Goal: Information Seeking & Learning: Learn about a topic

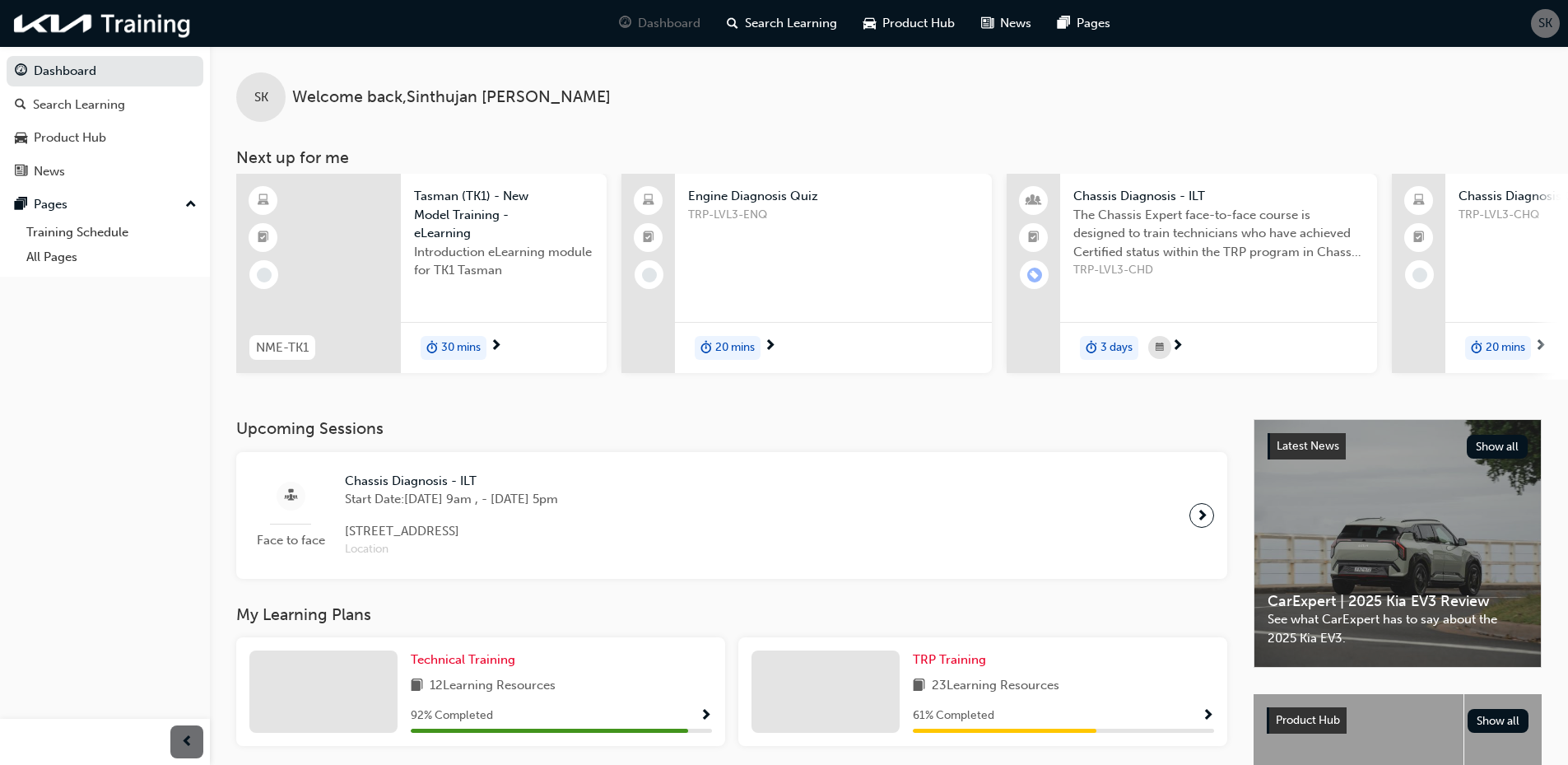
click at [846, 291] on div "Engine Diagnosis Quiz TRP-LVL3-ENQ 20 mins" at bounding box center [833, 273] width 317 height 199
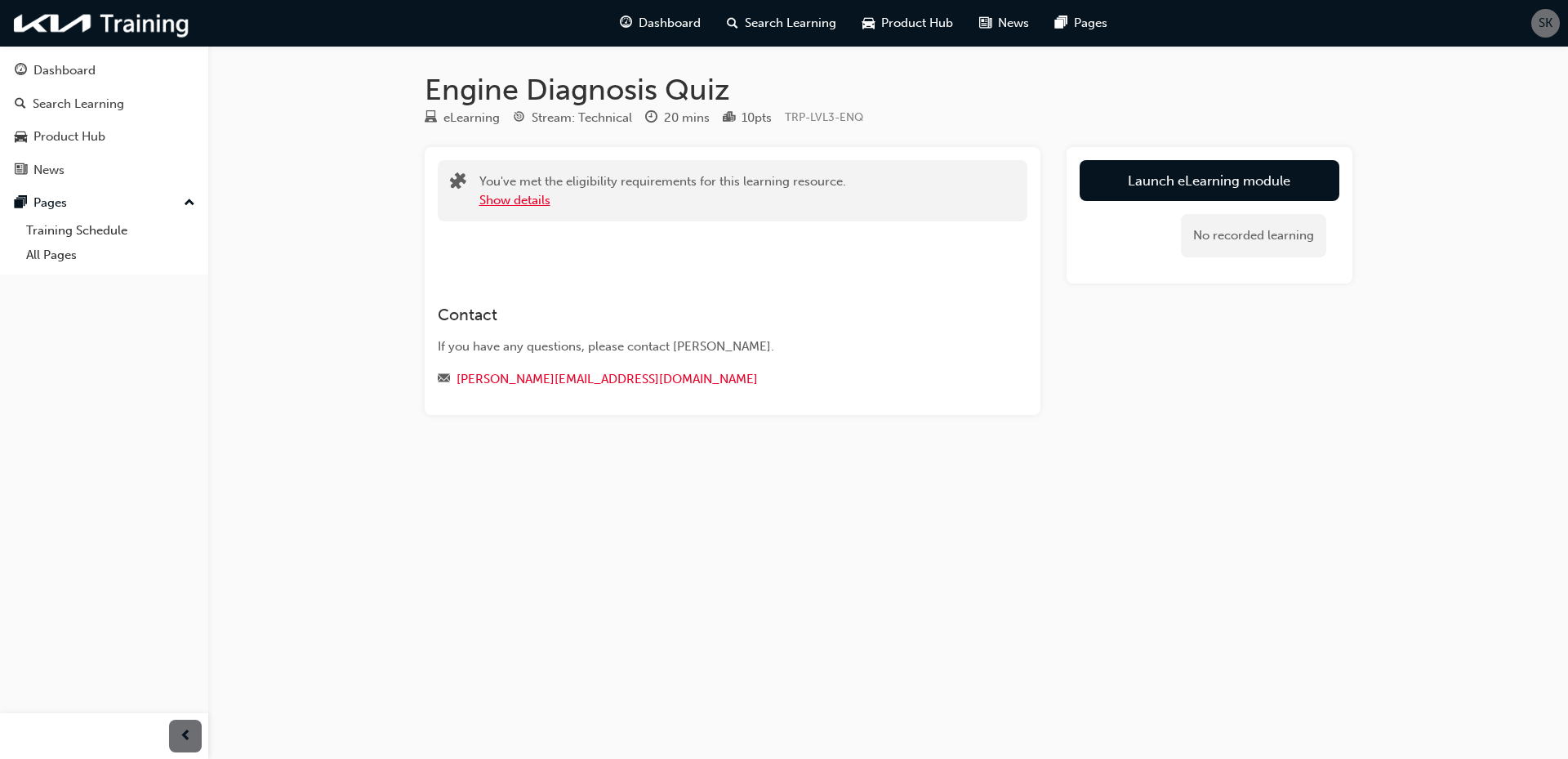
click at [543, 202] on button "Show details" at bounding box center [515, 200] width 71 height 18
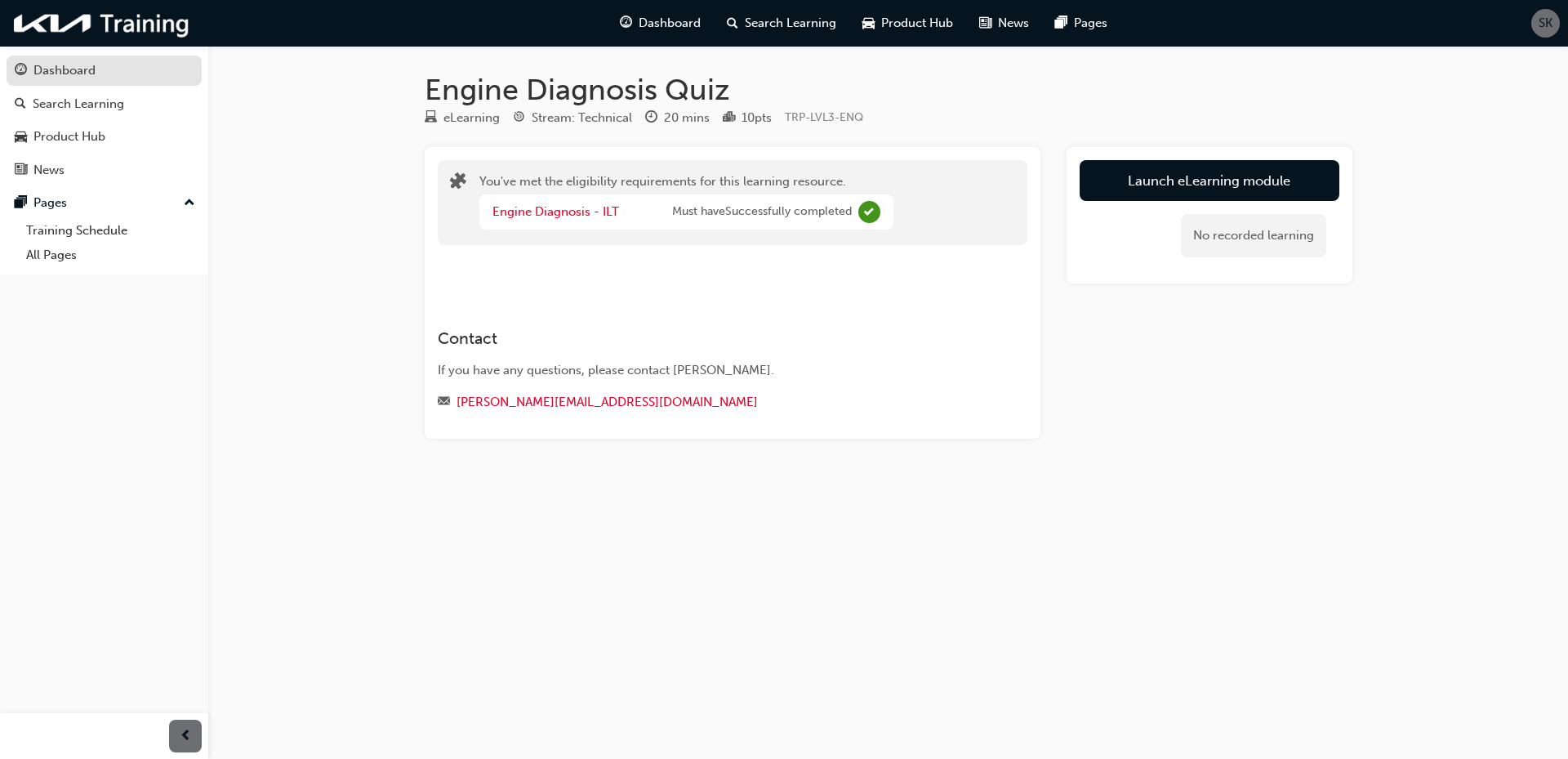
click at [86, 65] on div "Dashboard" at bounding box center [64, 70] width 62 height 18
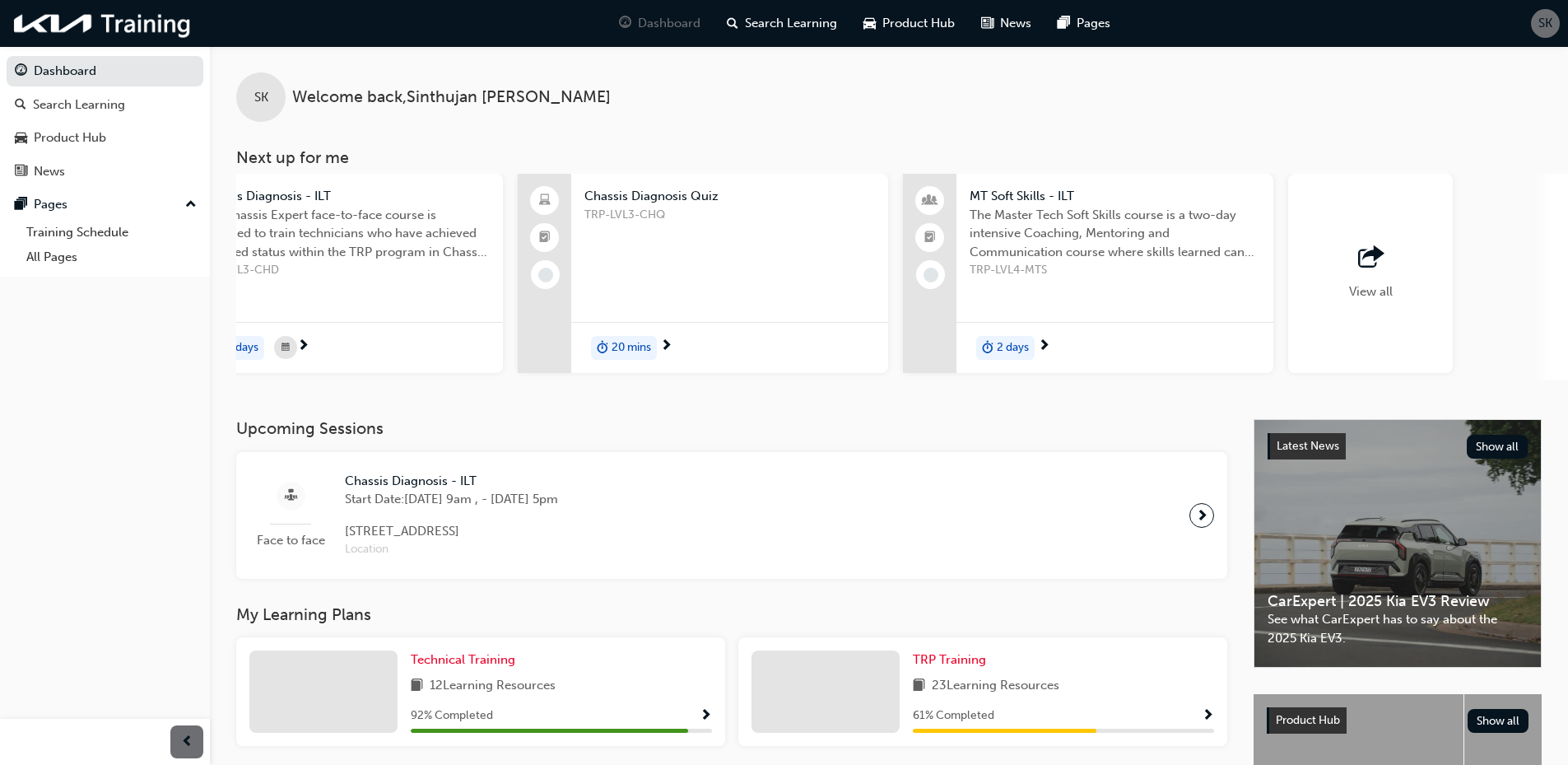
scroll to position [0, 977]
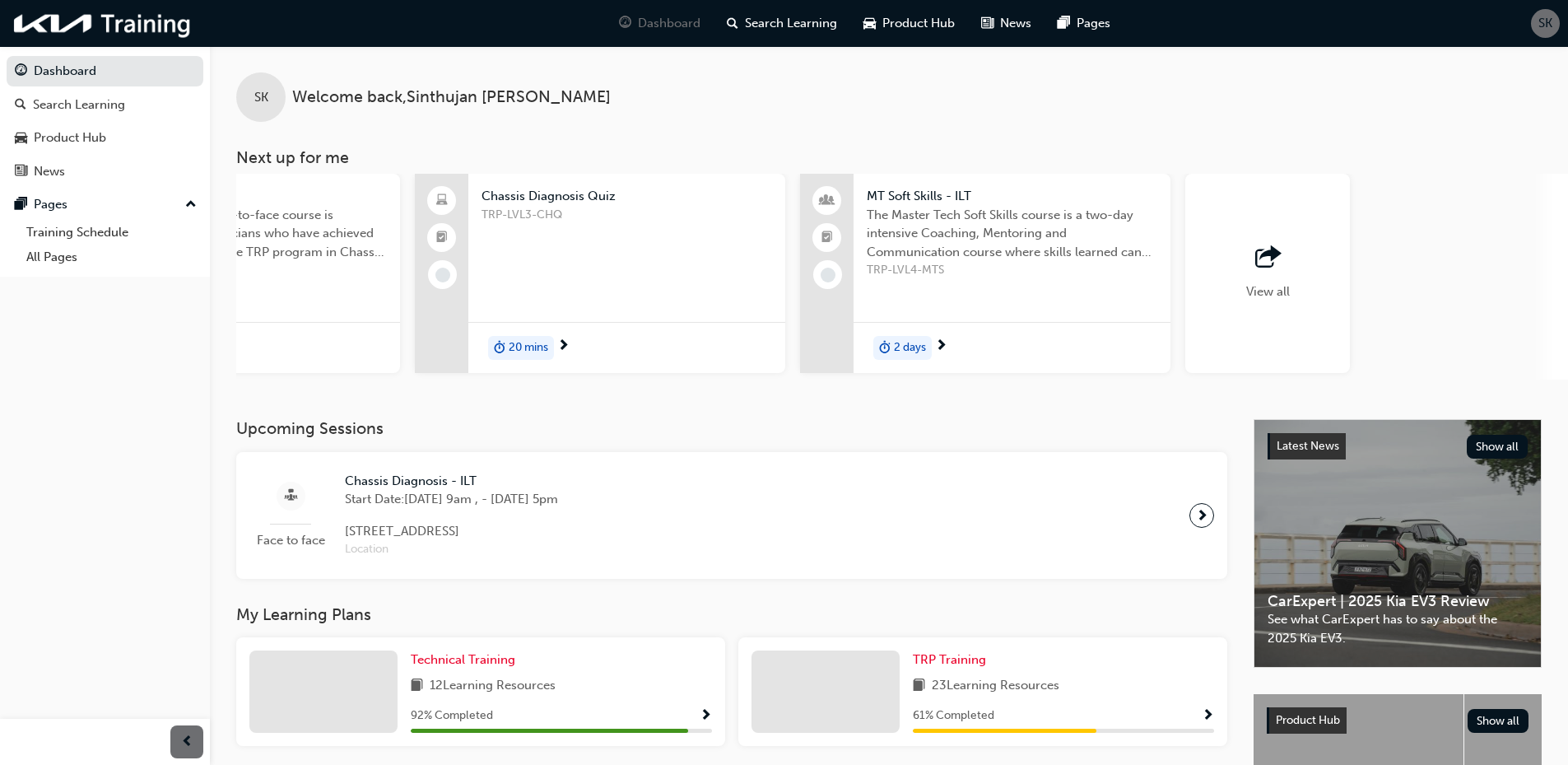
click at [1310, 266] on div "View all" at bounding box center [1268, 273] width 165 height 199
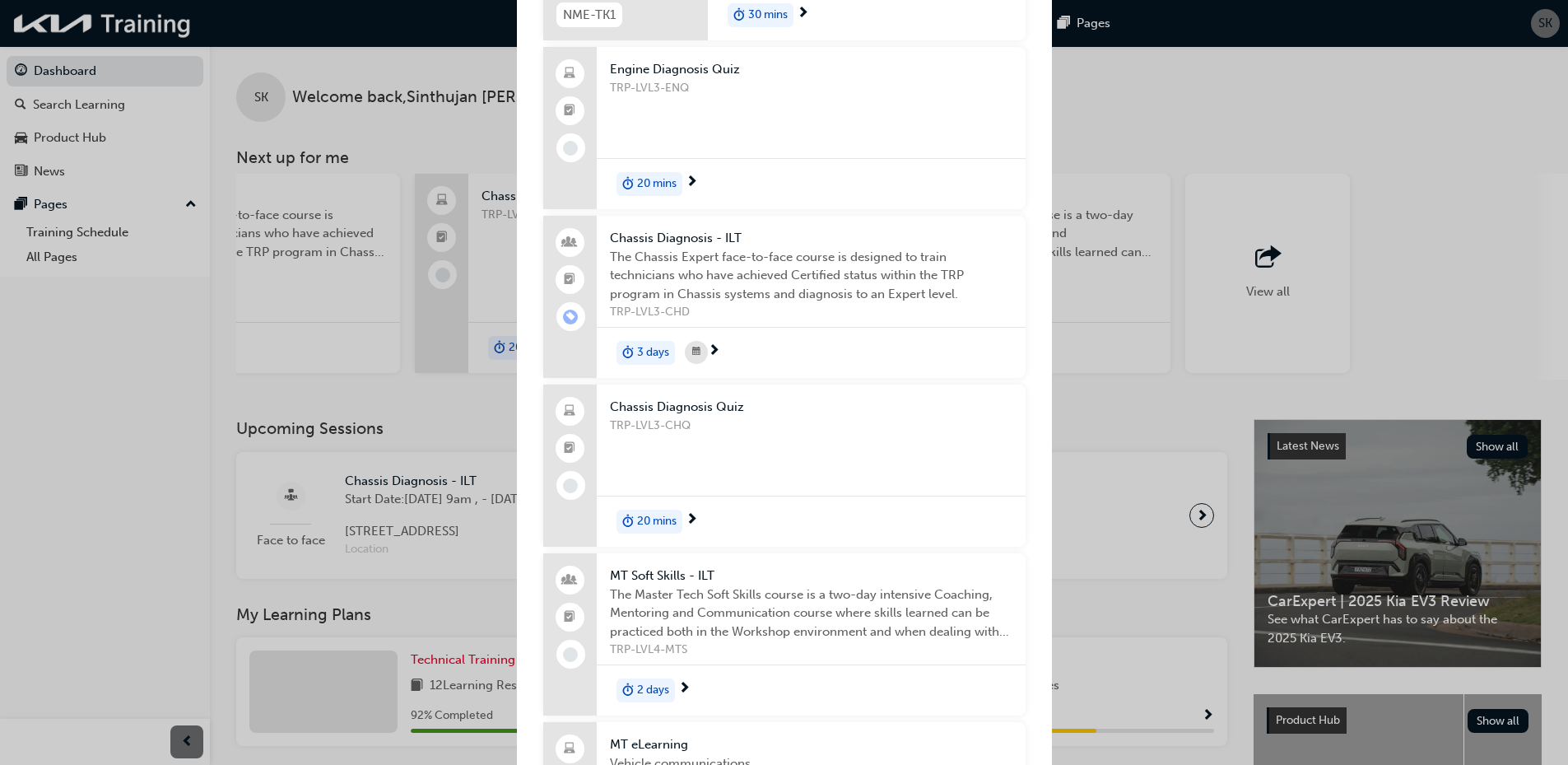
scroll to position [0, 0]
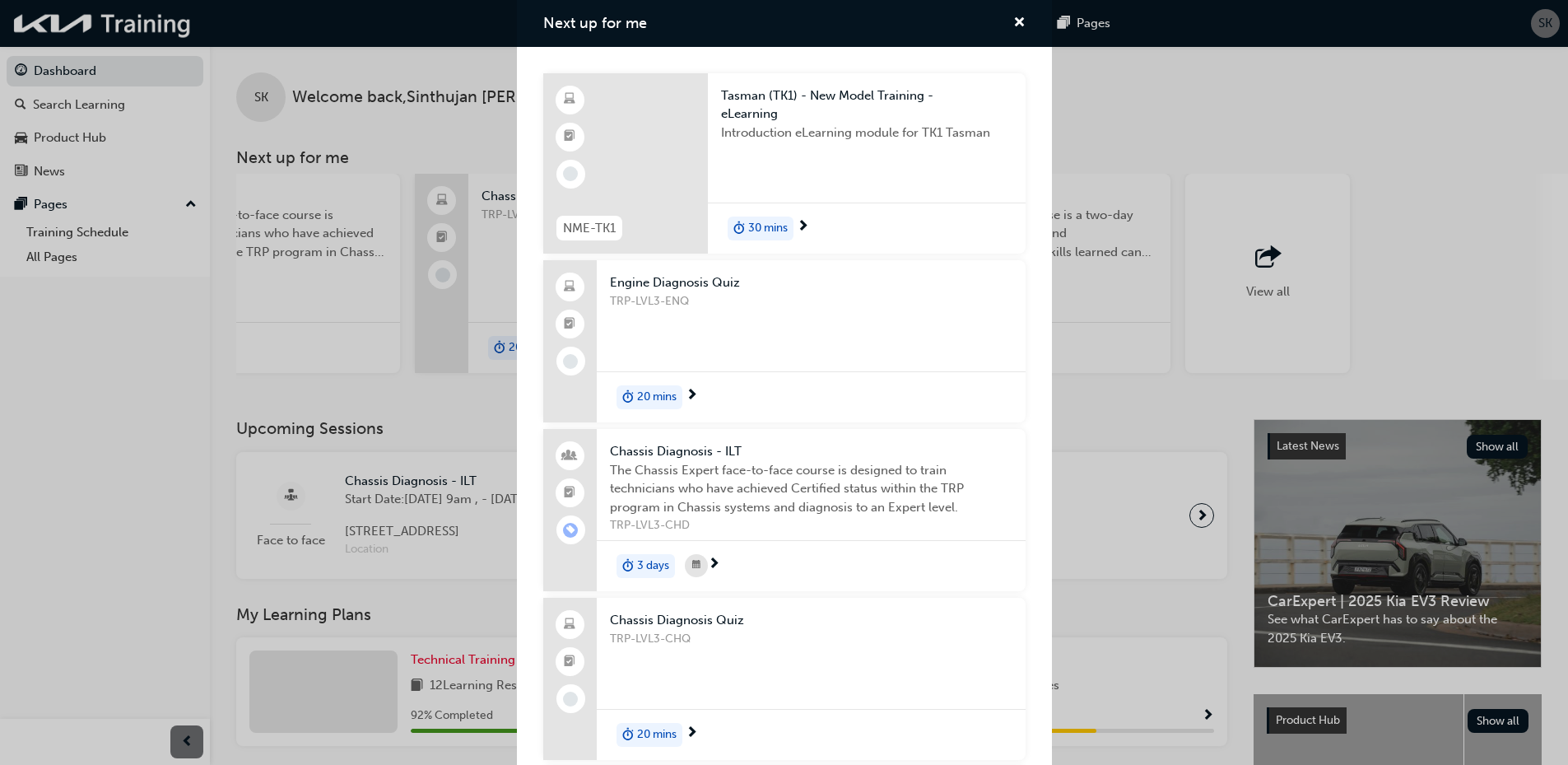
click at [1218, 386] on div "Next up for me NME-TK1 Tasman (TK1) - New Model Training - eLearning Introducti…" at bounding box center [784, 382] width 1568 height 765
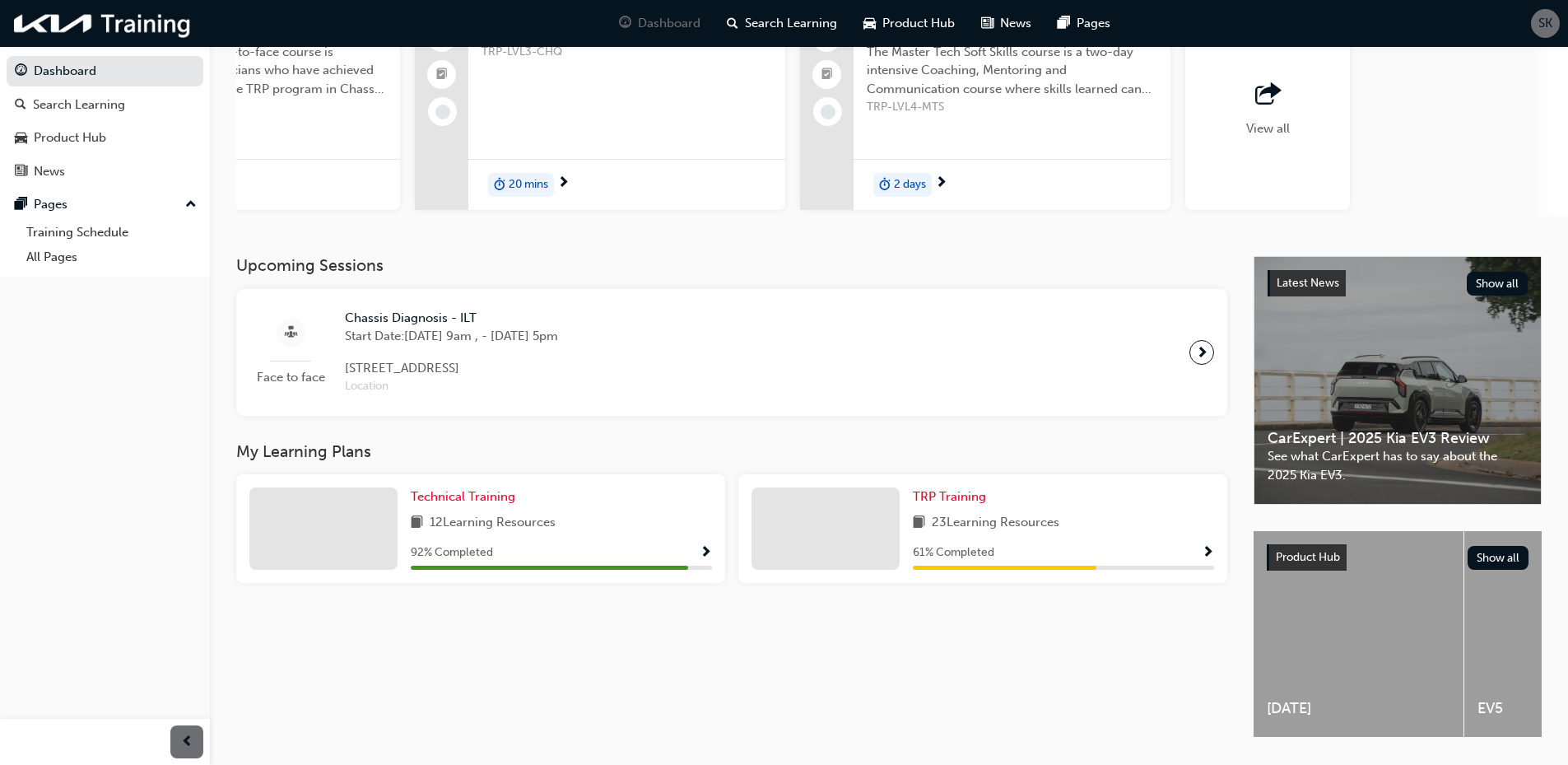
scroll to position [165, 0]
click at [966, 502] on span "TRP Training" at bounding box center [949, 494] width 73 height 15
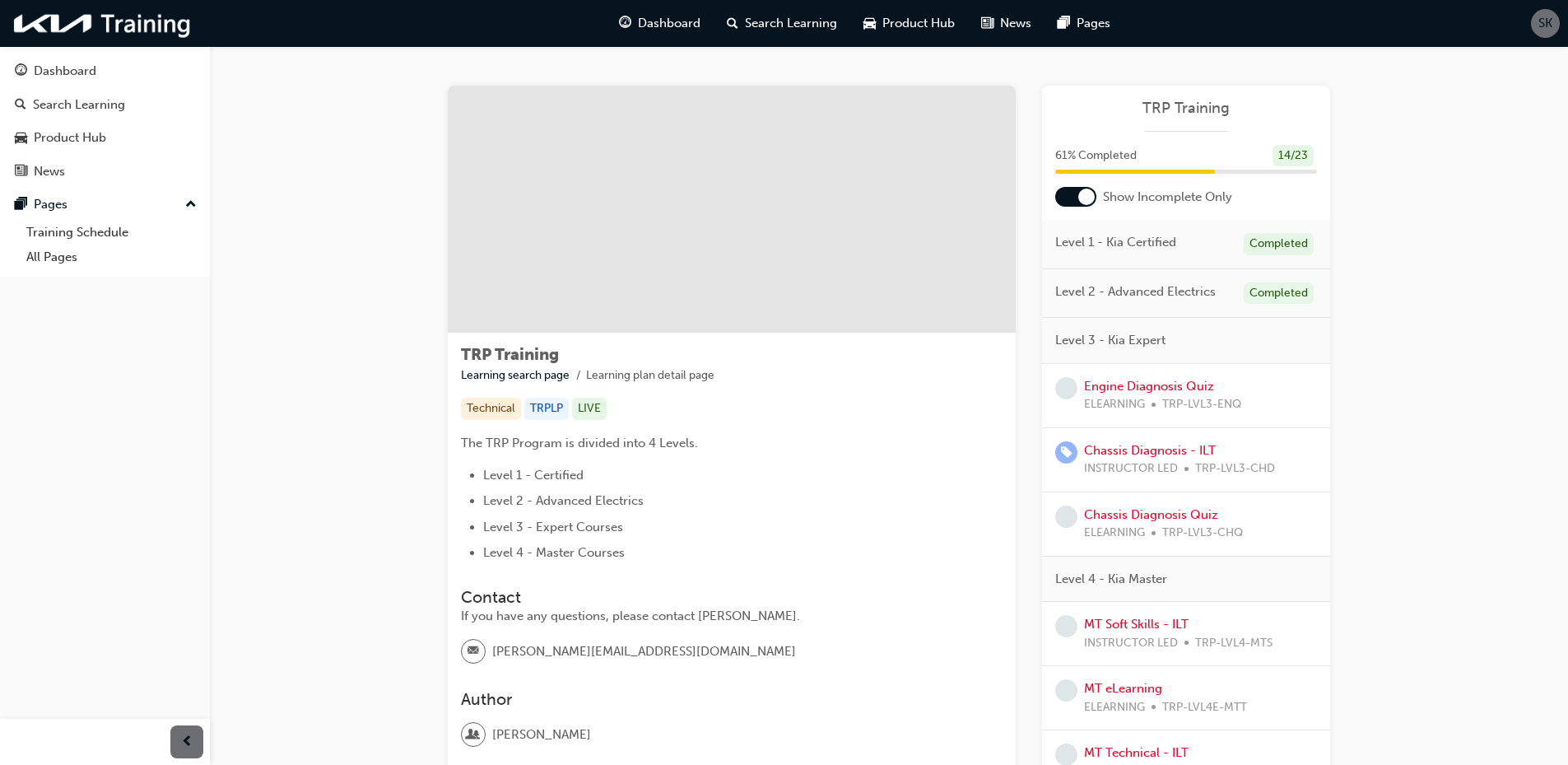
click at [1087, 199] on div at bounding box center [1086, 197] width 17 height 17
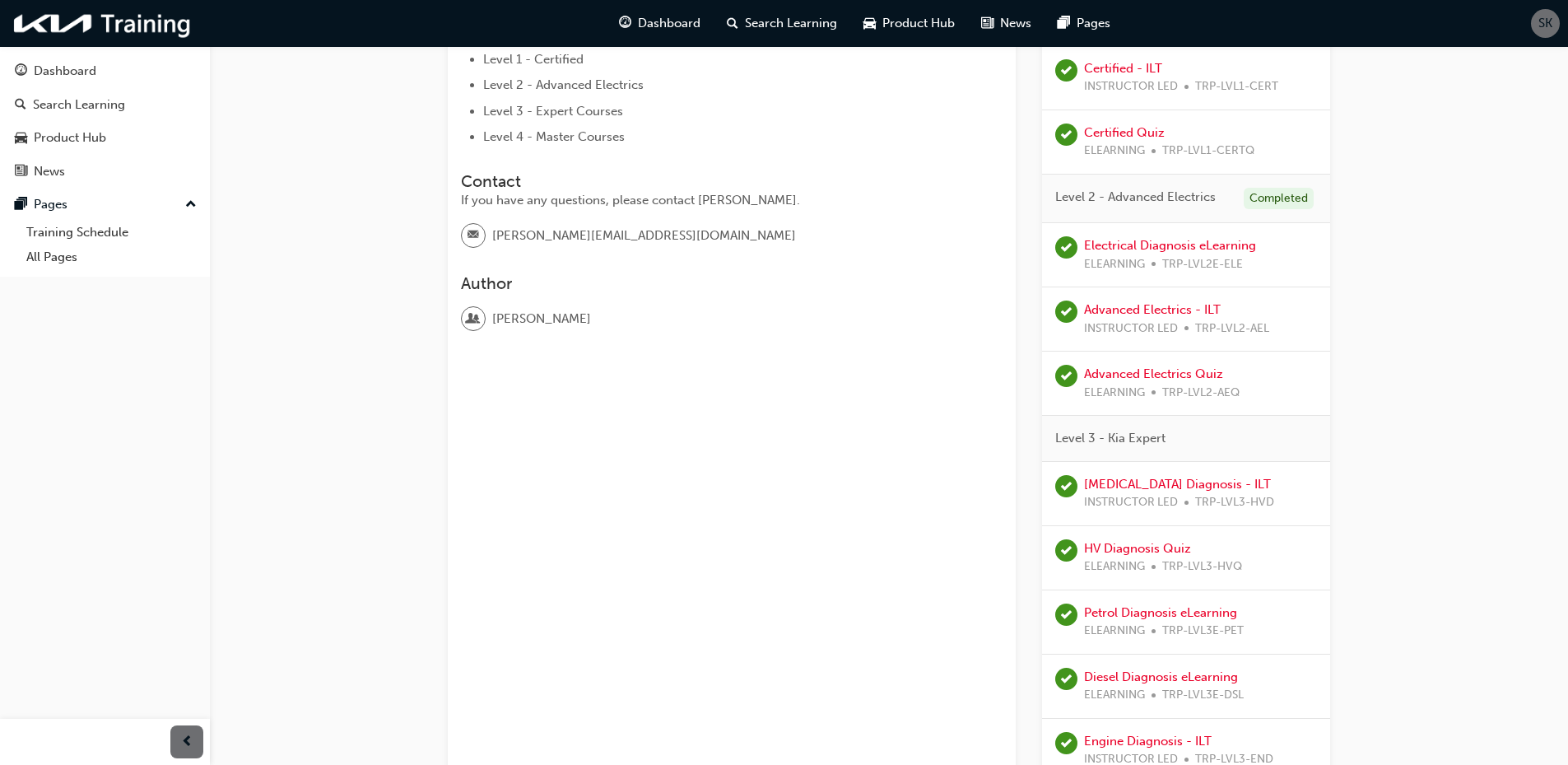
scroll to position [329, 0]
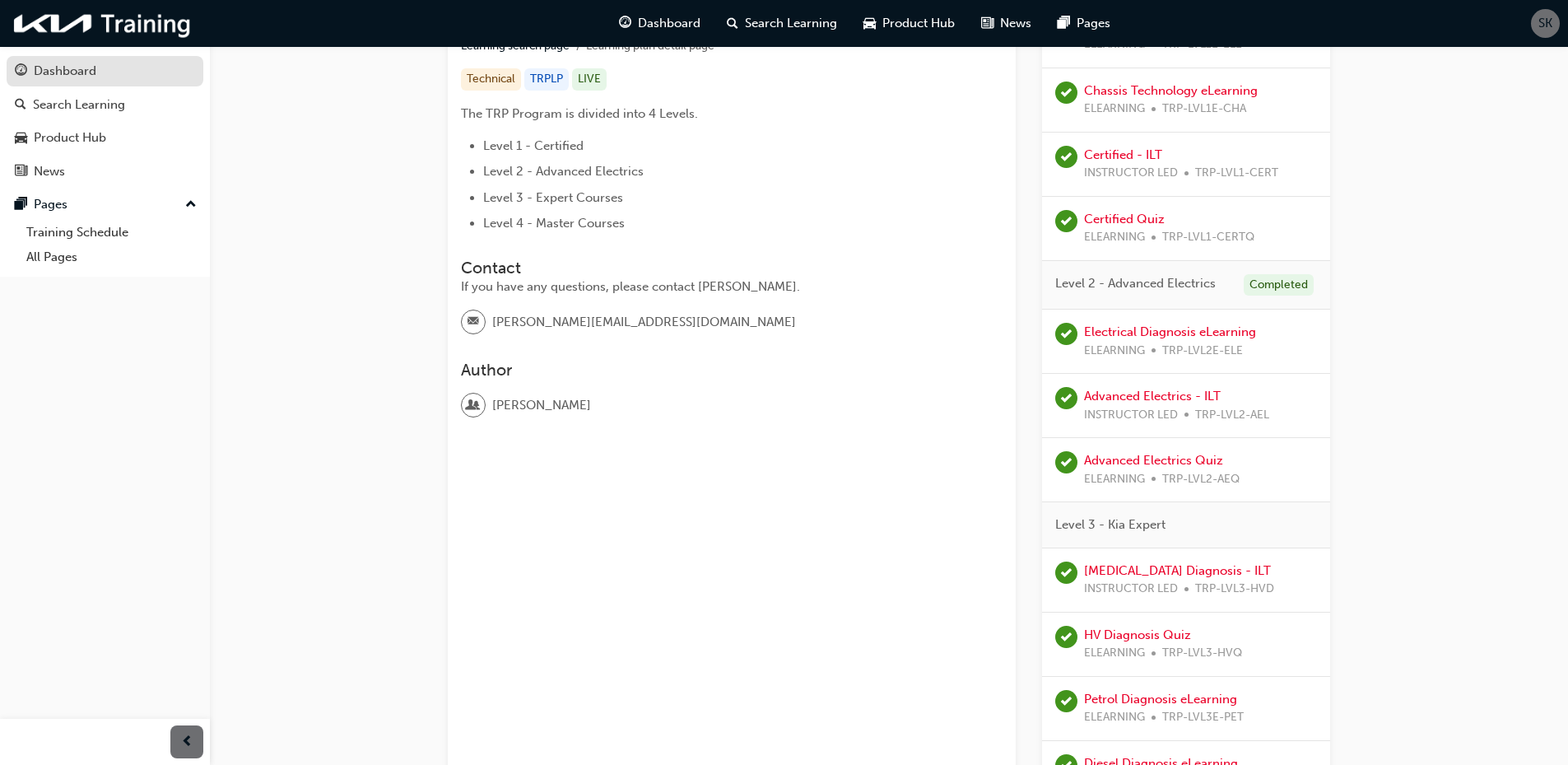
click at [45, 73] on div "Dashboard" at bounding box center [65, 71] width 63 height 19
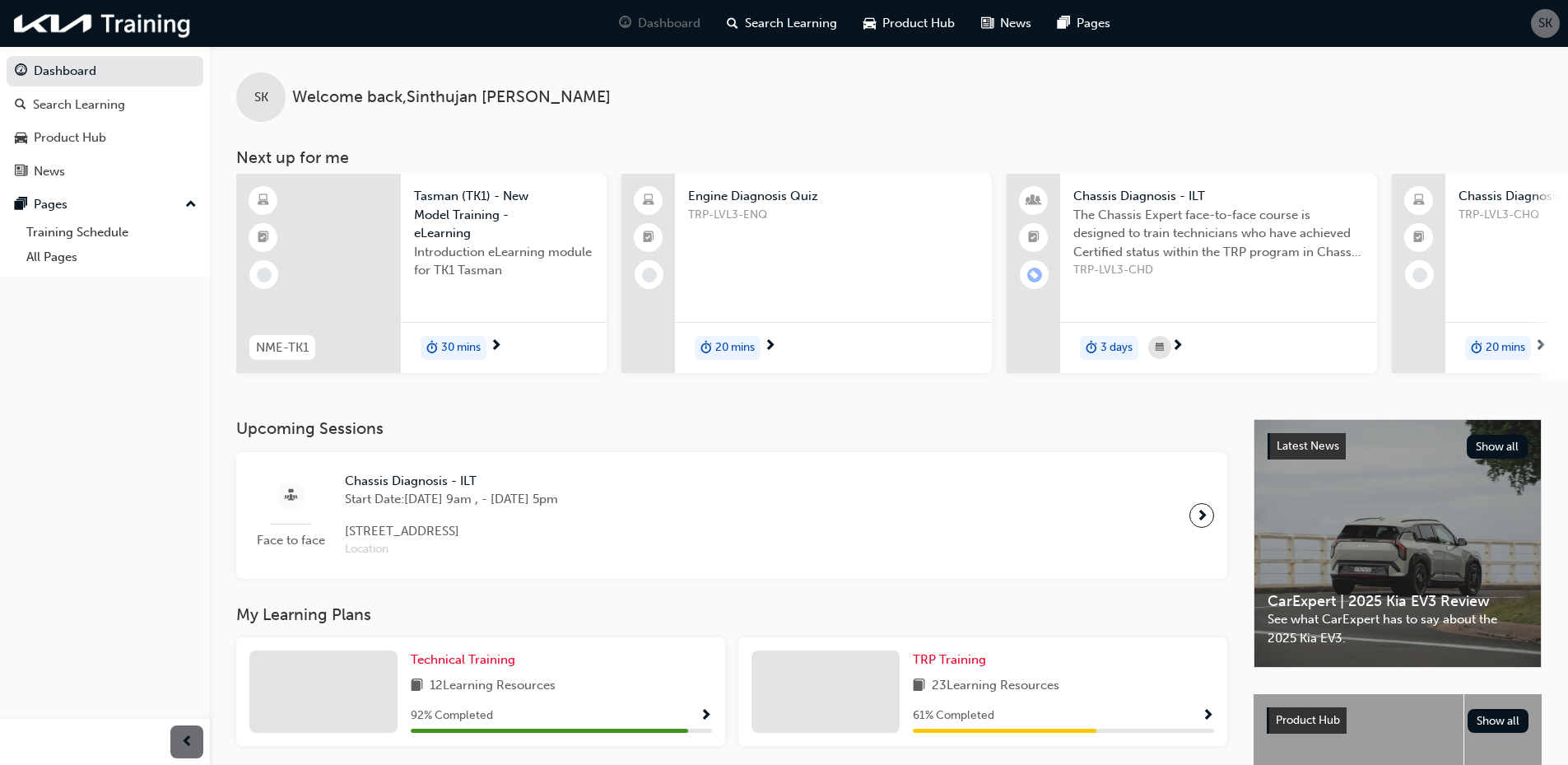
click at [438, 491] on span "Chassis Diagnosis - ILT" at bounding box center [451, 481] width 213 height 19
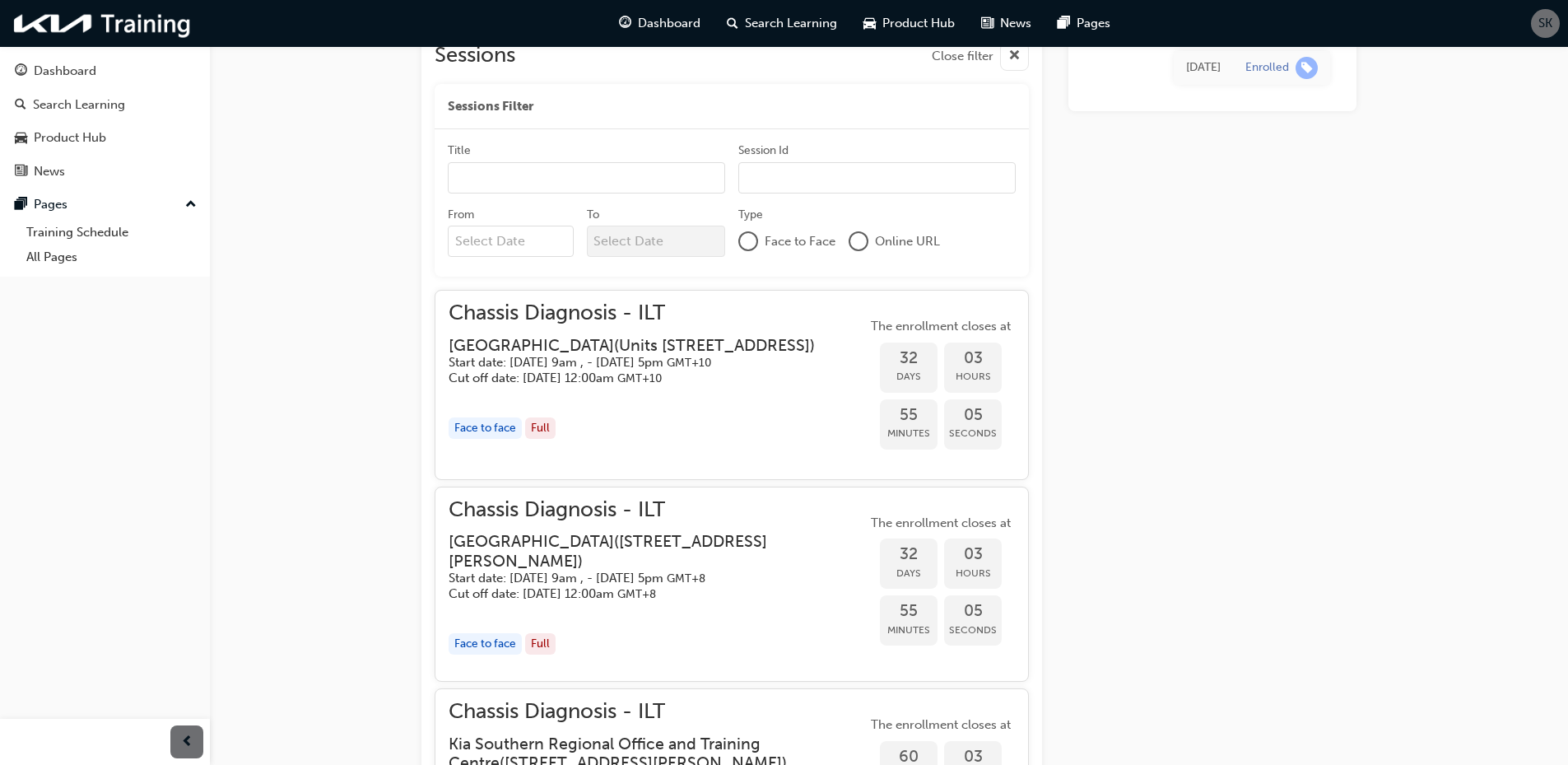
scroll to position [524, 0]
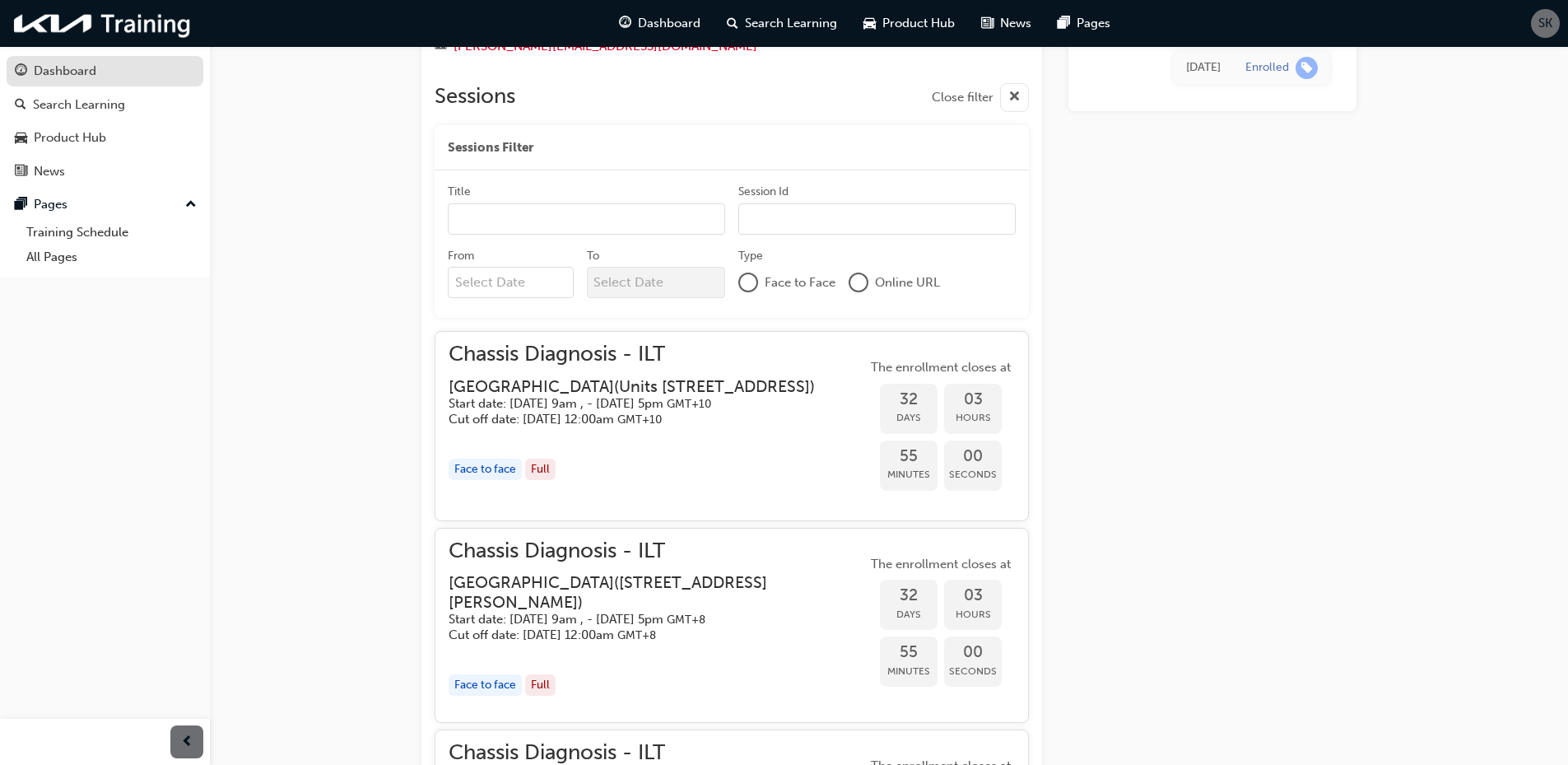
click at [60, 72] on div "Dashboard" at bounding box center [65, 71] width 63 height 19
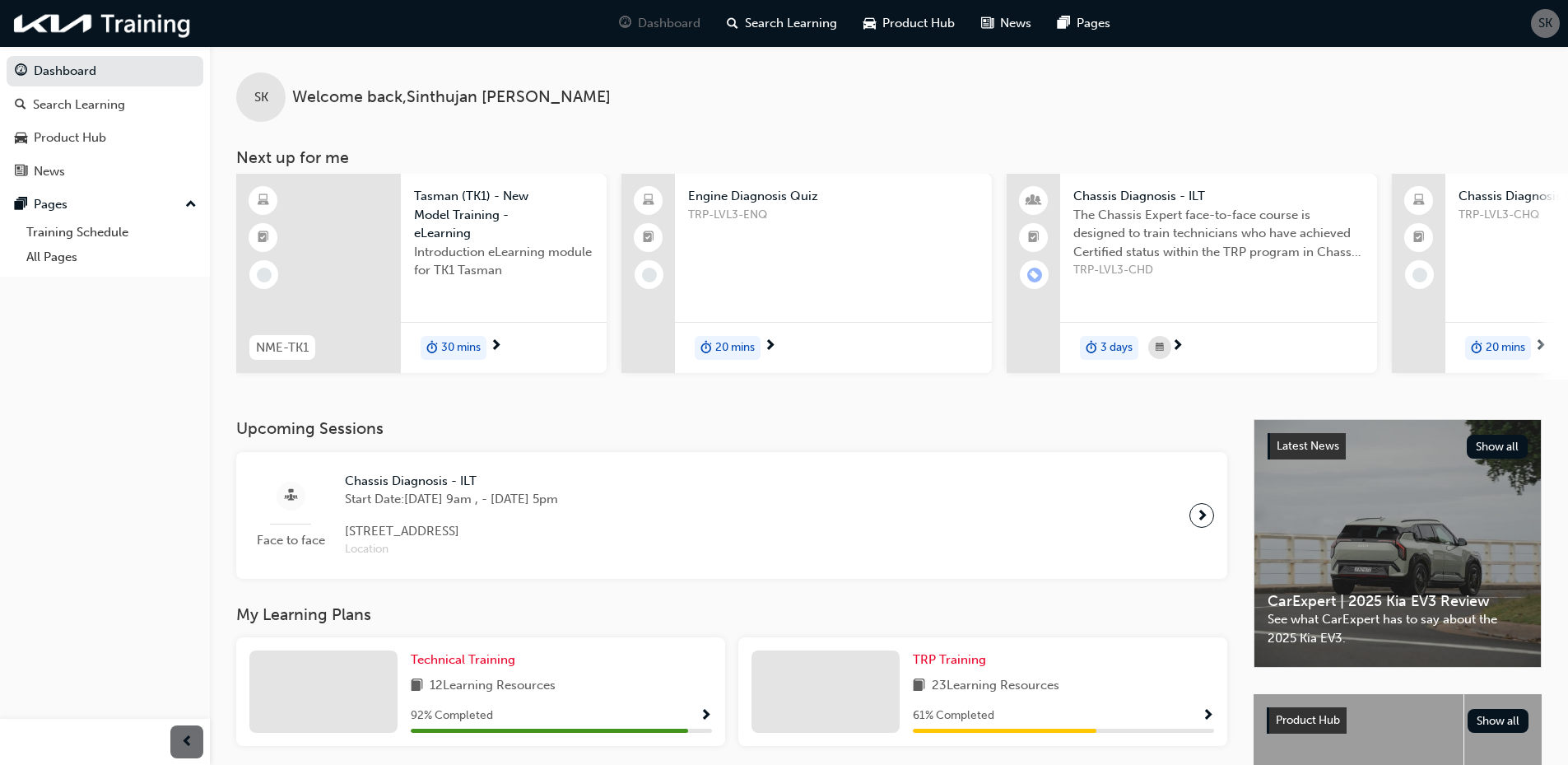
click at [489, 267] on span "Introduction eLearning module for TK1 Tasman" at bounding box center [504, 261] width 180 height 37
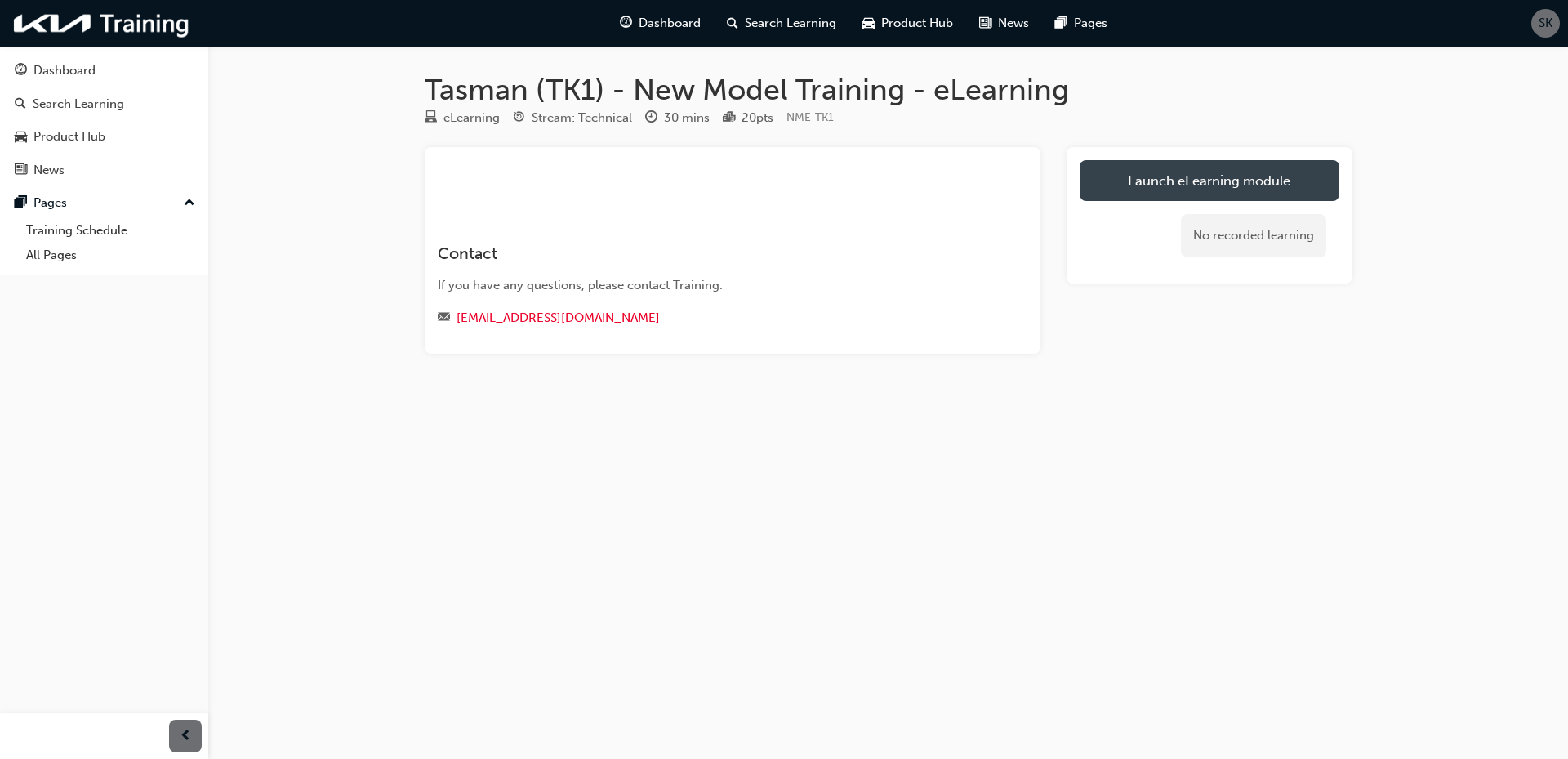
click at [1172, 179] on link "Launch eLearning module" at bounding box center [1210, 180] width 260 height 40
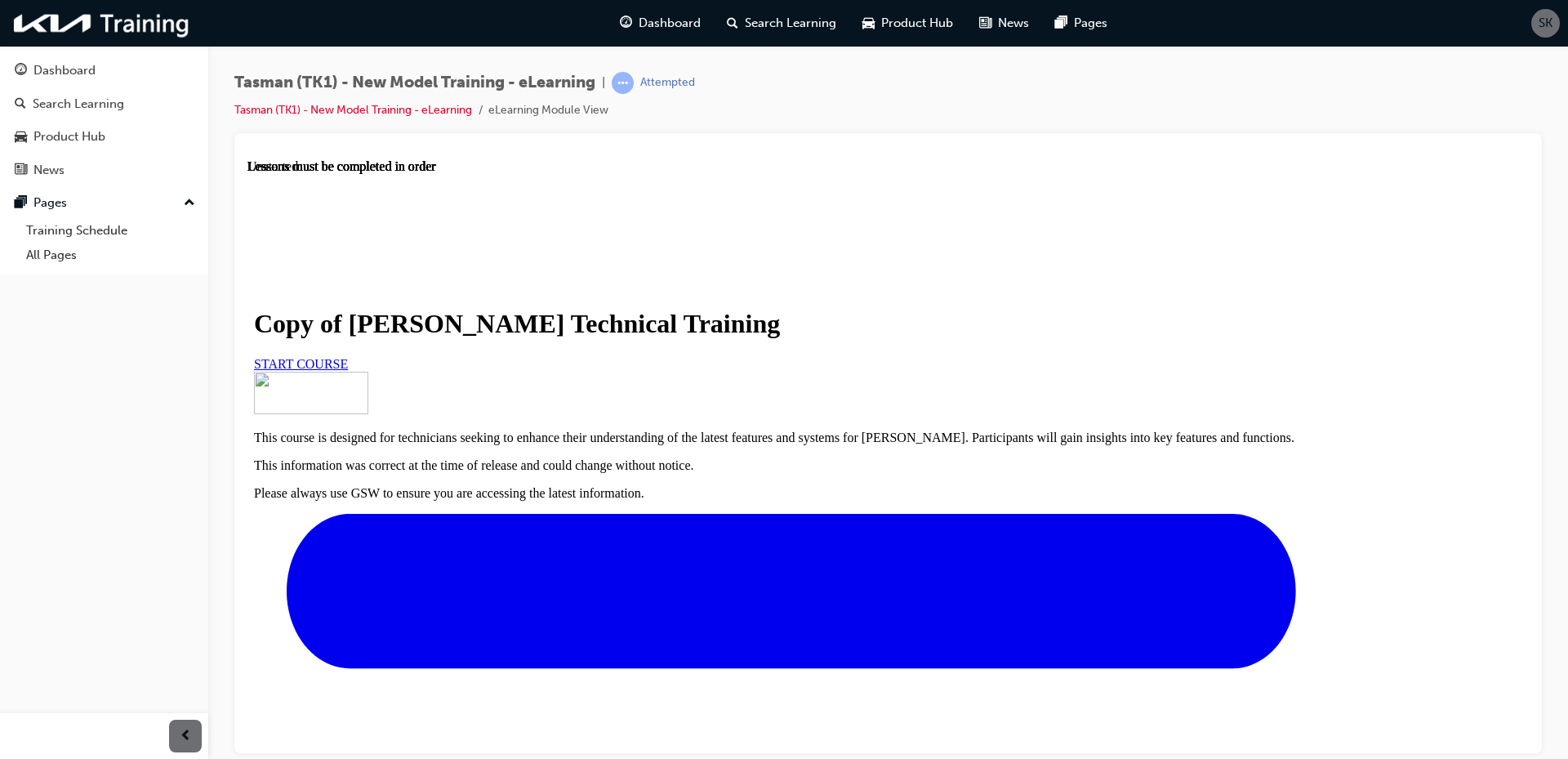
click at [348, 370] on span "START COURSE" at bounding box center [300, 363] width 94 height 14
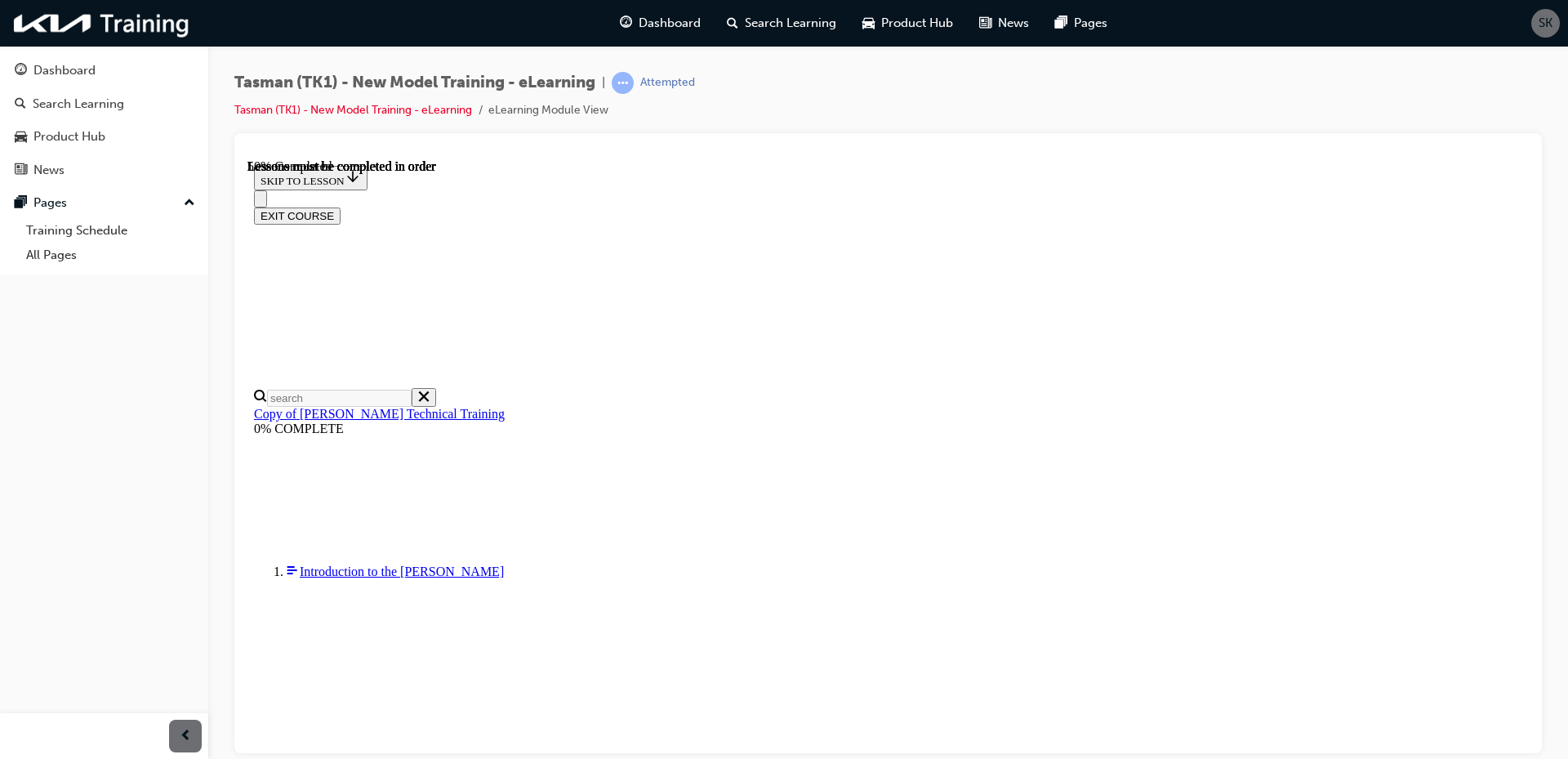
scroll to position [466, 0]
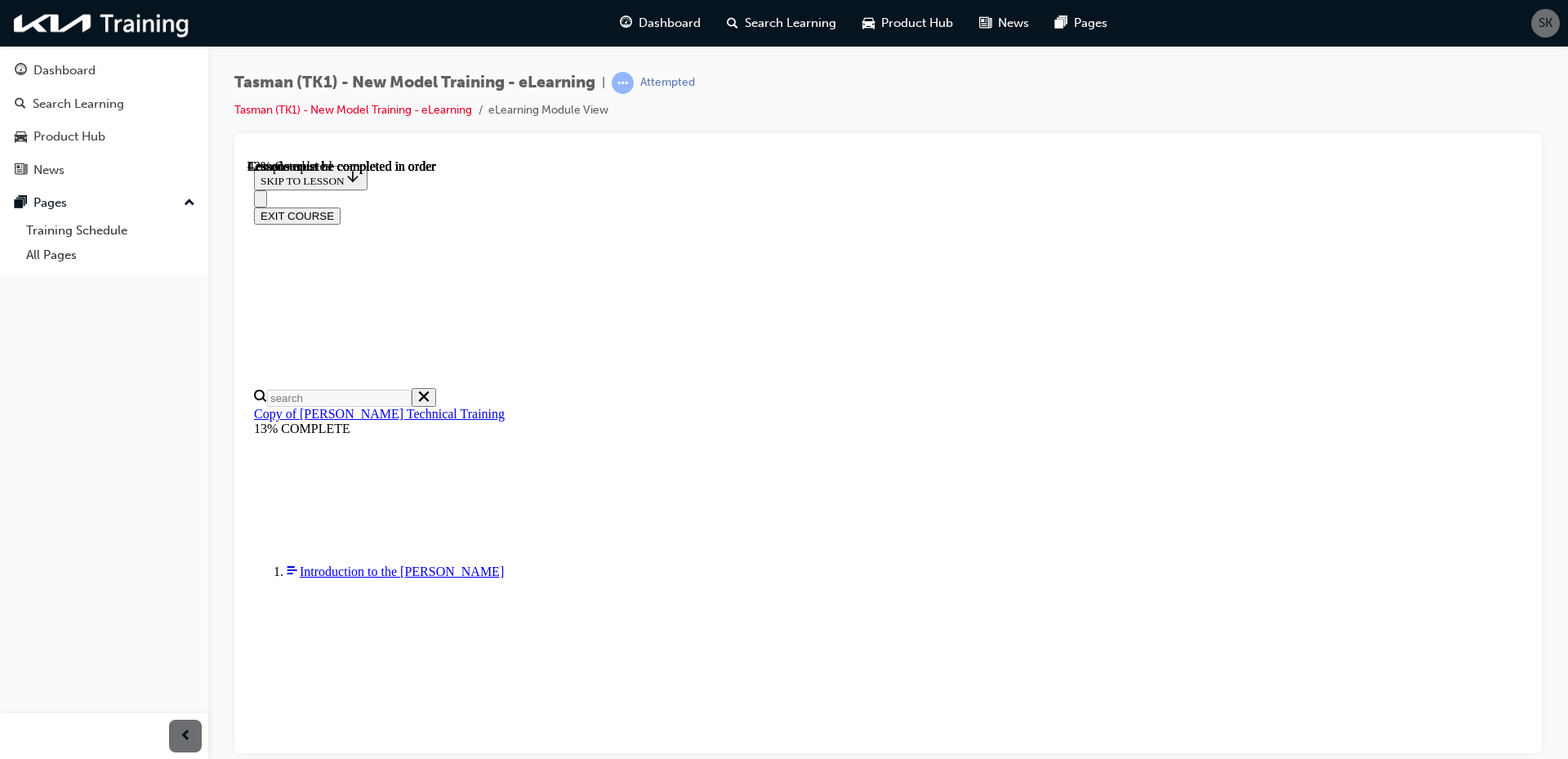
scroll to position [629, 0]
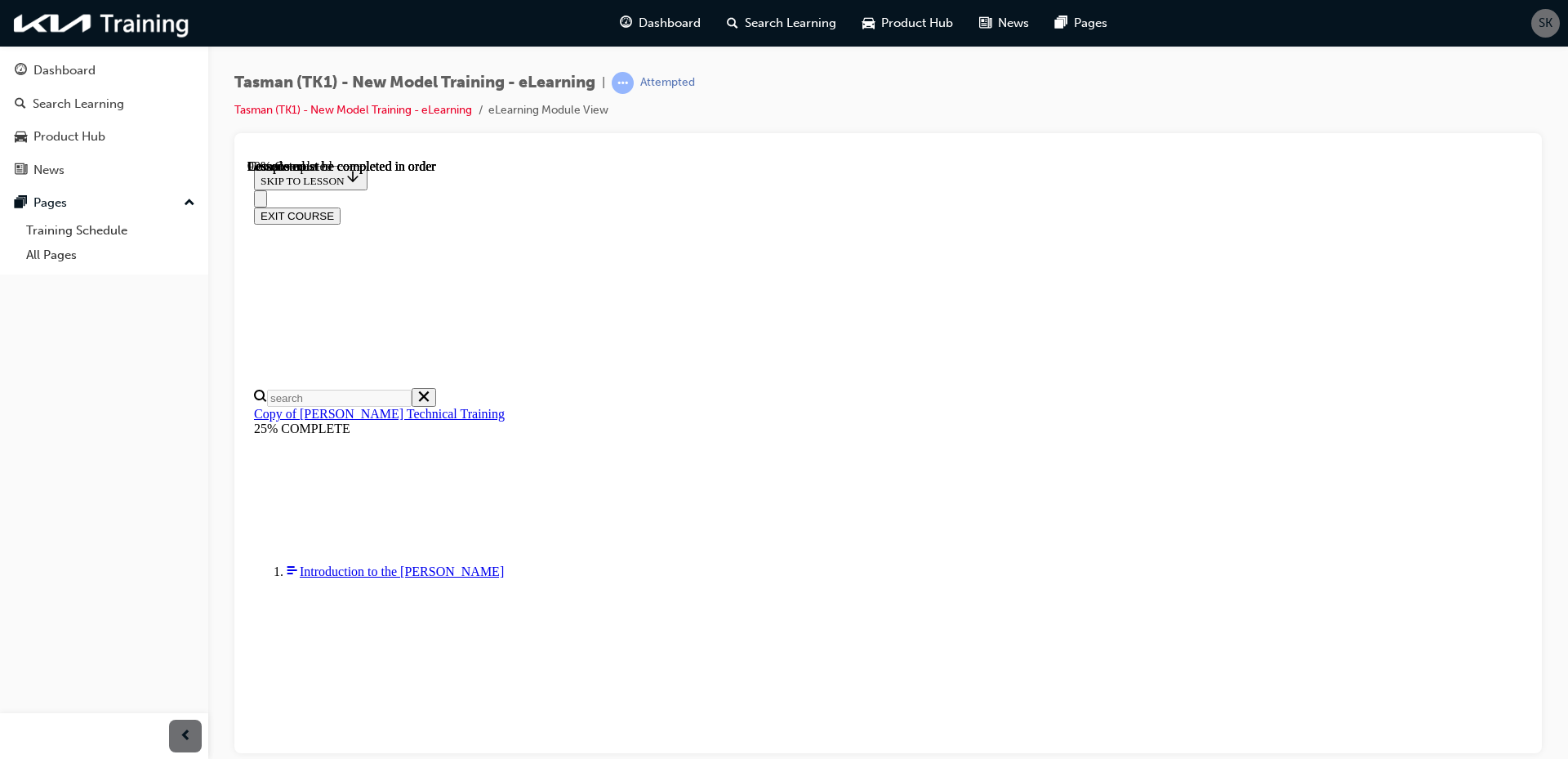
scroll to position [4413, 0]
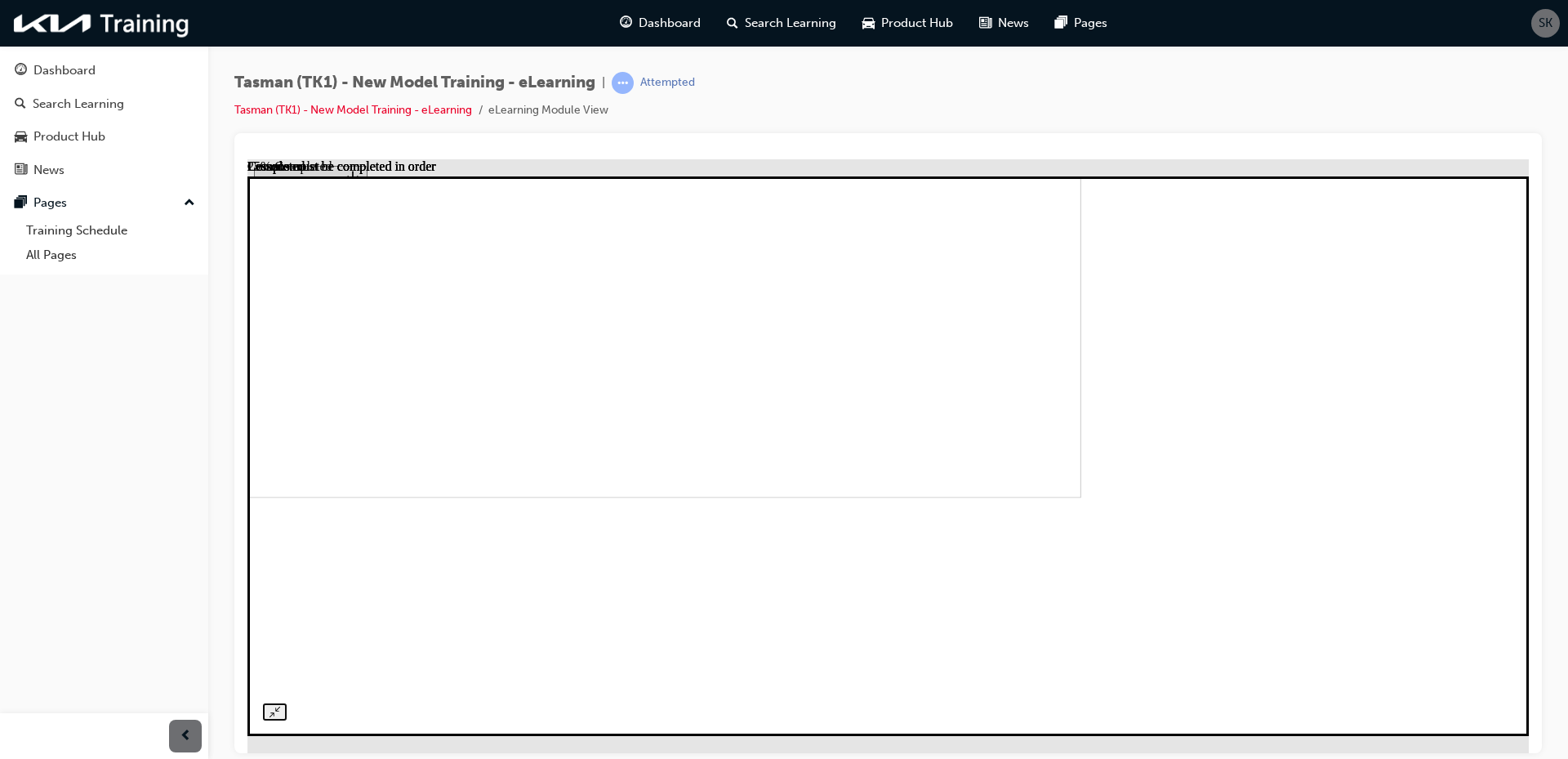
click at [932, 497] on img at bounding box center [440, 242] width 1282 height 509
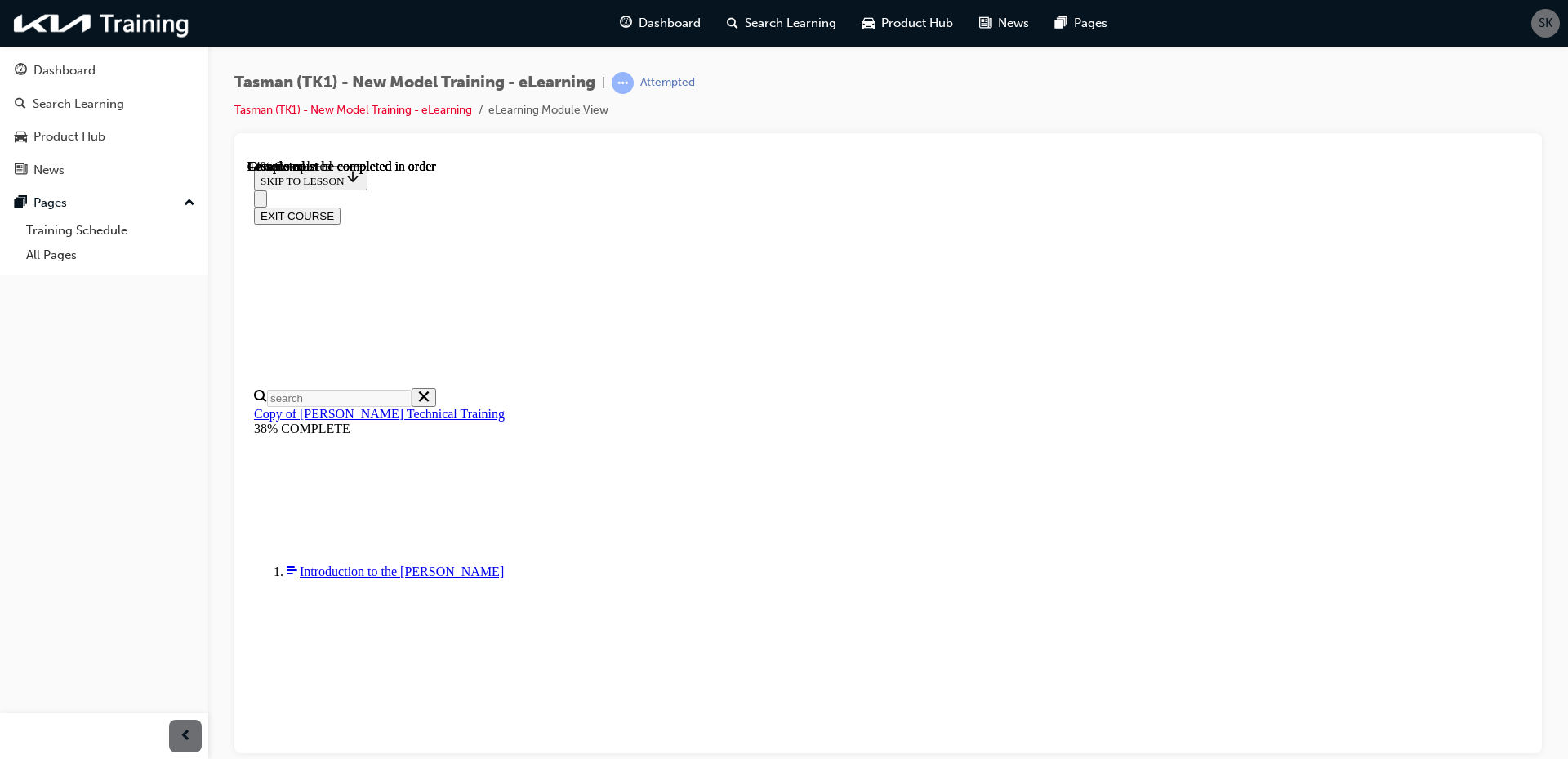
scroll to position [1363, 0]
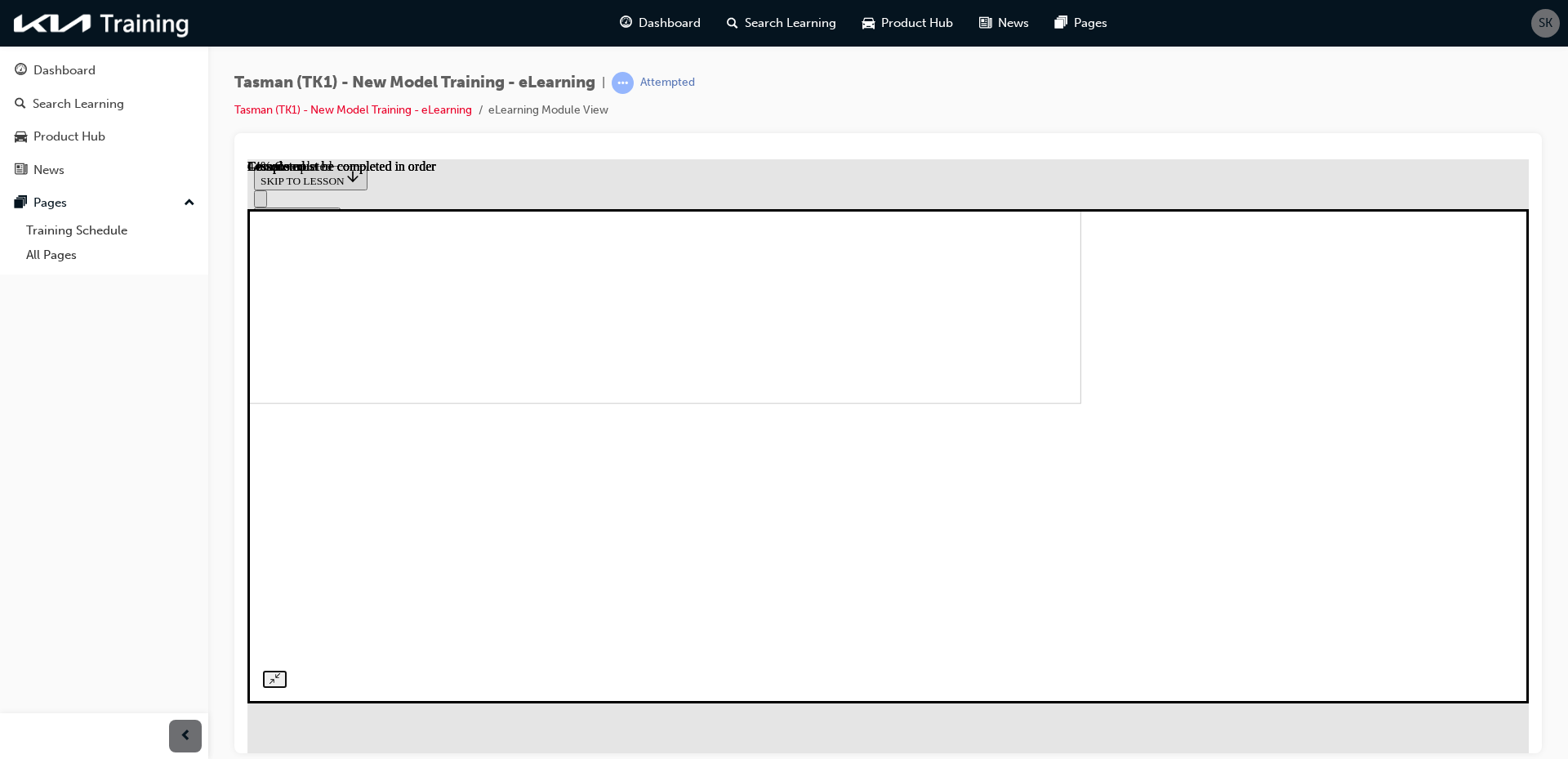
click at [1081, 403] on img at bounding box center [440, 182] width 1282 height 443
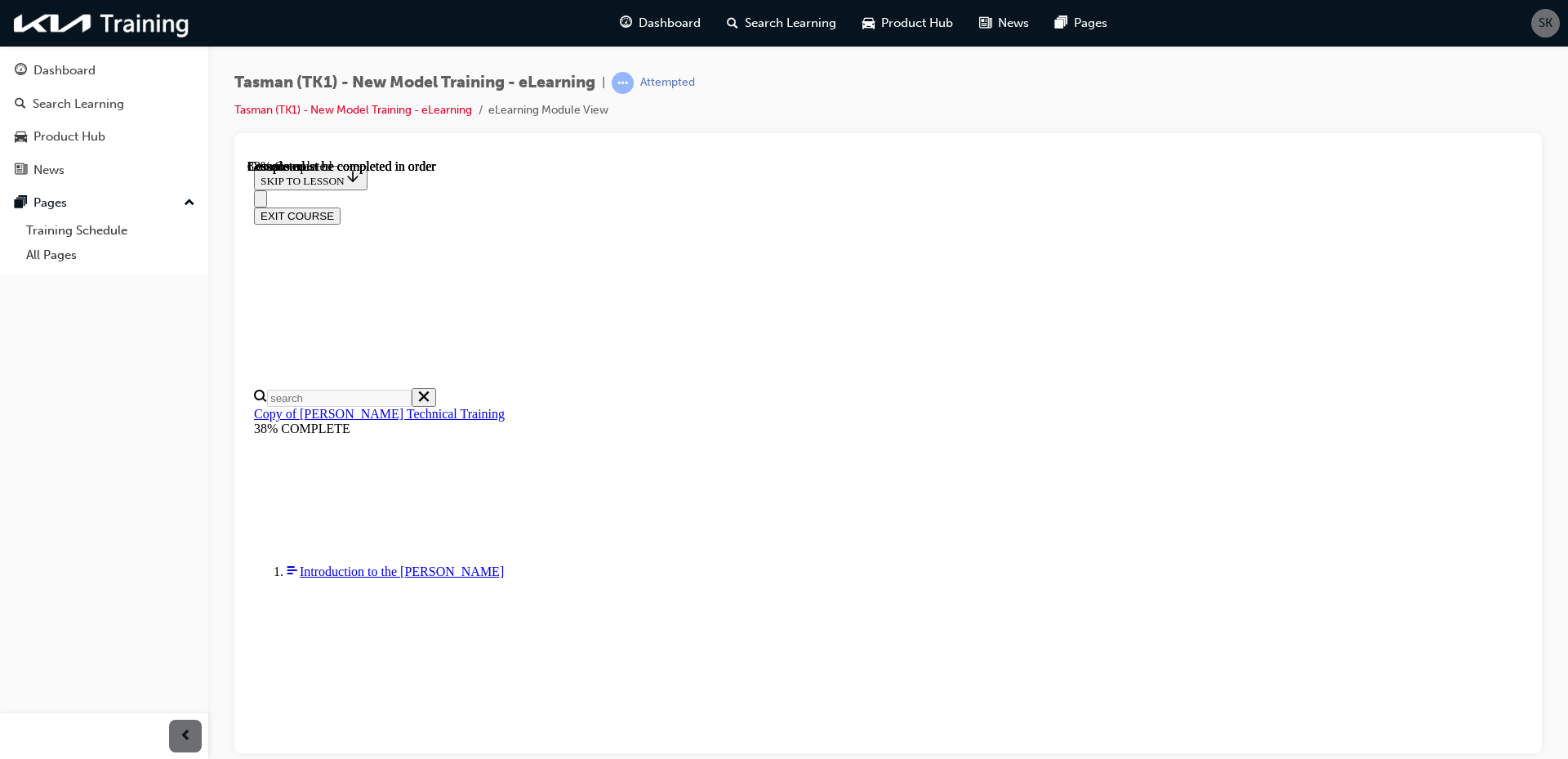
scroll to position [4549, 0]
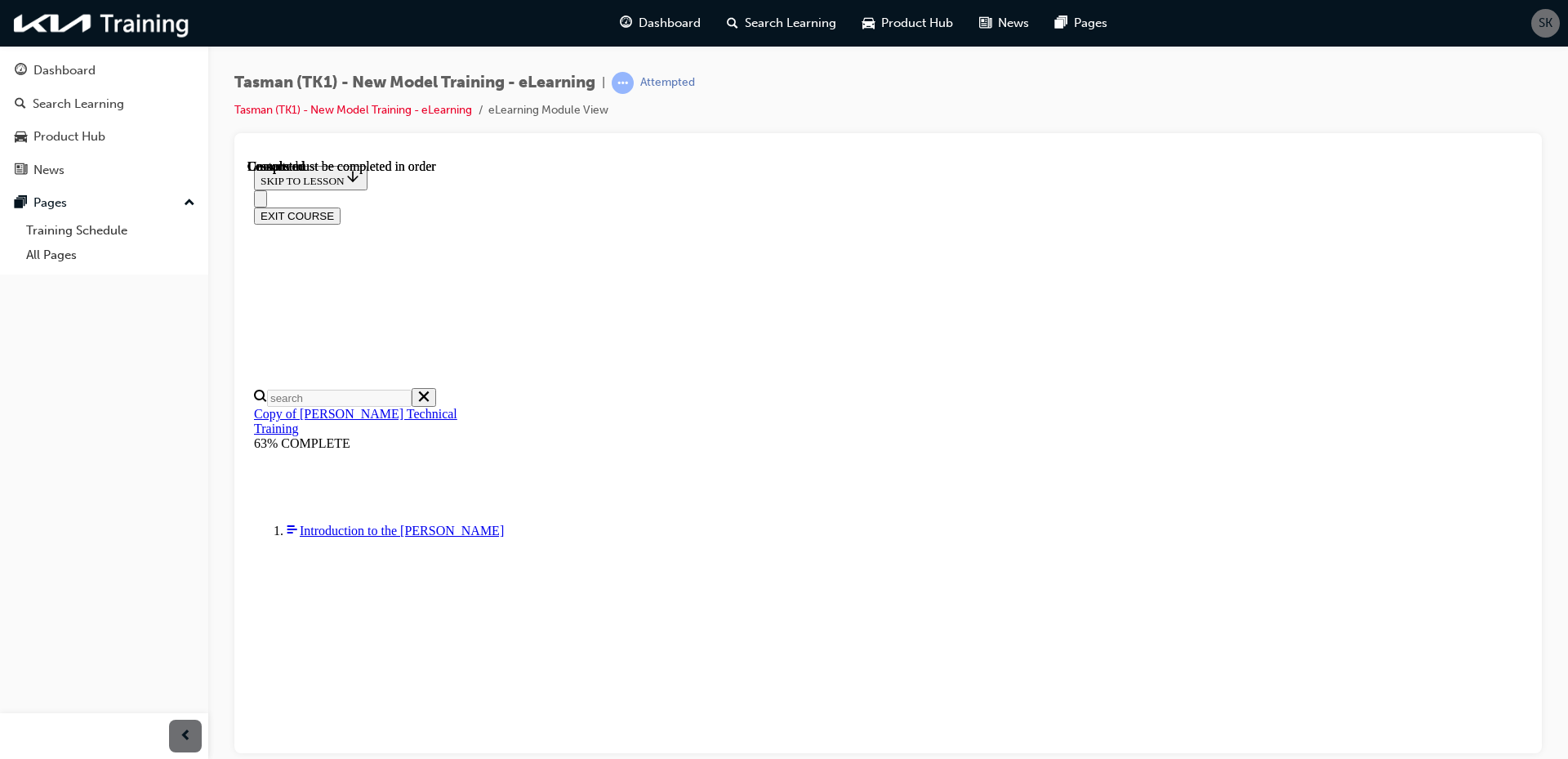
scroll to position [1514, 0]
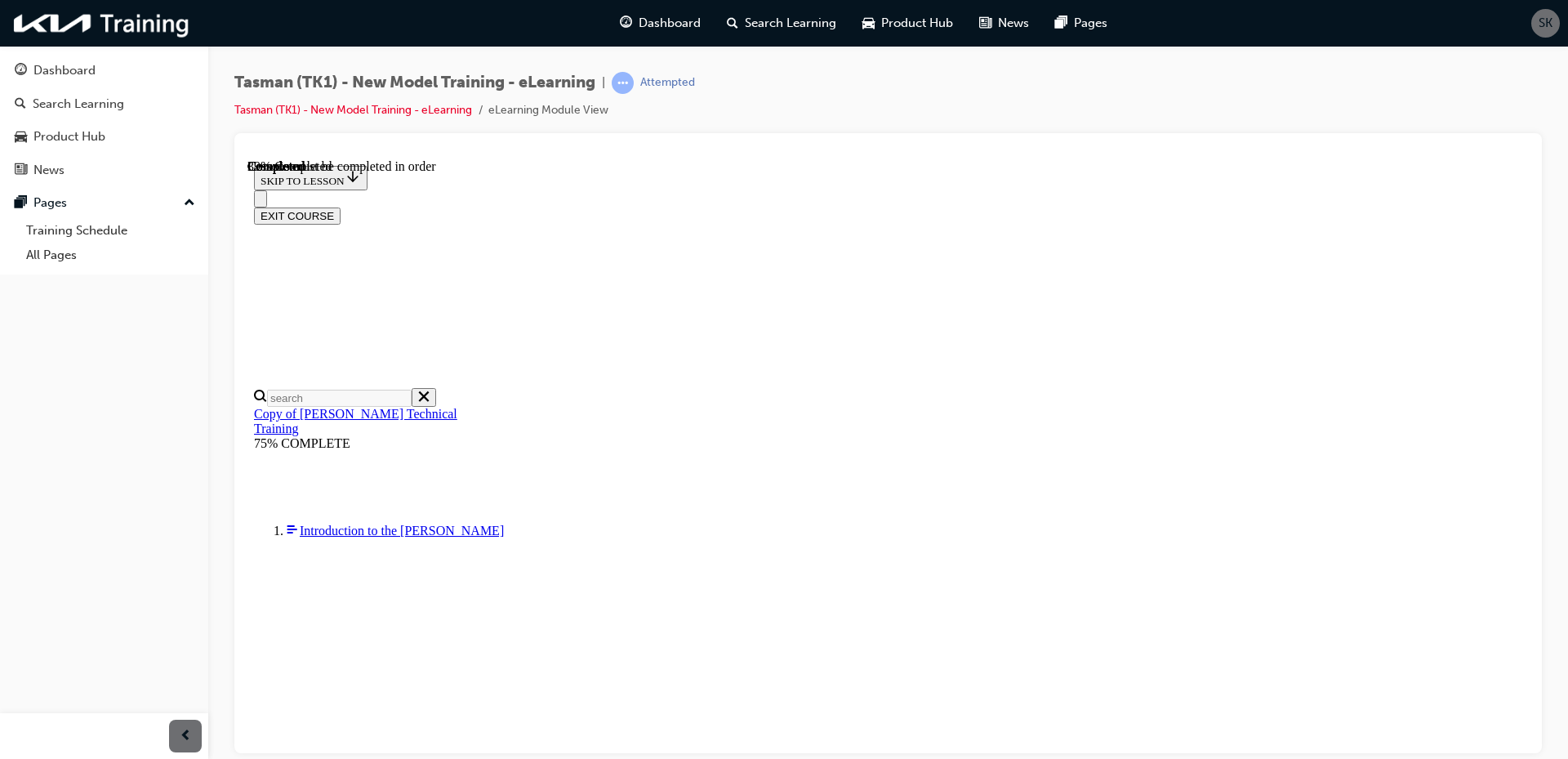
scroll to position [2916, 0]
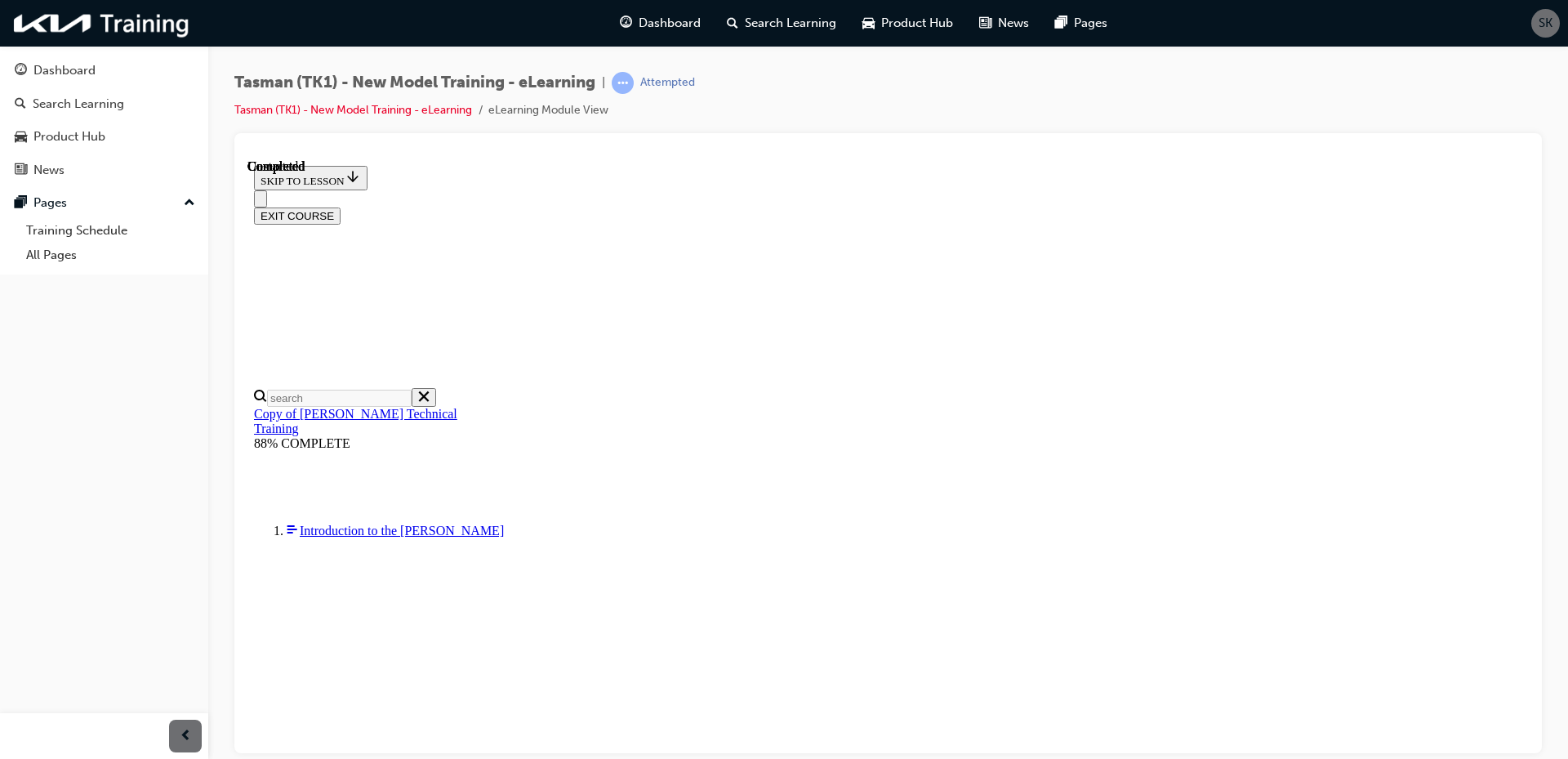
radio input "true"
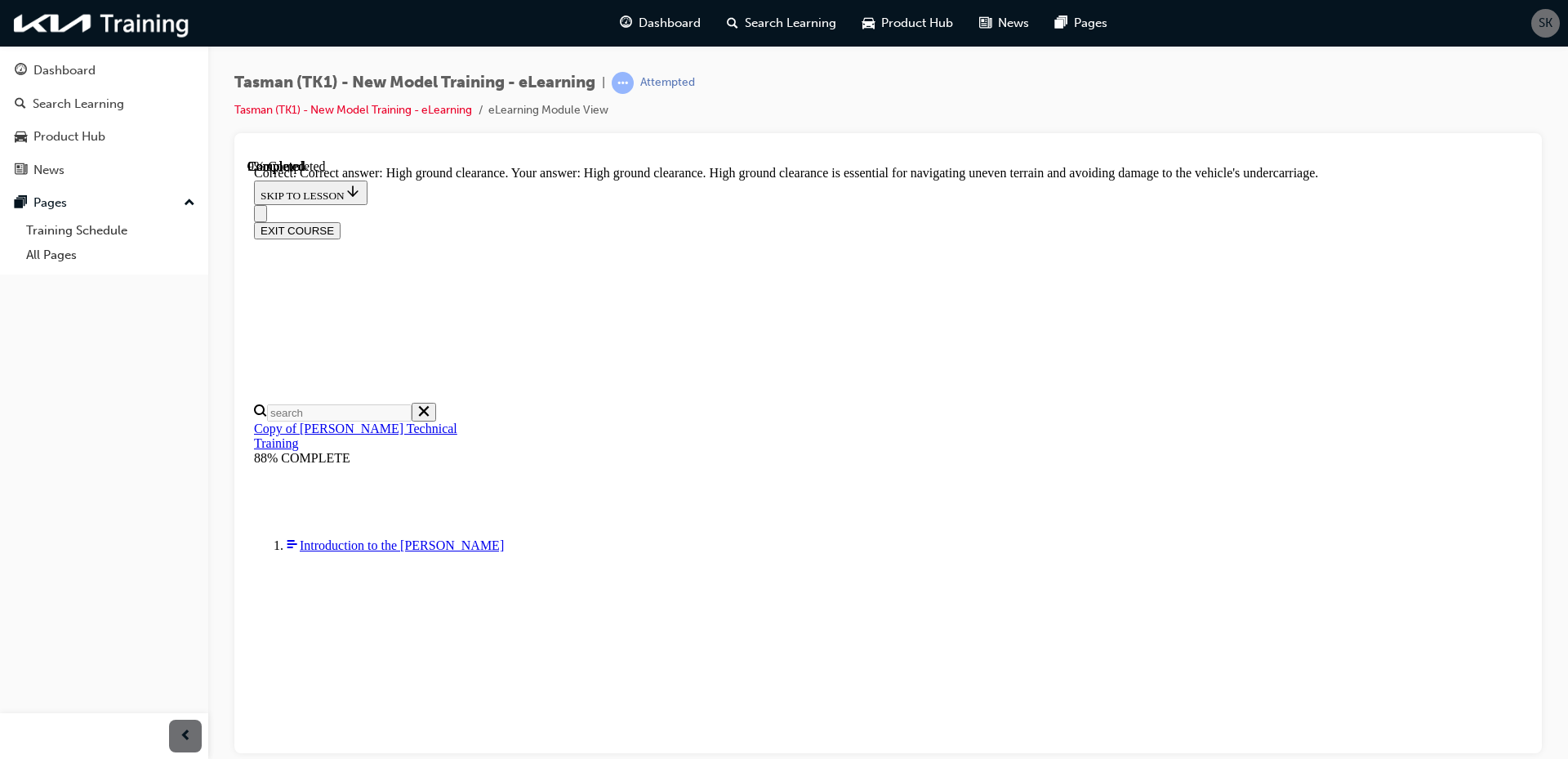
scroll to position [338, 0]
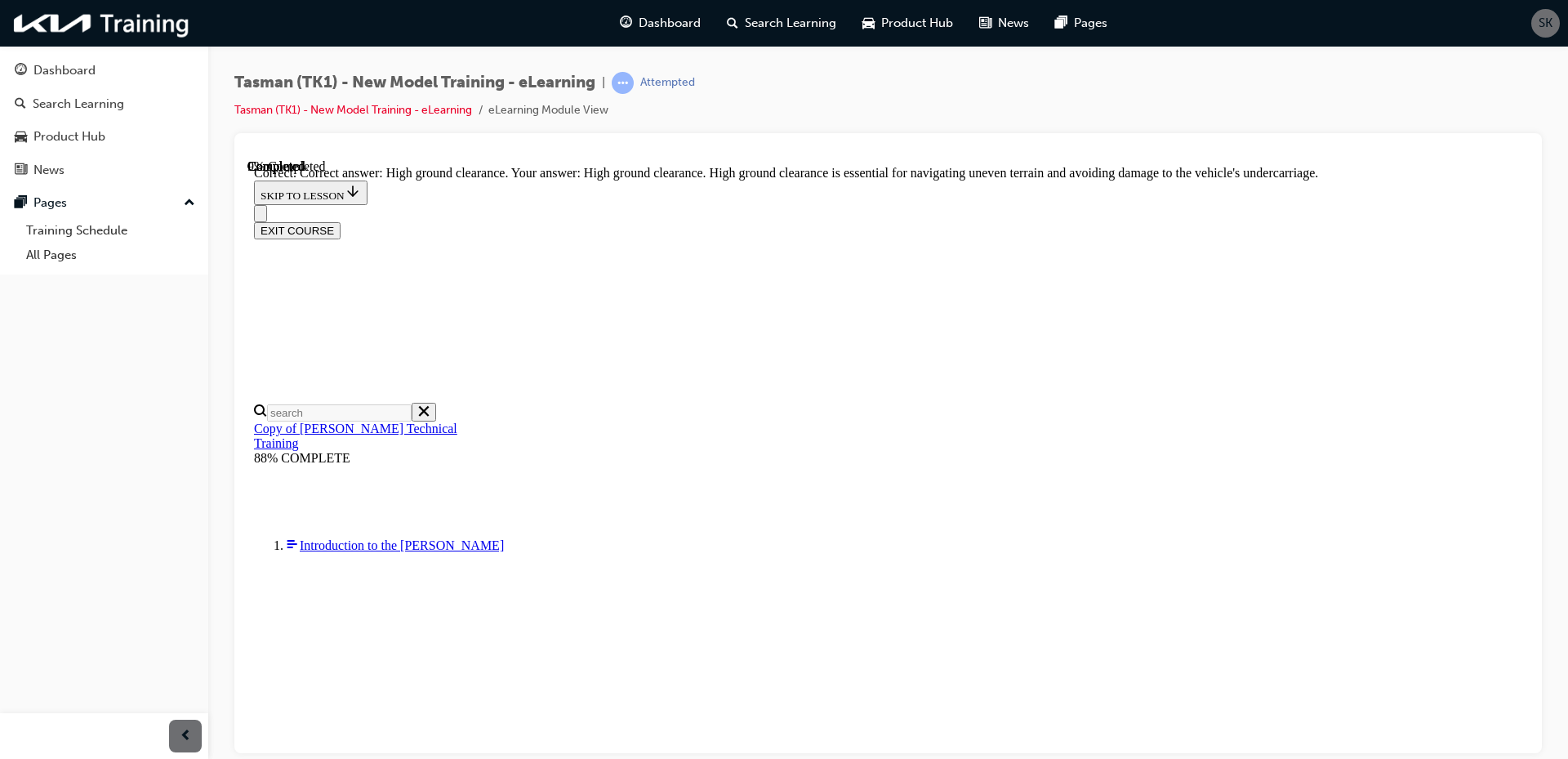
radio input "true"
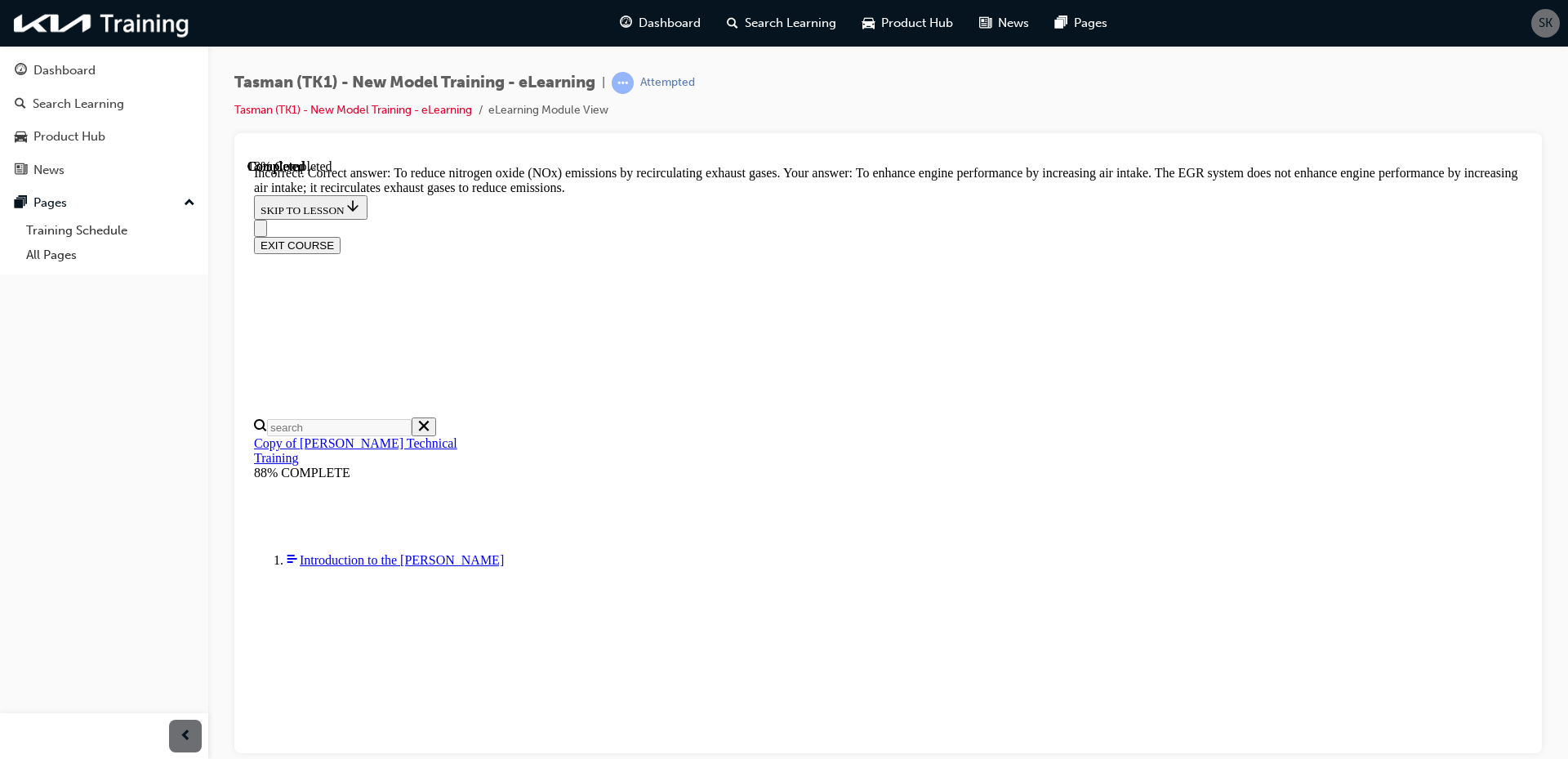
scroll to position [320, 0]
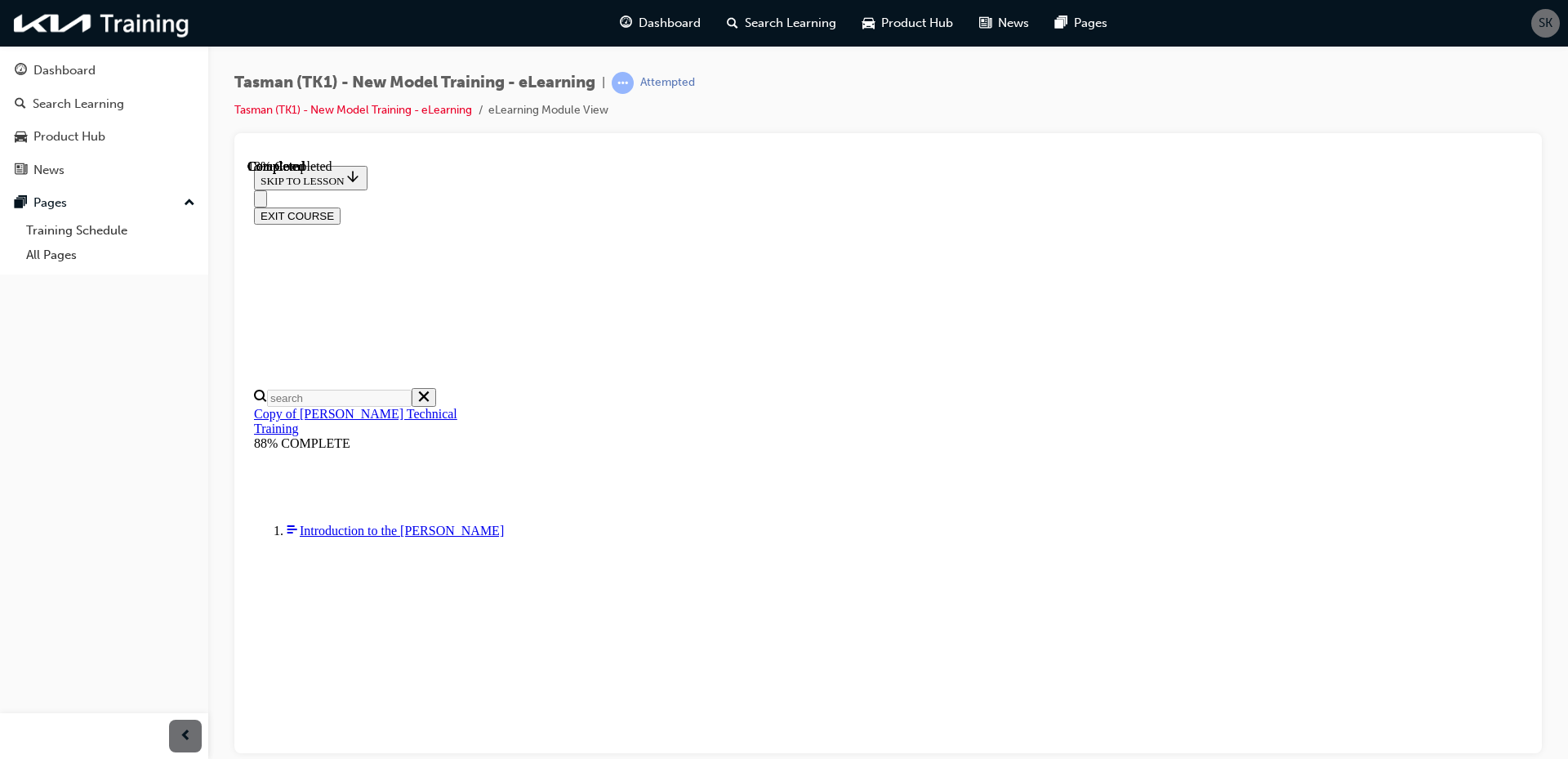
scroll to position [151, 0]
radio input "true"
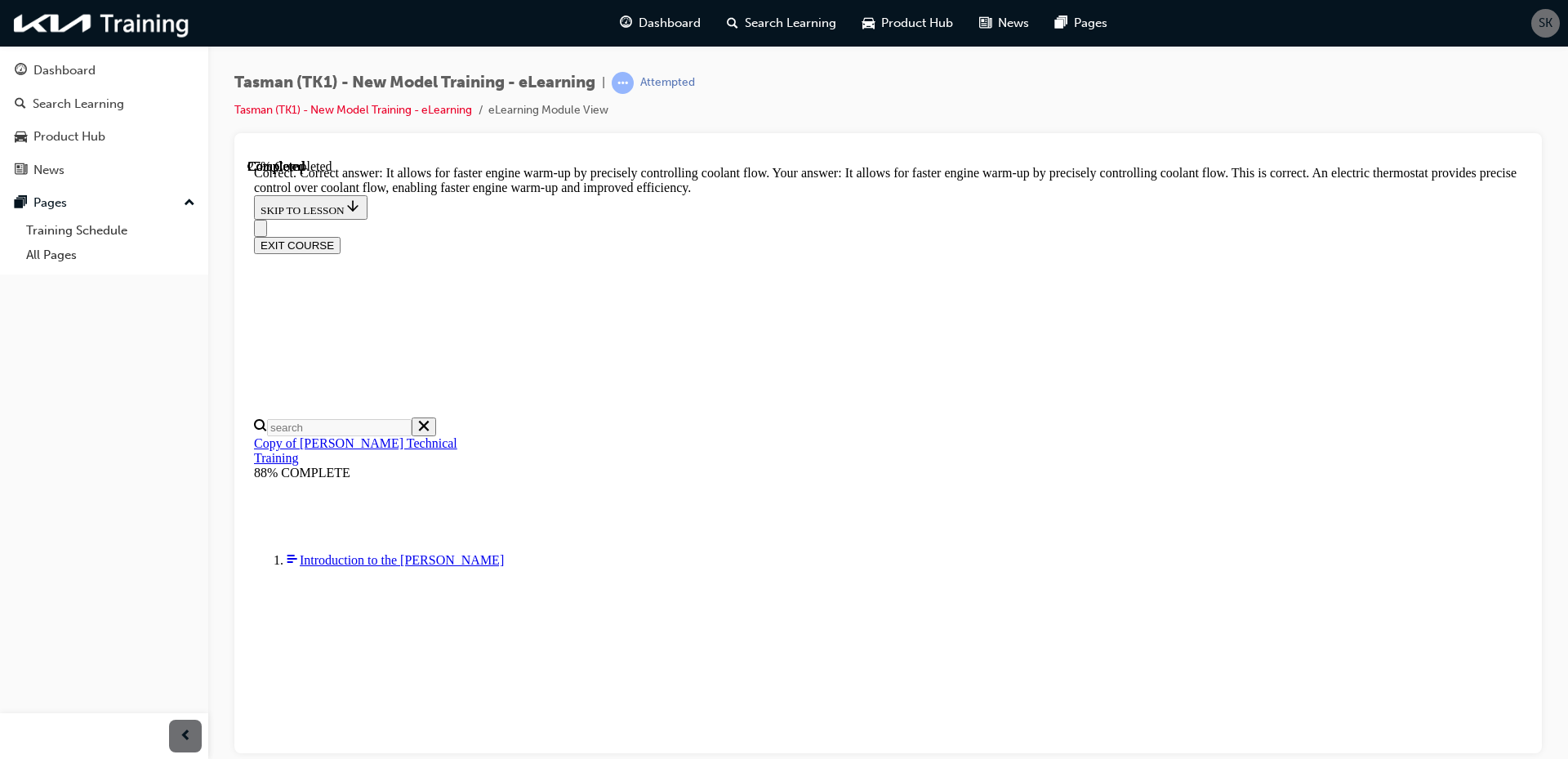
scroll to position [338, 0]
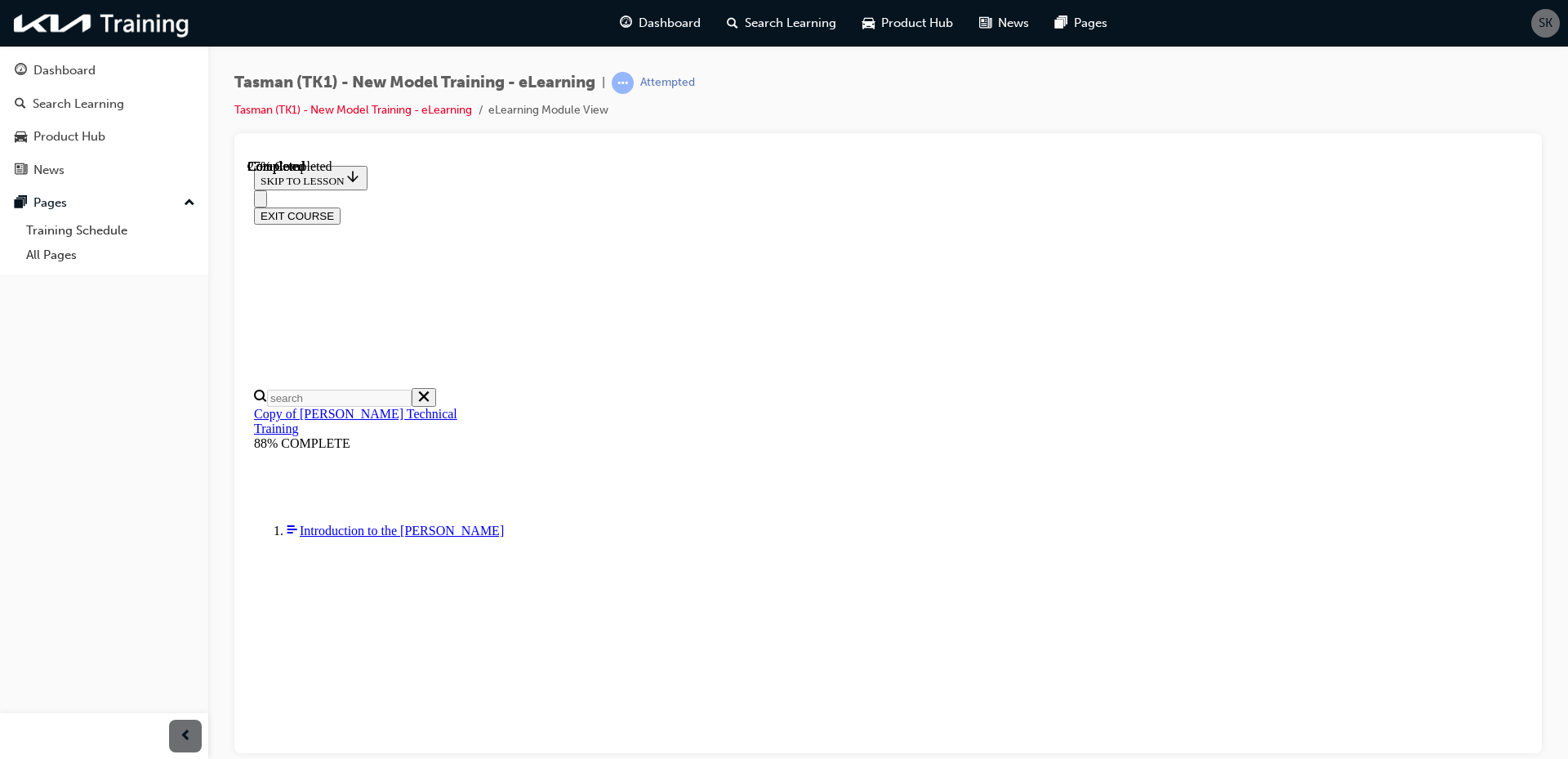
scroll to position [133, 0]
radio input "true"
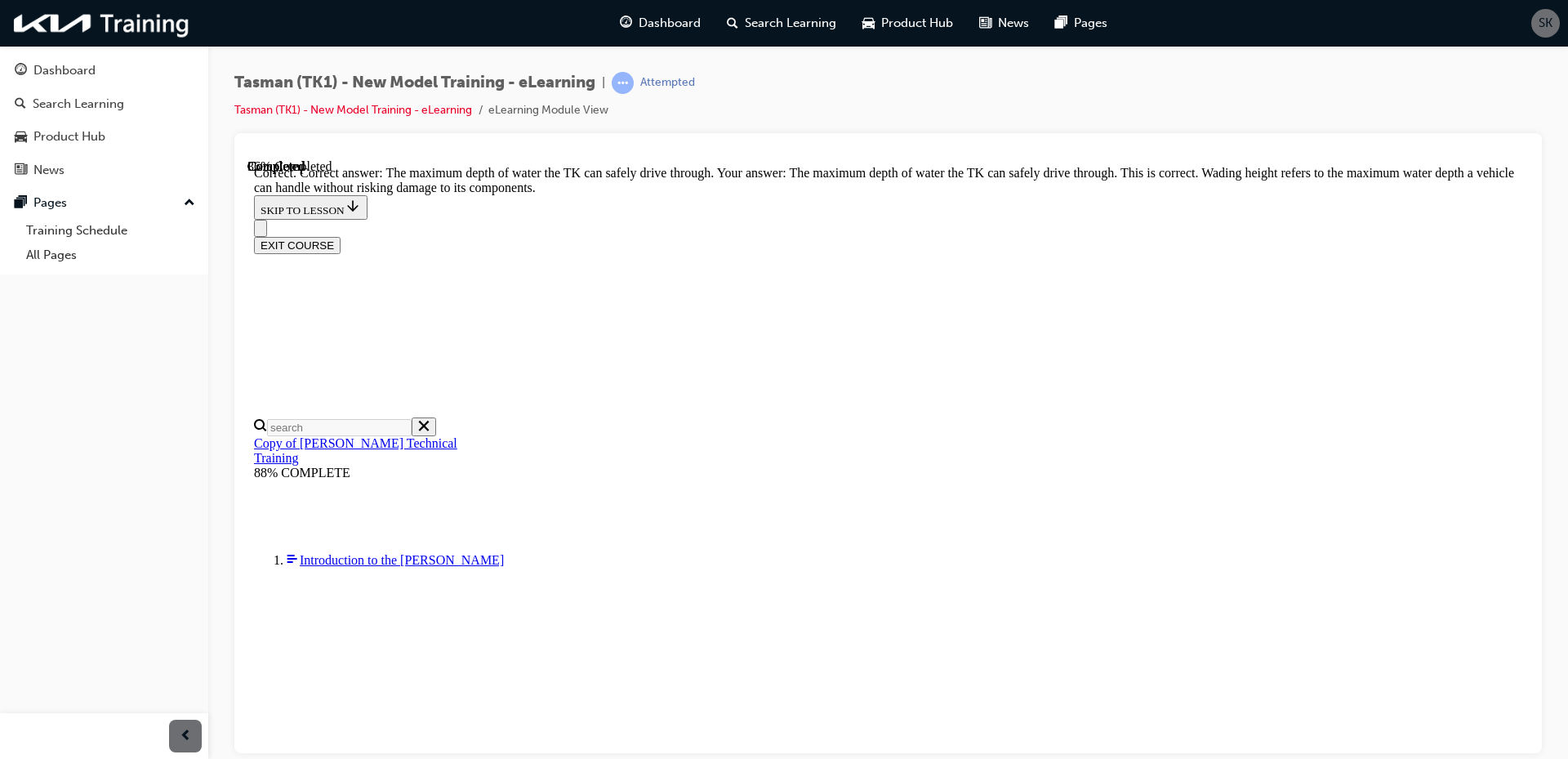
scroll to position [320, 0]
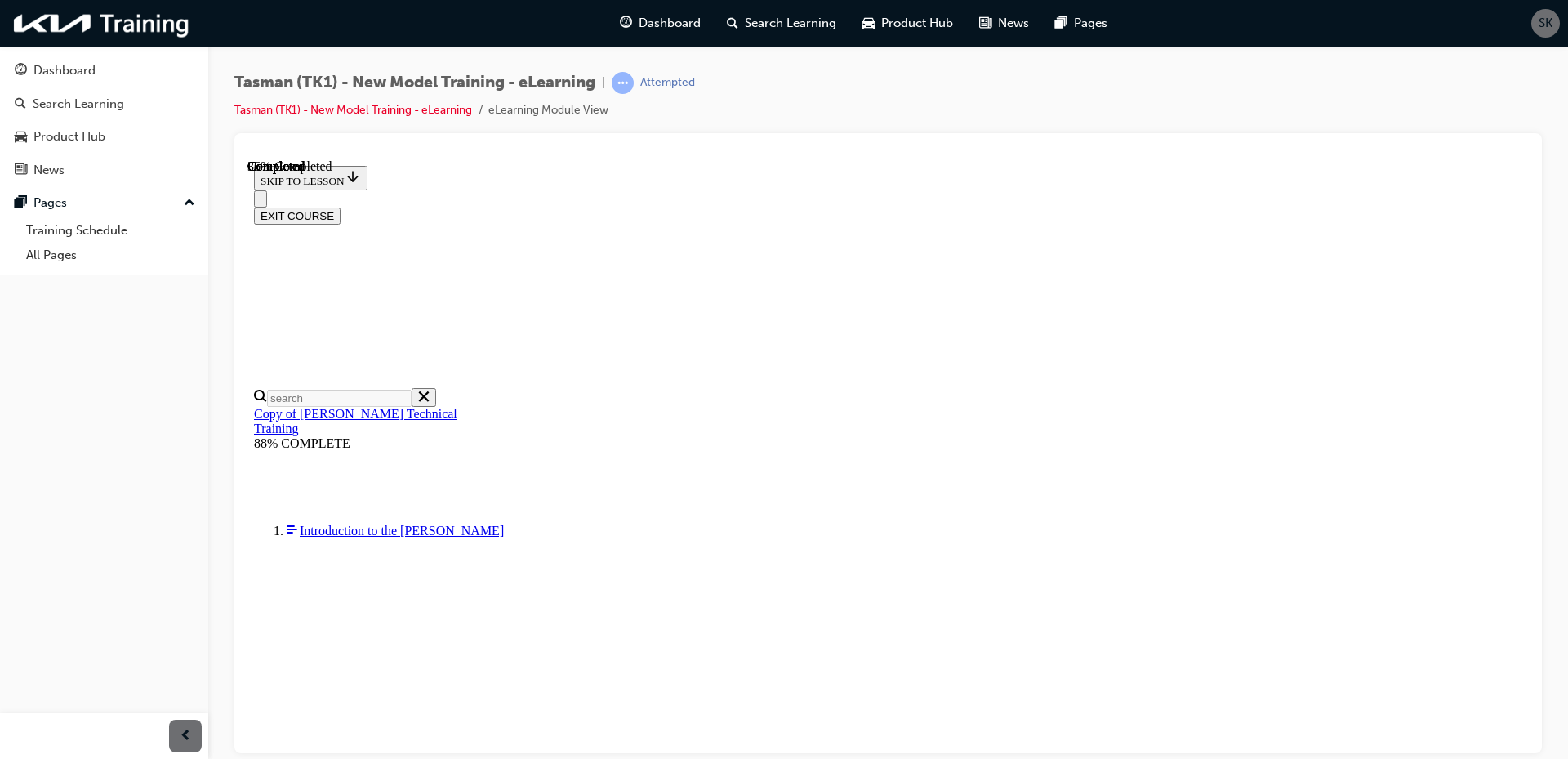
radio input "true"
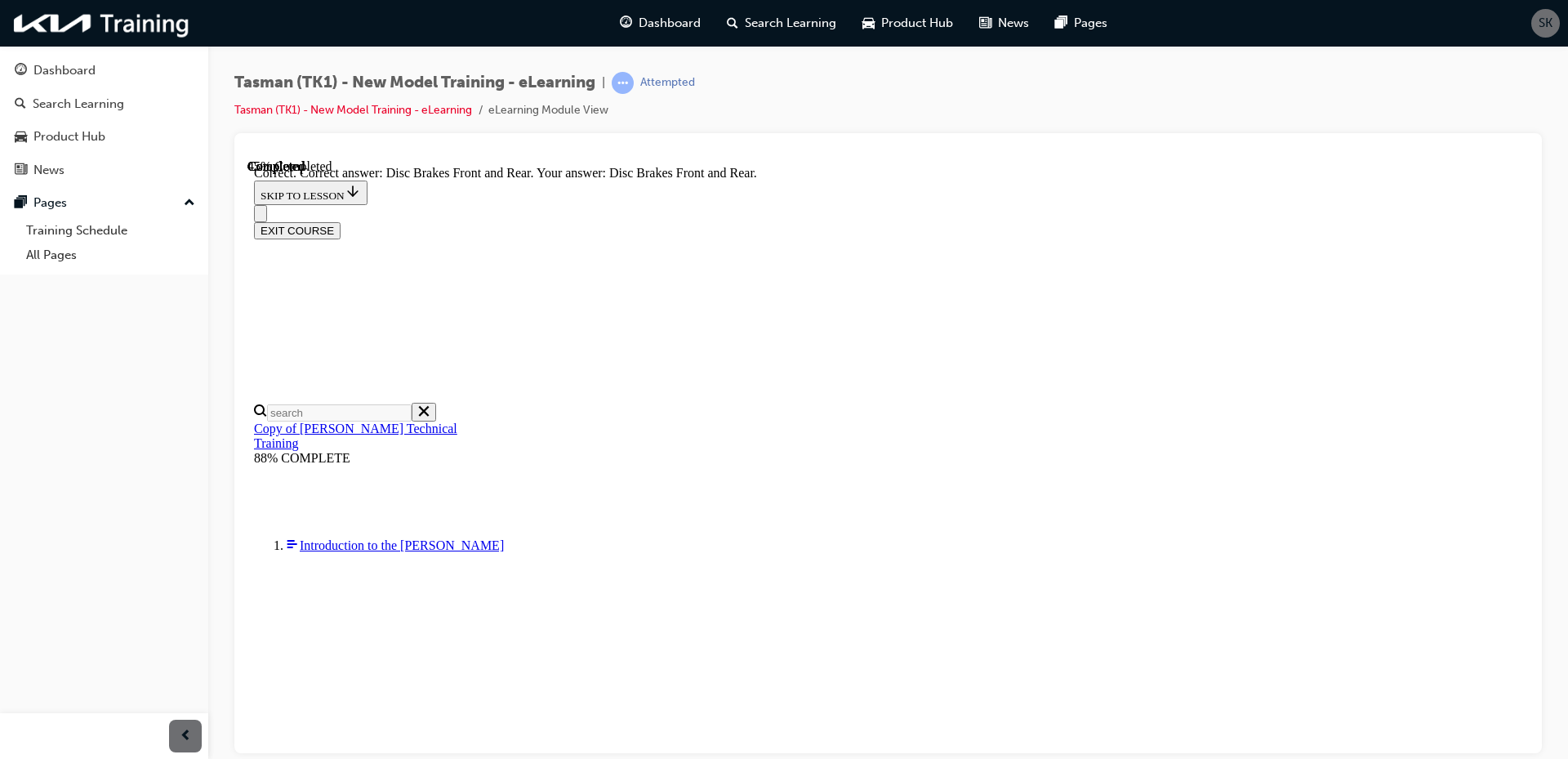
scroll to position [250, 0]
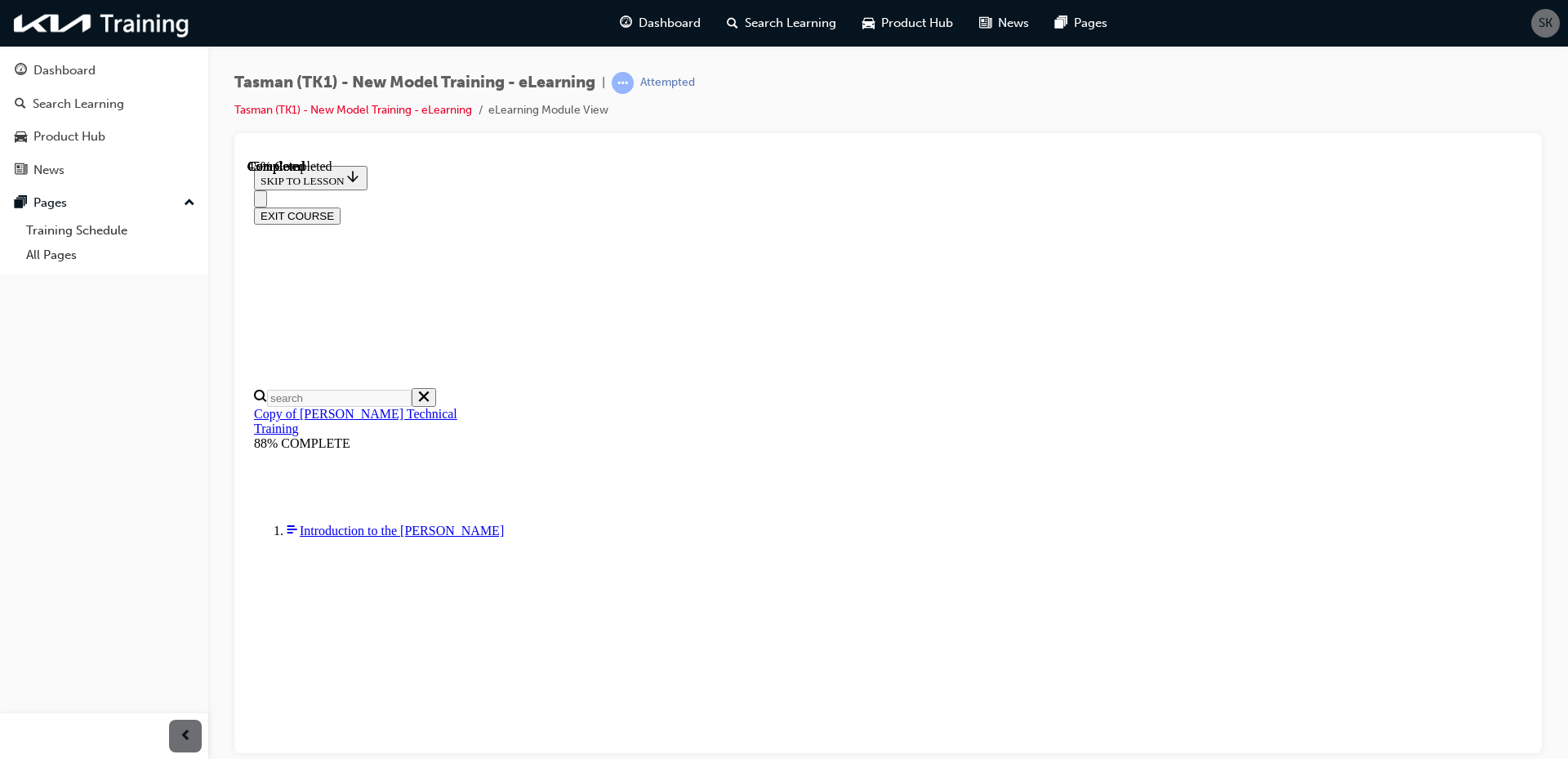
scroll to position [133, 0]
radio input "true"
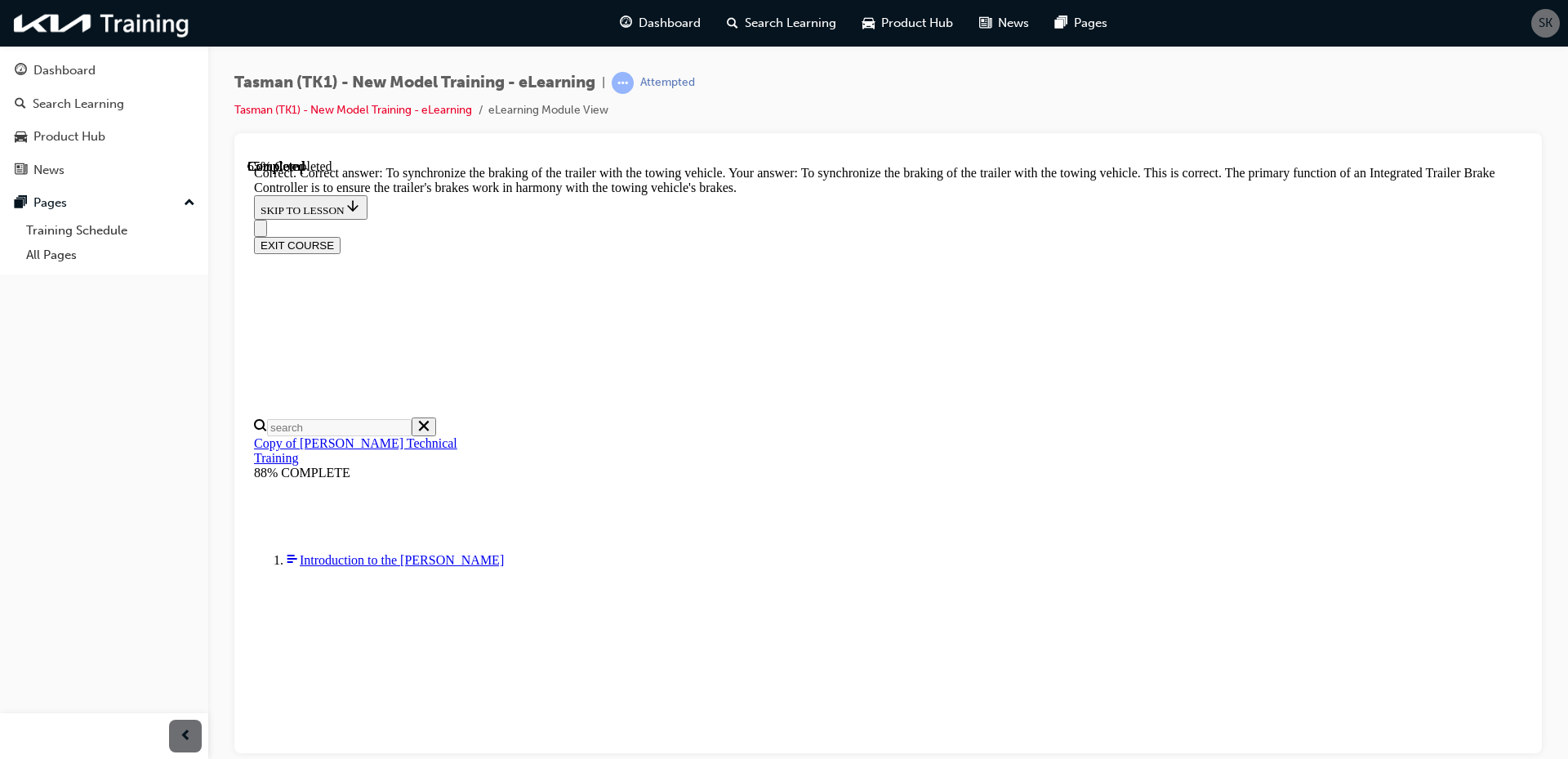
scroll to position [320, 0]
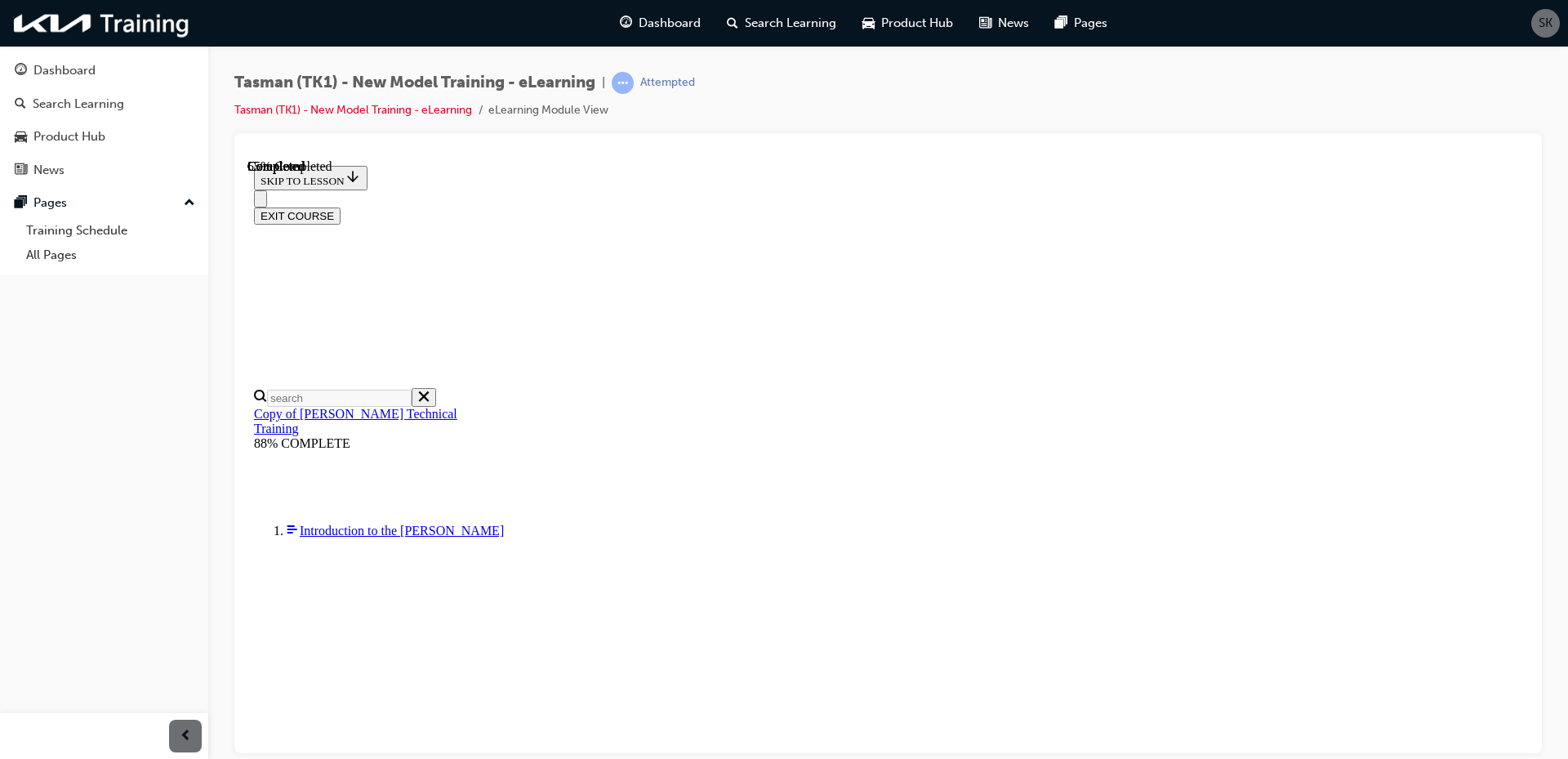
scroll to position [192, 0]
checkbox input "true"
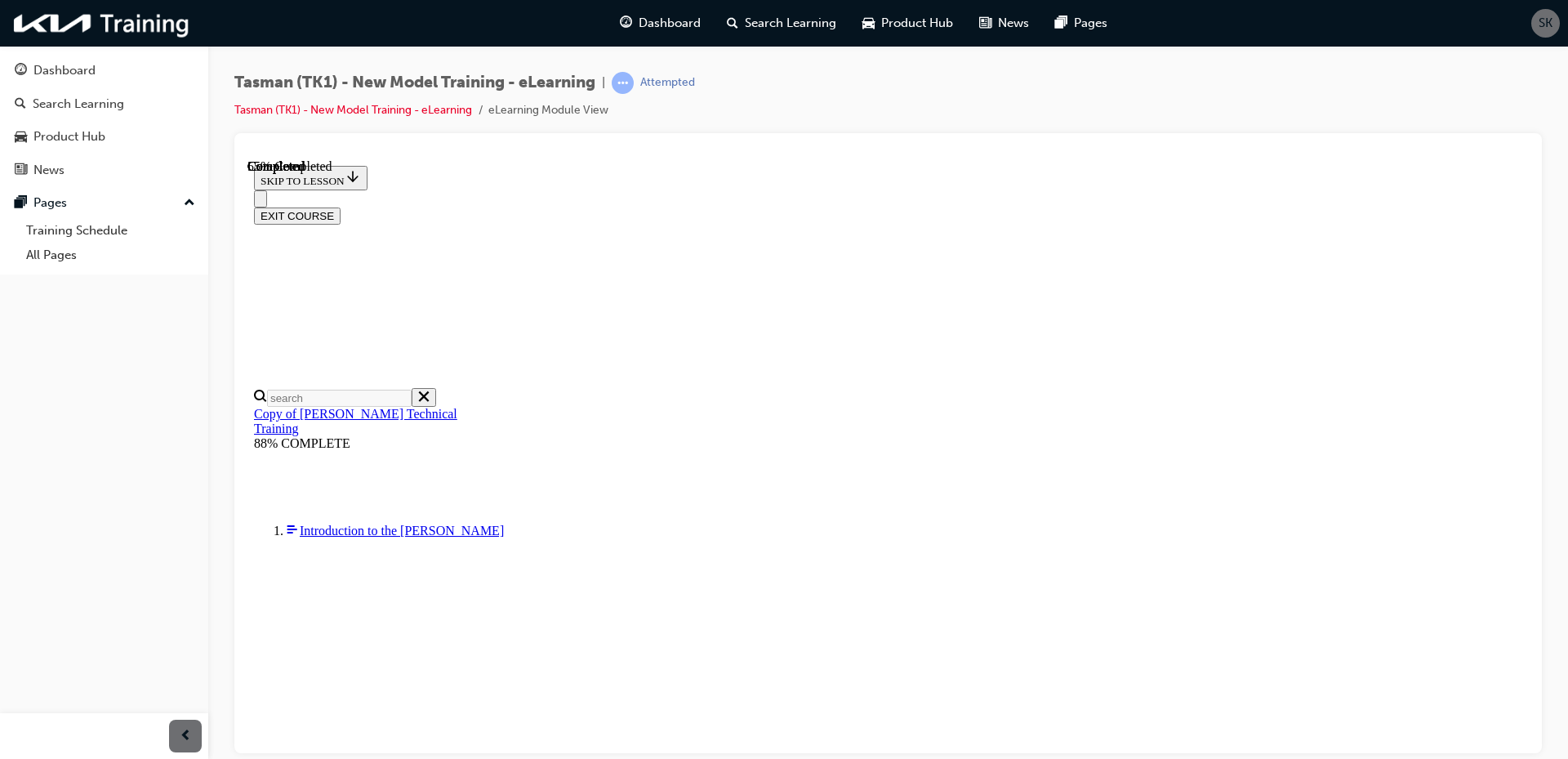
checkbox input "true"
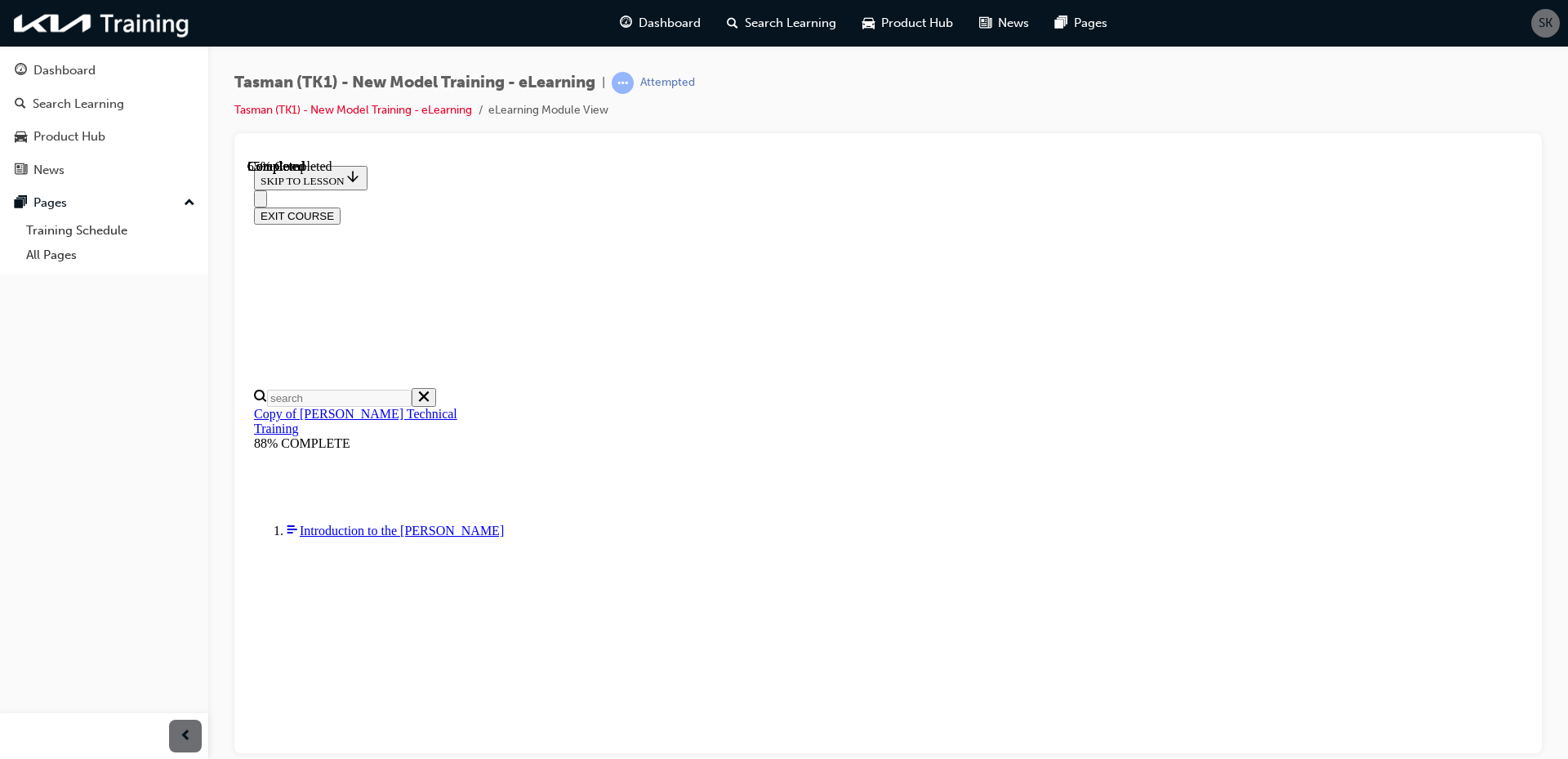
checkbox input "true"
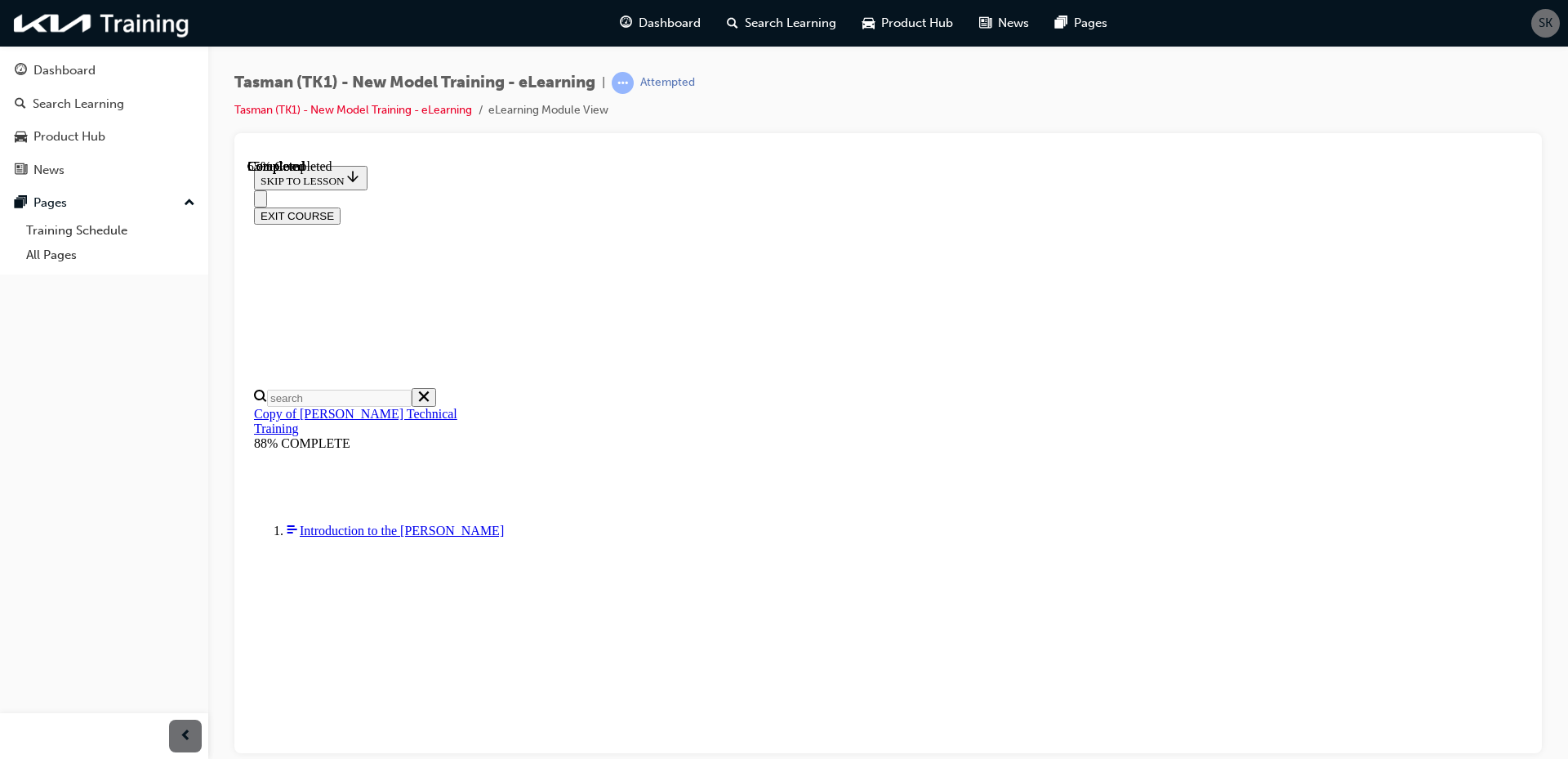
checkbox input "true"
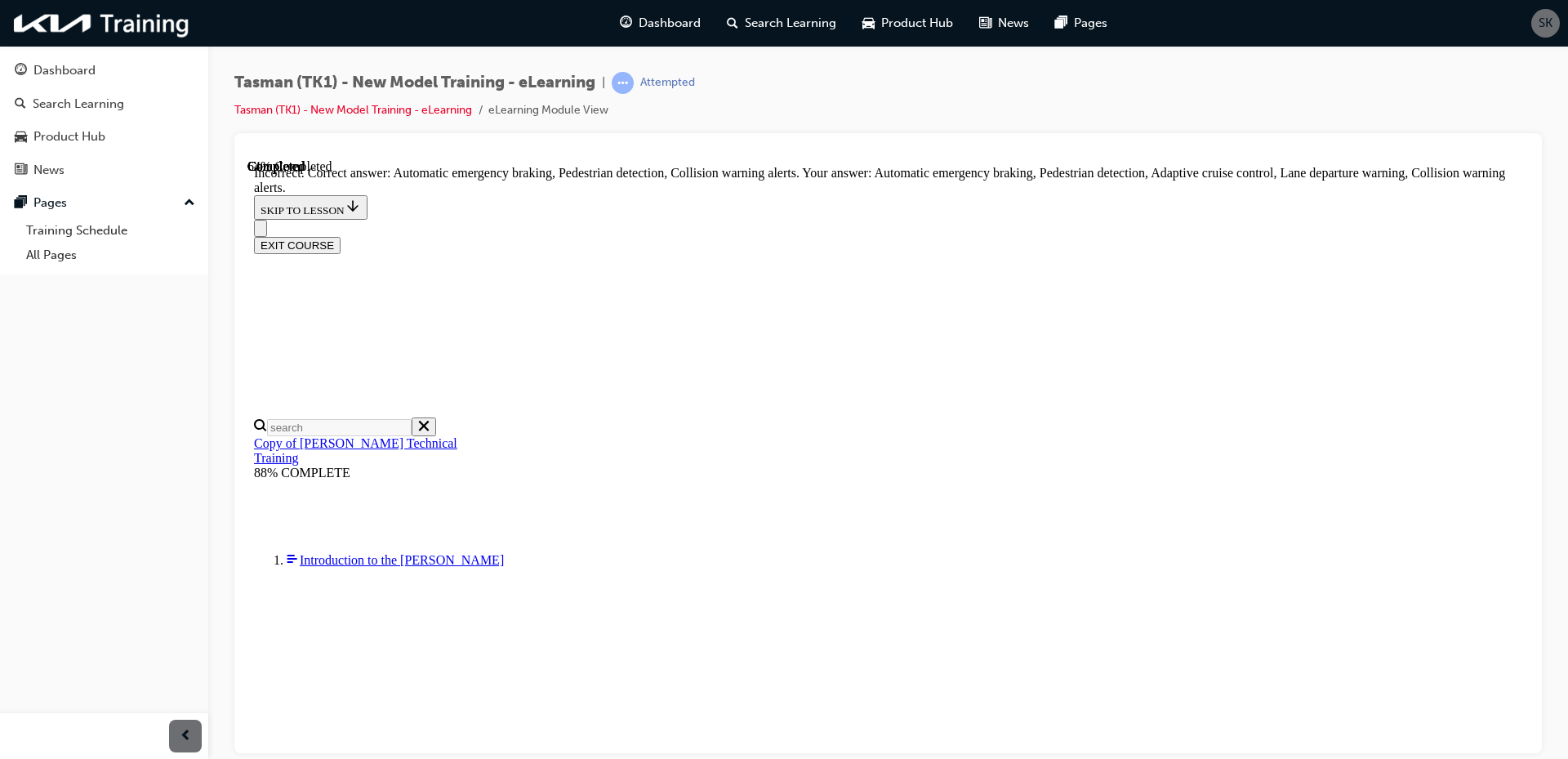
scroll to position [293, 0]
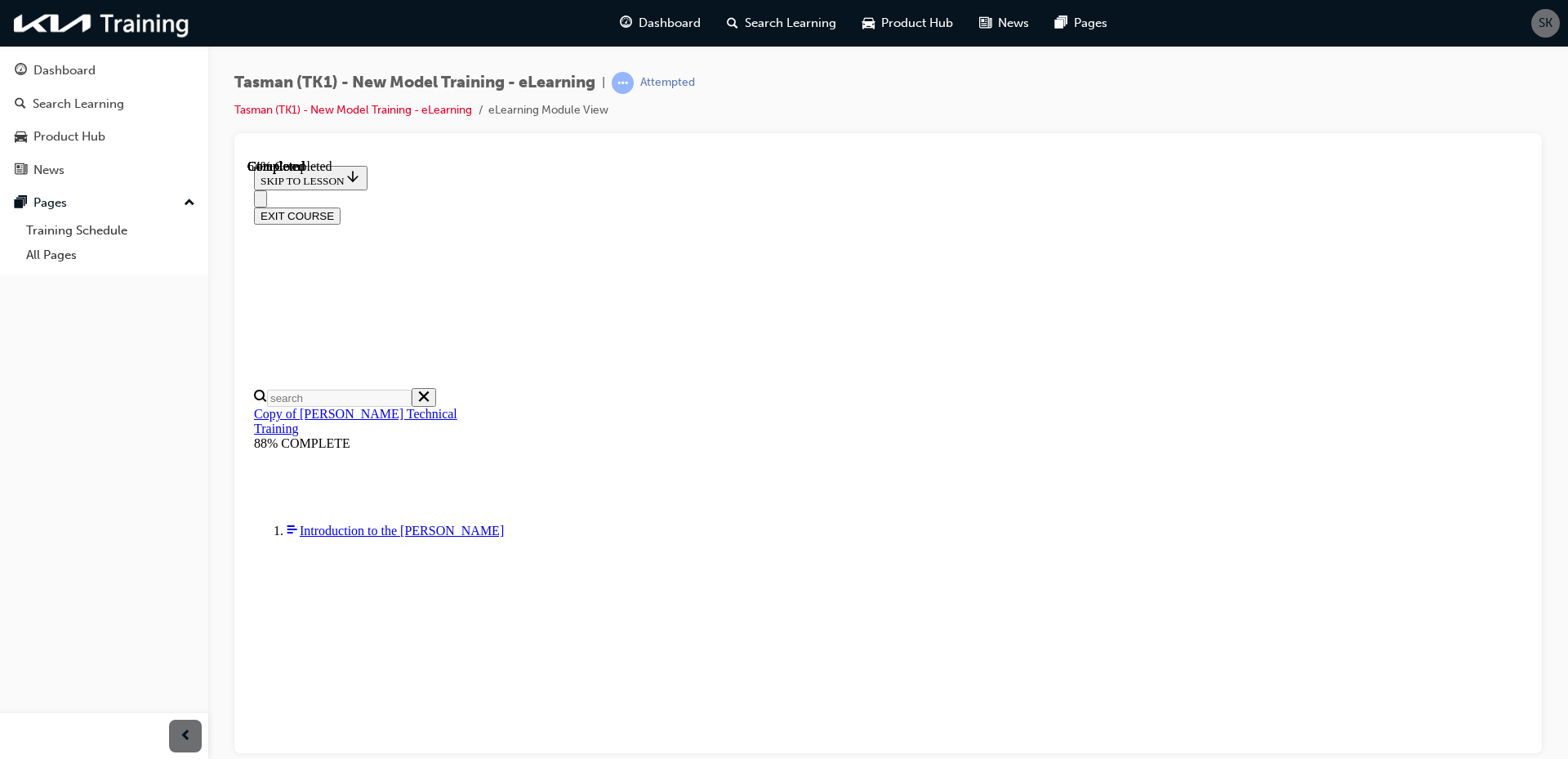
scroll to position [151, 0]
radio input "true"
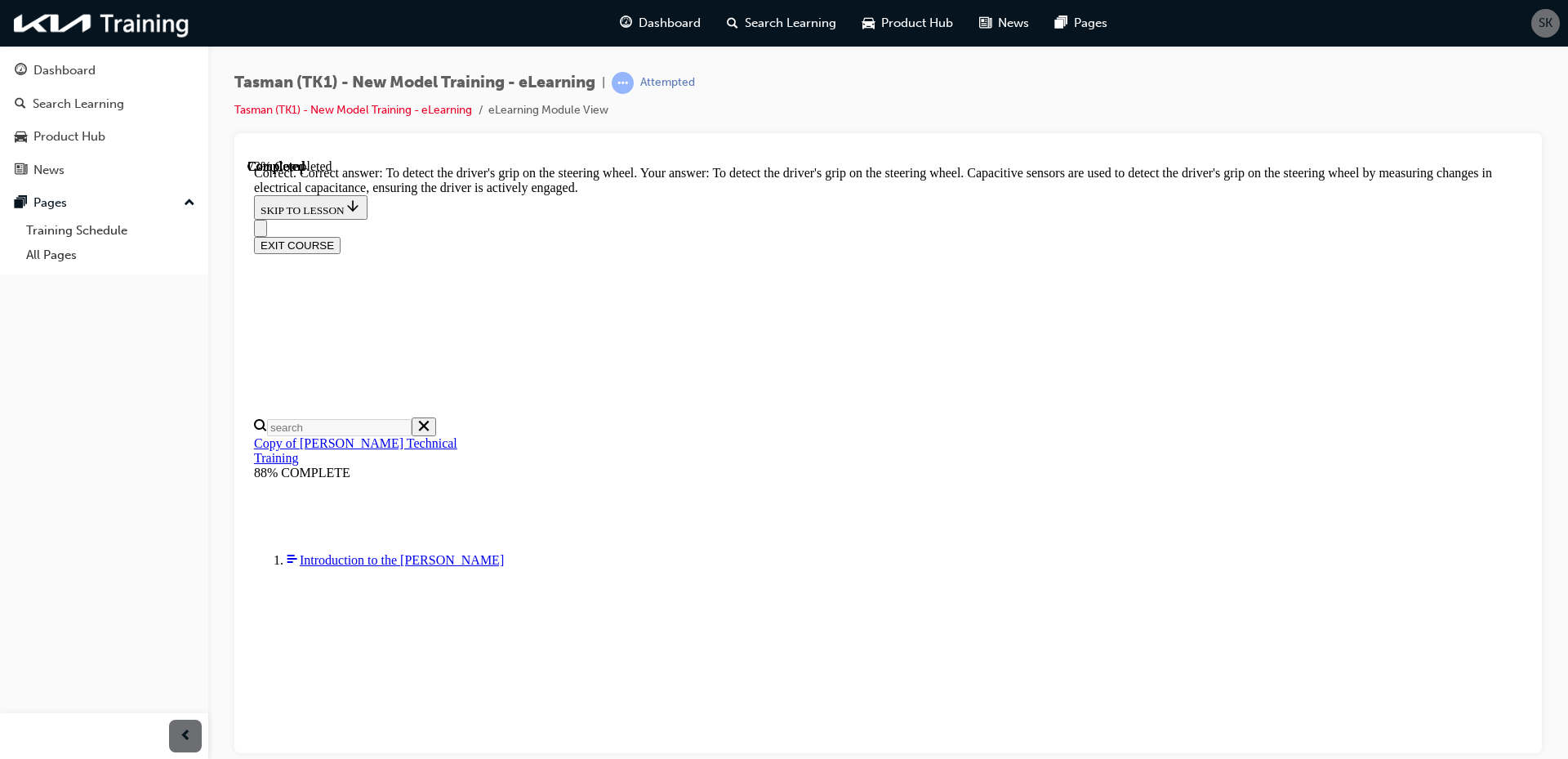
scroll to position [338, 0]
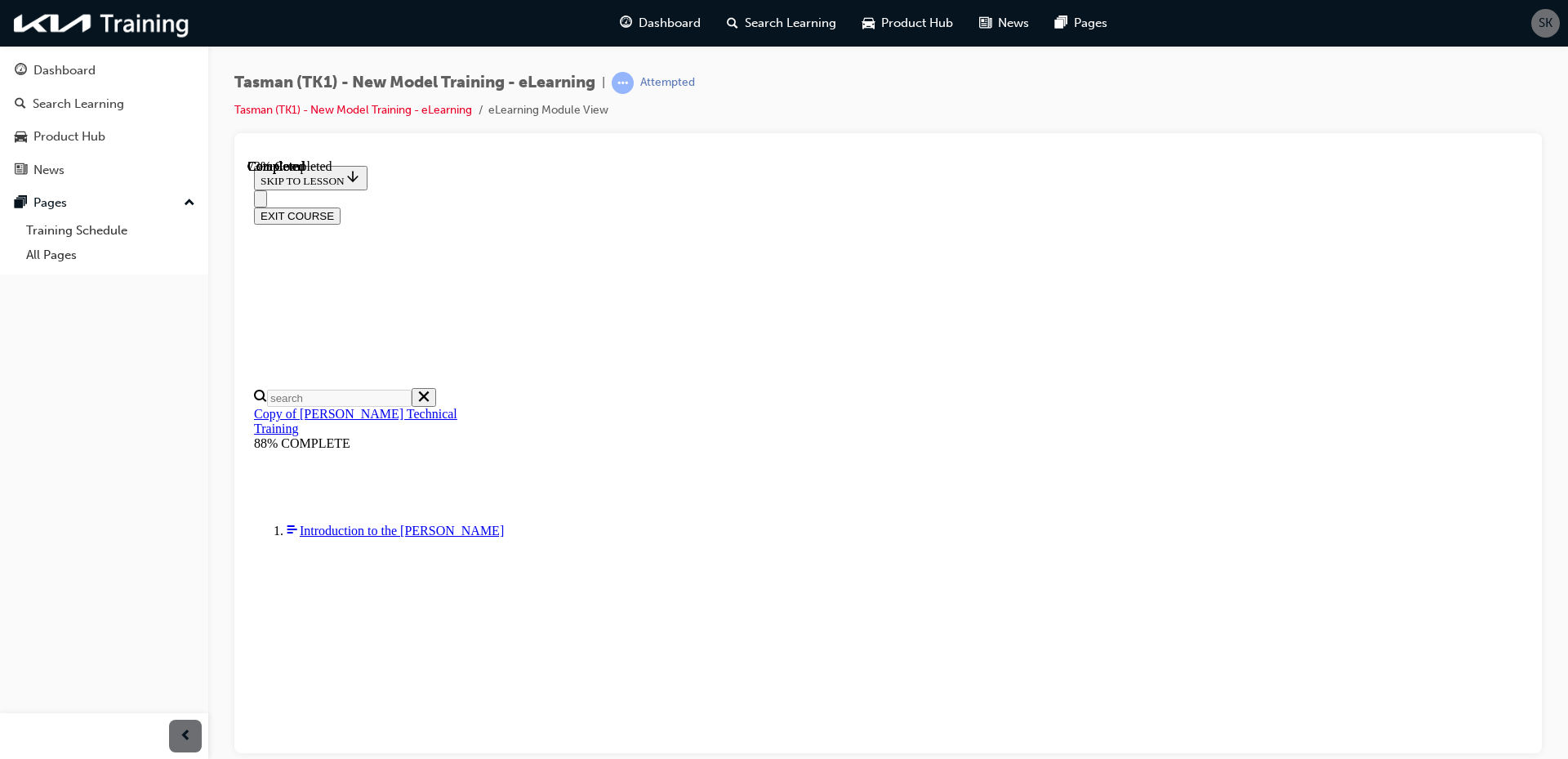
scroll to position [133, 0]
radio input "true"
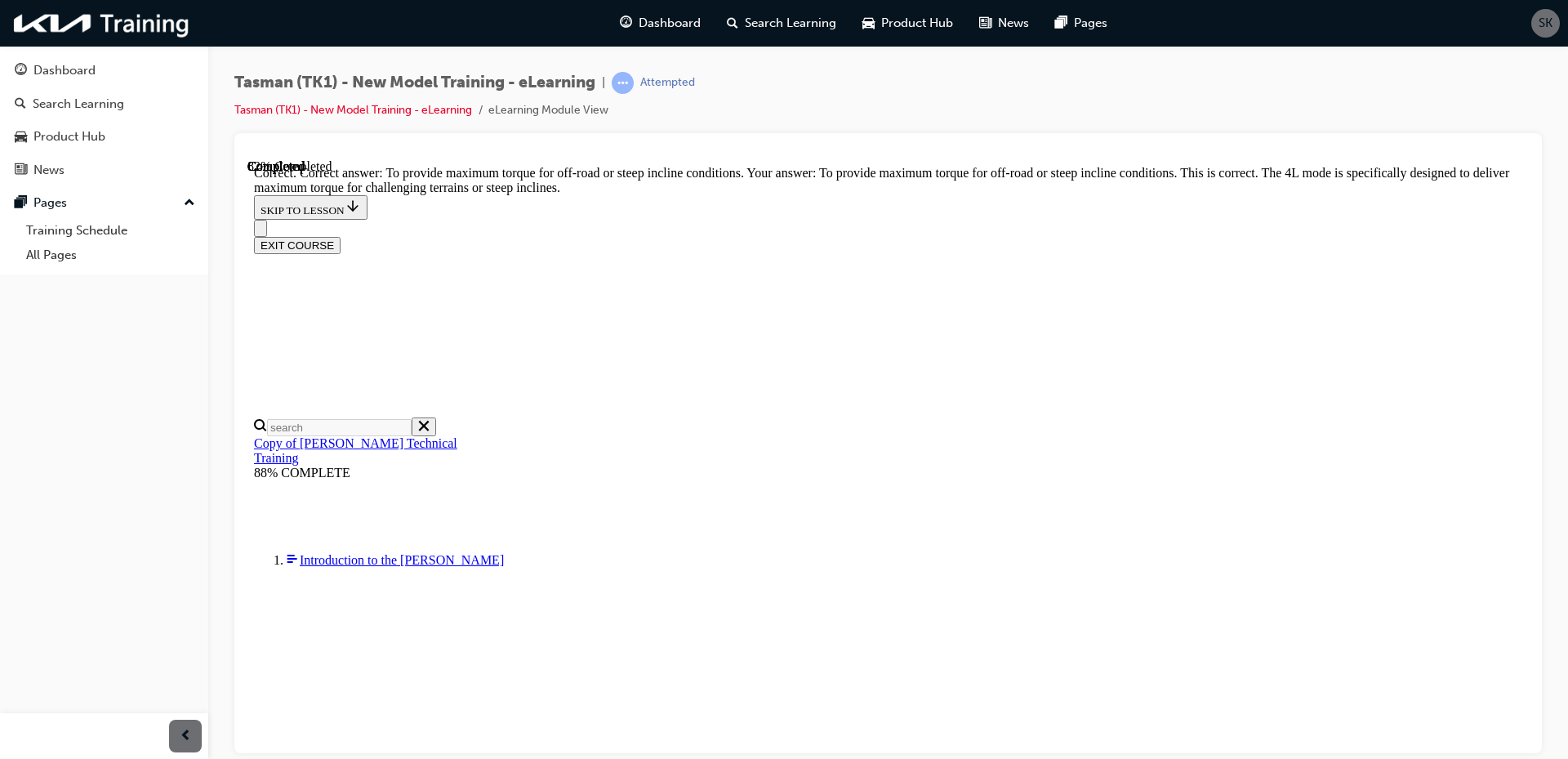
scroll to position [320, 0]
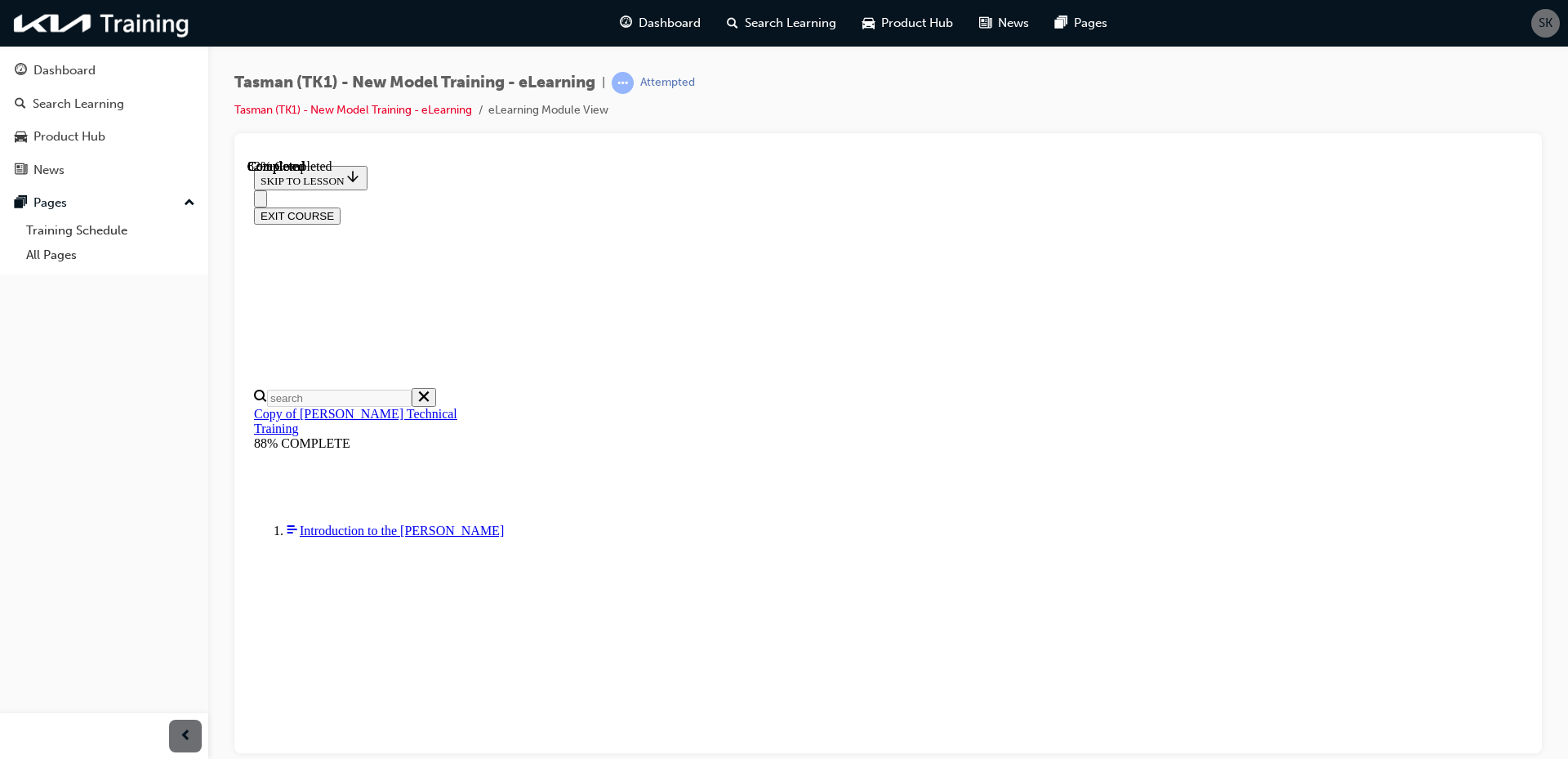
scroll to position [216, 0]
drag, startPoint x: 1179, startPoint y: 322, endPoint x: 1175, endPoint y: 452, distance: 130.1
drag, startPoint x: 902, startPoint y: 581, endPoint x: 956, endPoint y: 323, distance: 263.6
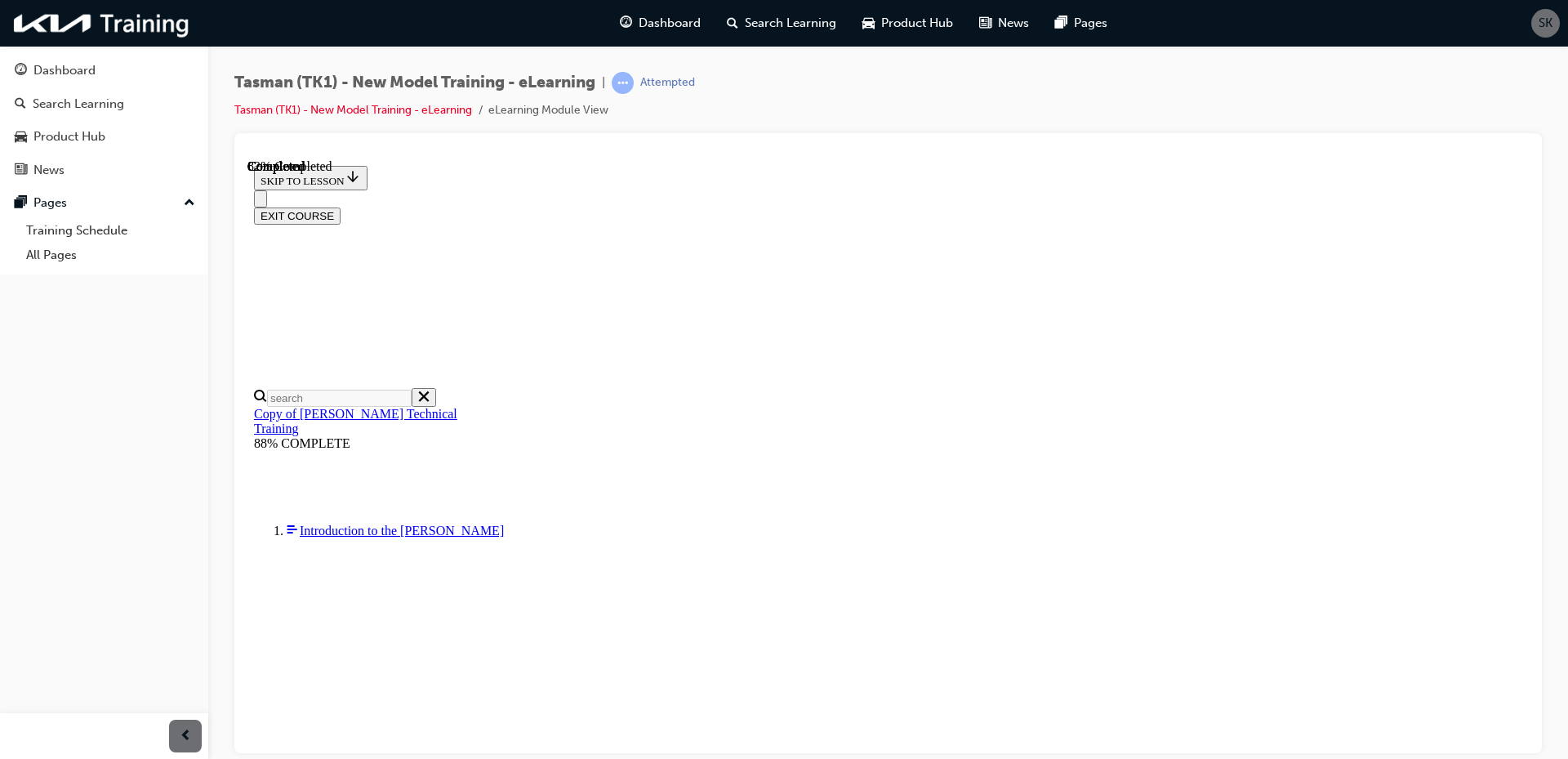
drag, startPoint x: 1164, startPoint y: 490, endPoint x: 1108, endPoint y: 563, distance: 92.0
drag, startPoint x: 915, startPoint y: 580, endPoint x: 977, endPoint y: 491, distance: 108.5
drag, startPoint x: 927, startPoint y: 580, endPoint x: 997, endPoint y: 582, distance: 70.0
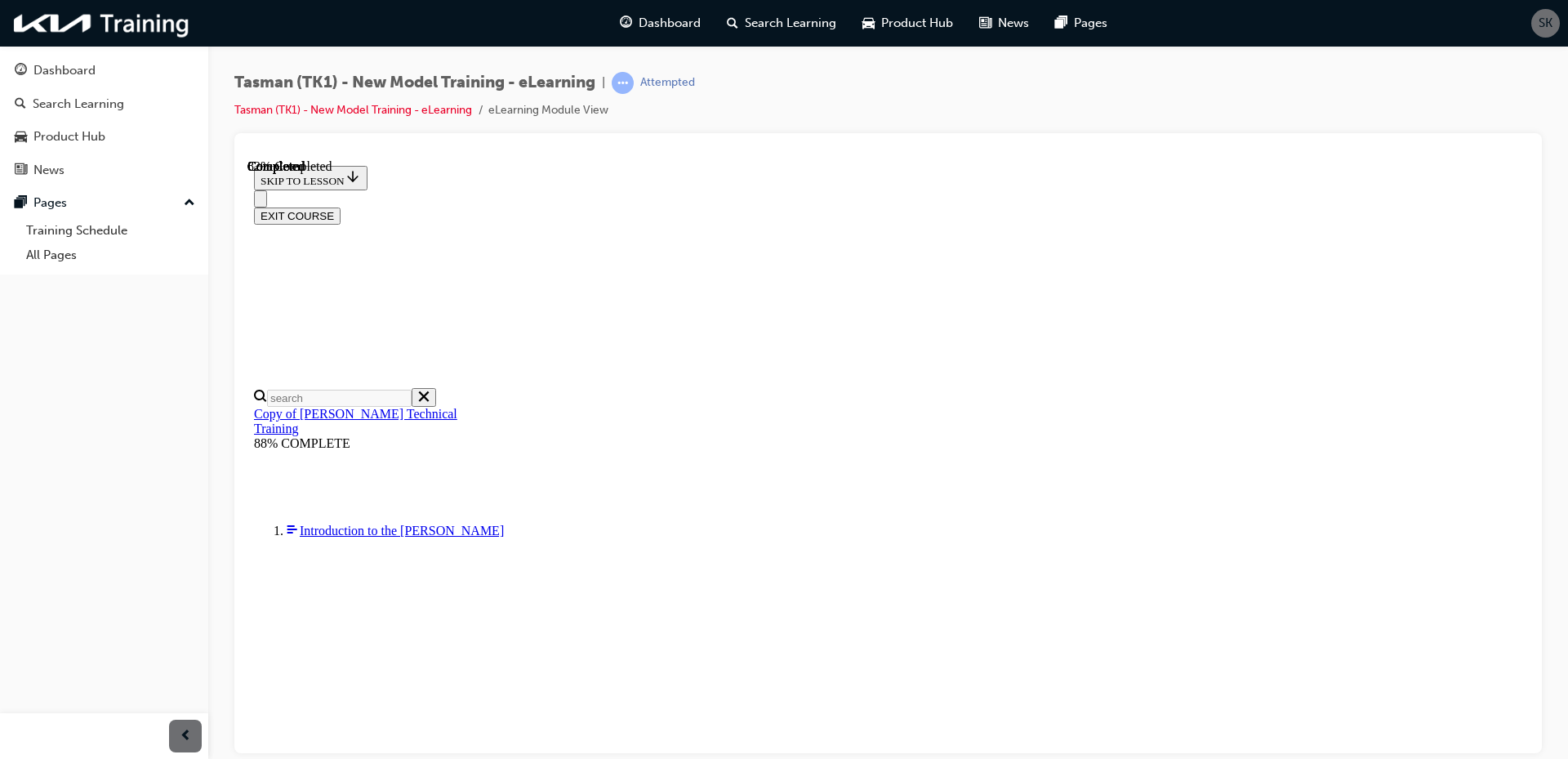
drag, startPoint x: 908, startPoint y: 427, endPoint x: 986, endPoint y: 427, distance: 78.0
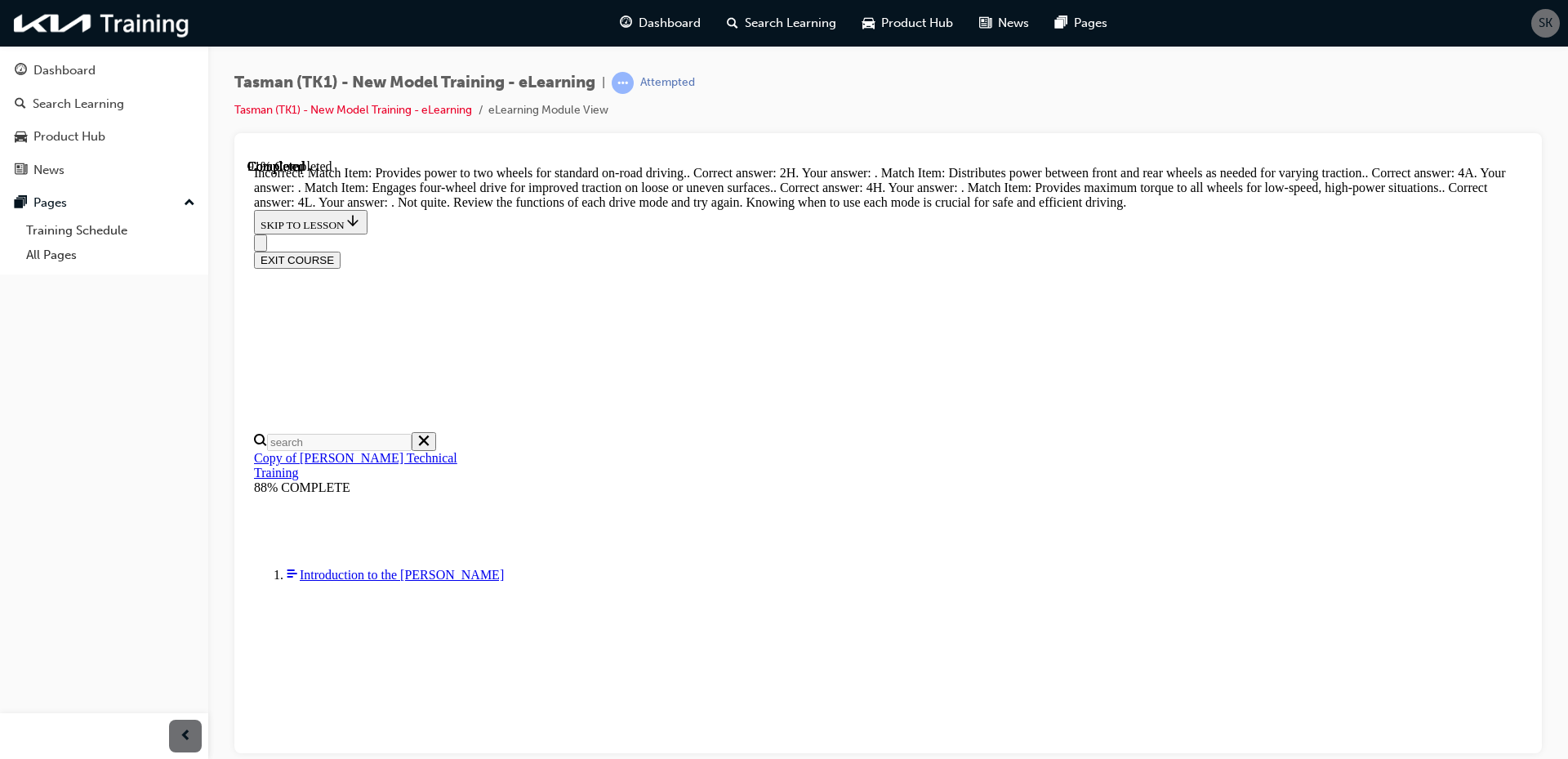
scroll to position [519, 0]
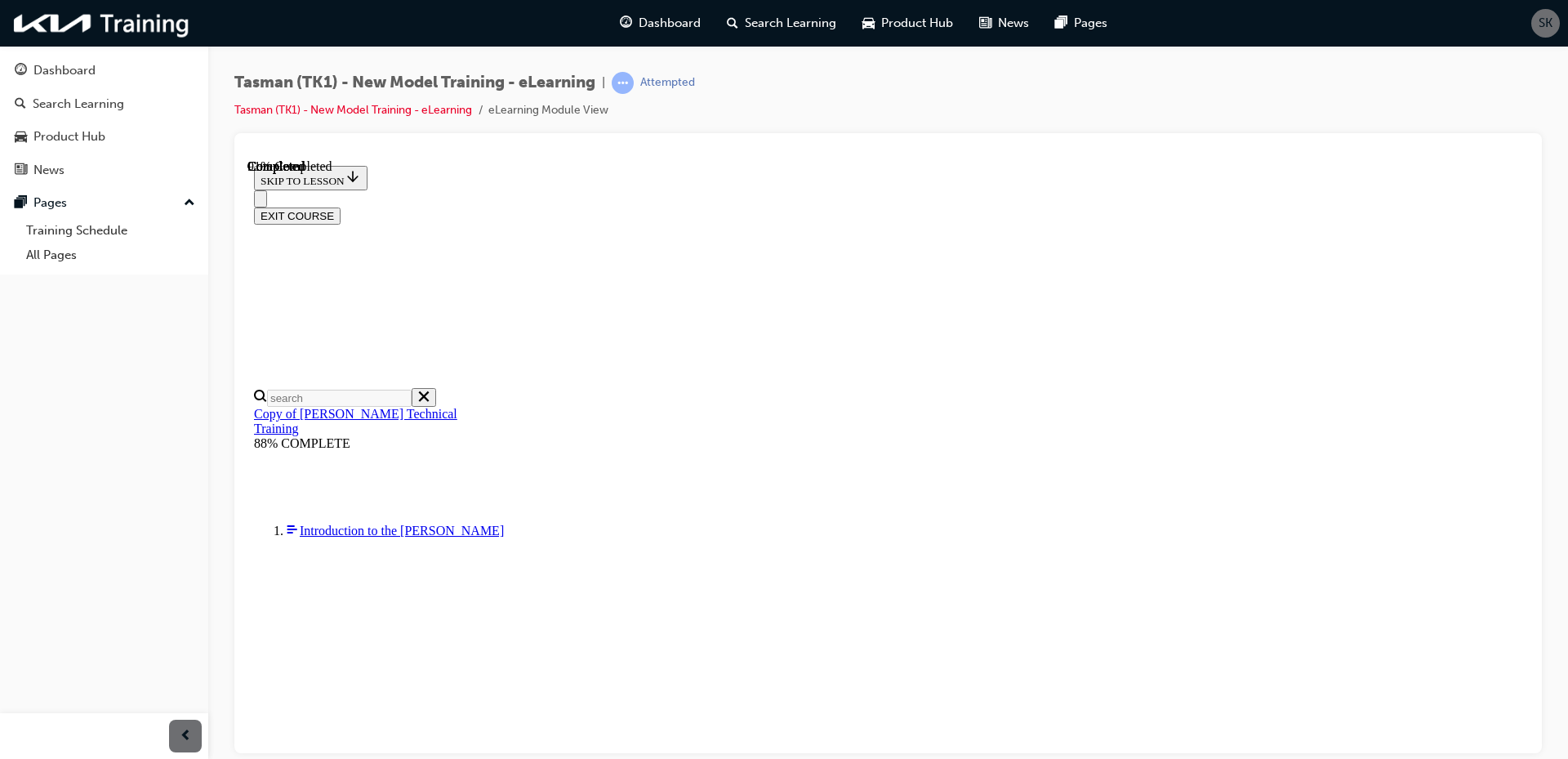
scroll to position [327, 0]
drag, startPoint x: 1078, startPoint y: 265, endPoint x: 1061, endPoint y: 328, distance: 65.3
drag, startPoint x: 937, startPoint y: 358, endPoint x: 986, endPoint y: 249, distance: 119.5
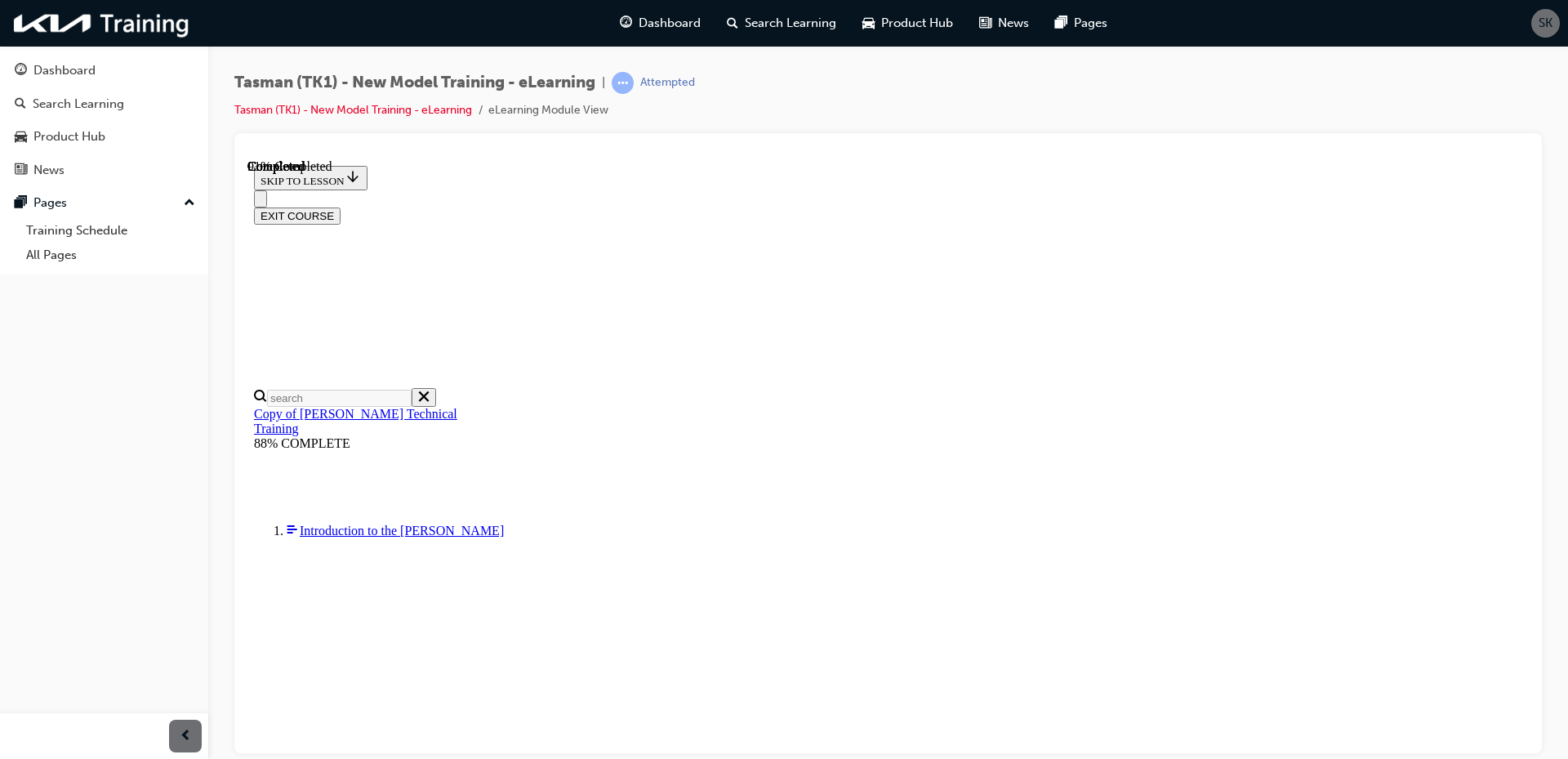
scroll to position [408, 0]
drag, startPoint x: 862, startPoint y: 300, endPoint x: 914, endPoint y: 667, distance: 370.7
drag, startPoint x: 866, startPoint y: 394, endPoint x: 918, endPoint y: 526, distance: 141.9
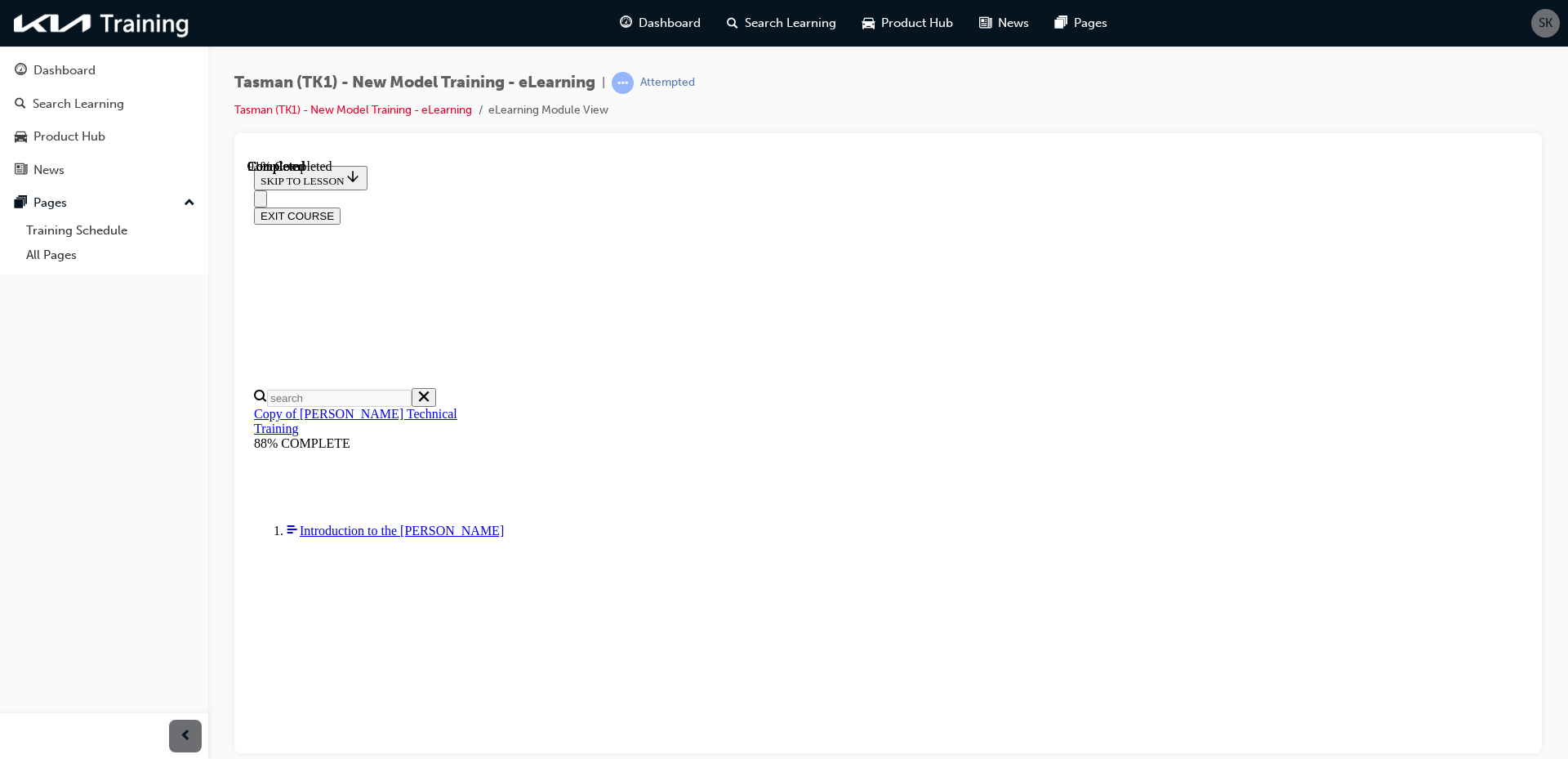
drag, startPoint x: 911, startPoint y: 303, endPoint x: 972, endPoint y: 310, distance: 61.4
drag, startPoint x: 956, startPoint y: 388, endPoint x: 1013, endPoint y: 395, distance: 57.4
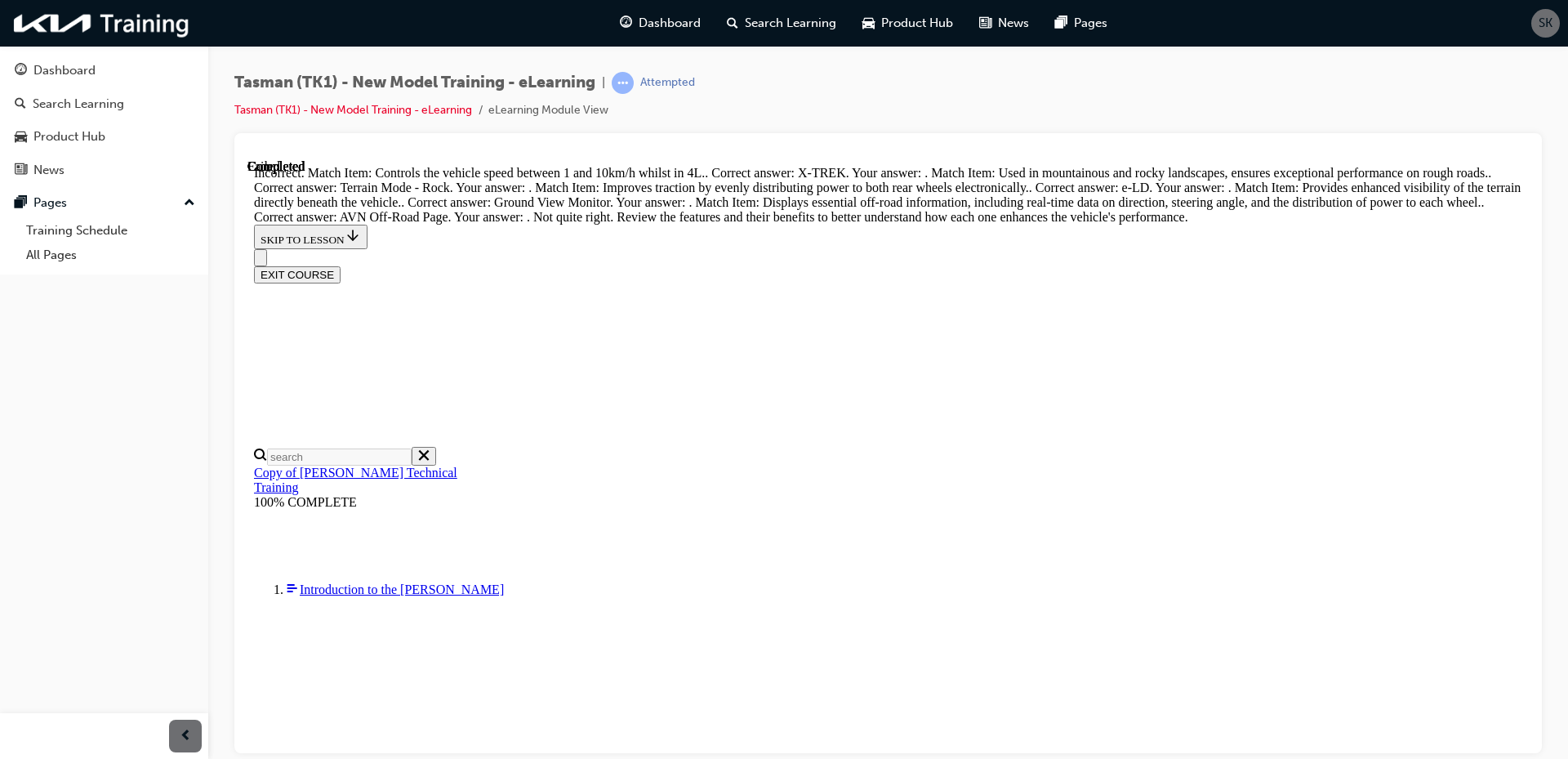
scroll to position [807, 0]
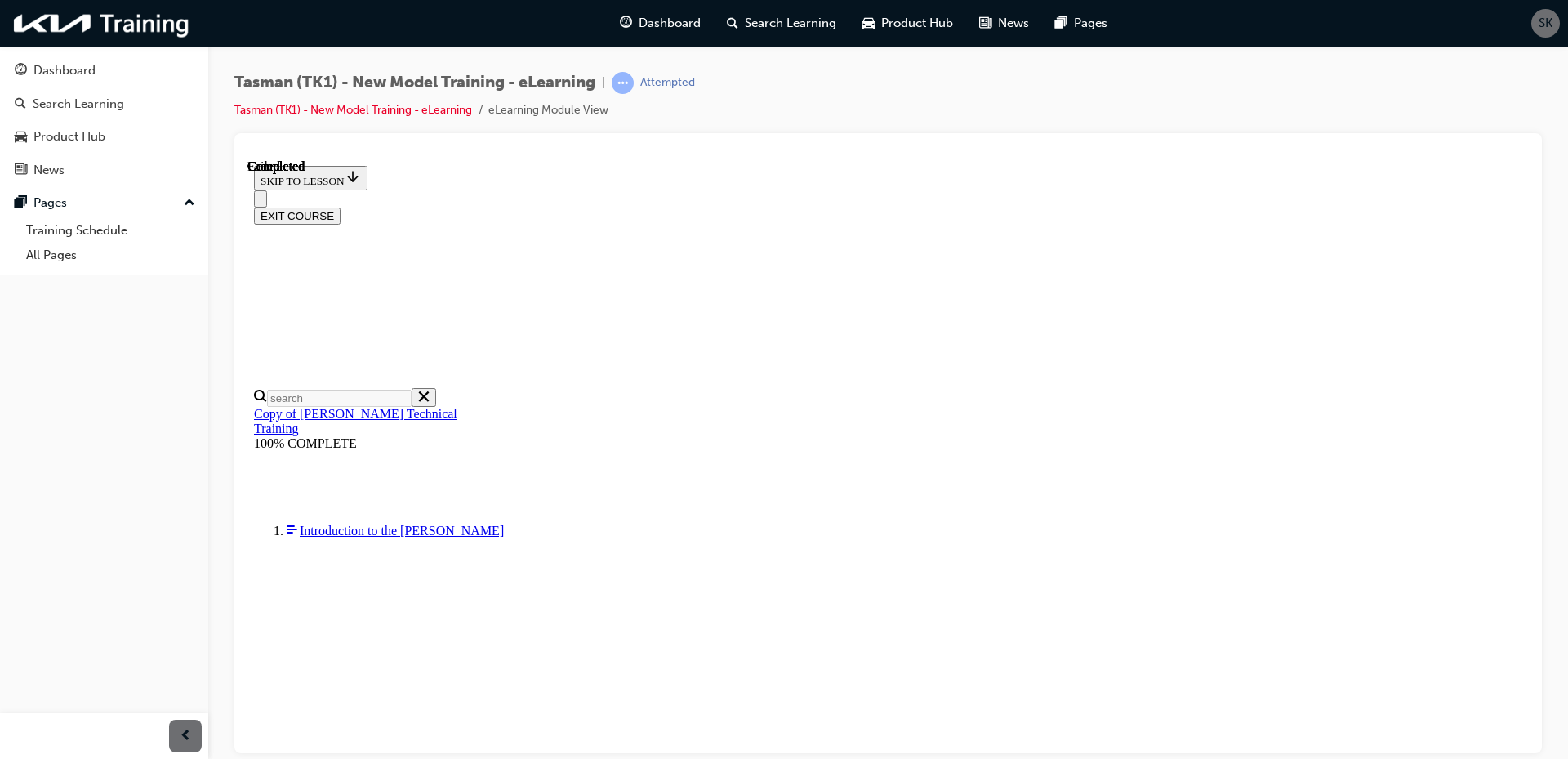
scroll to position [249, 0]
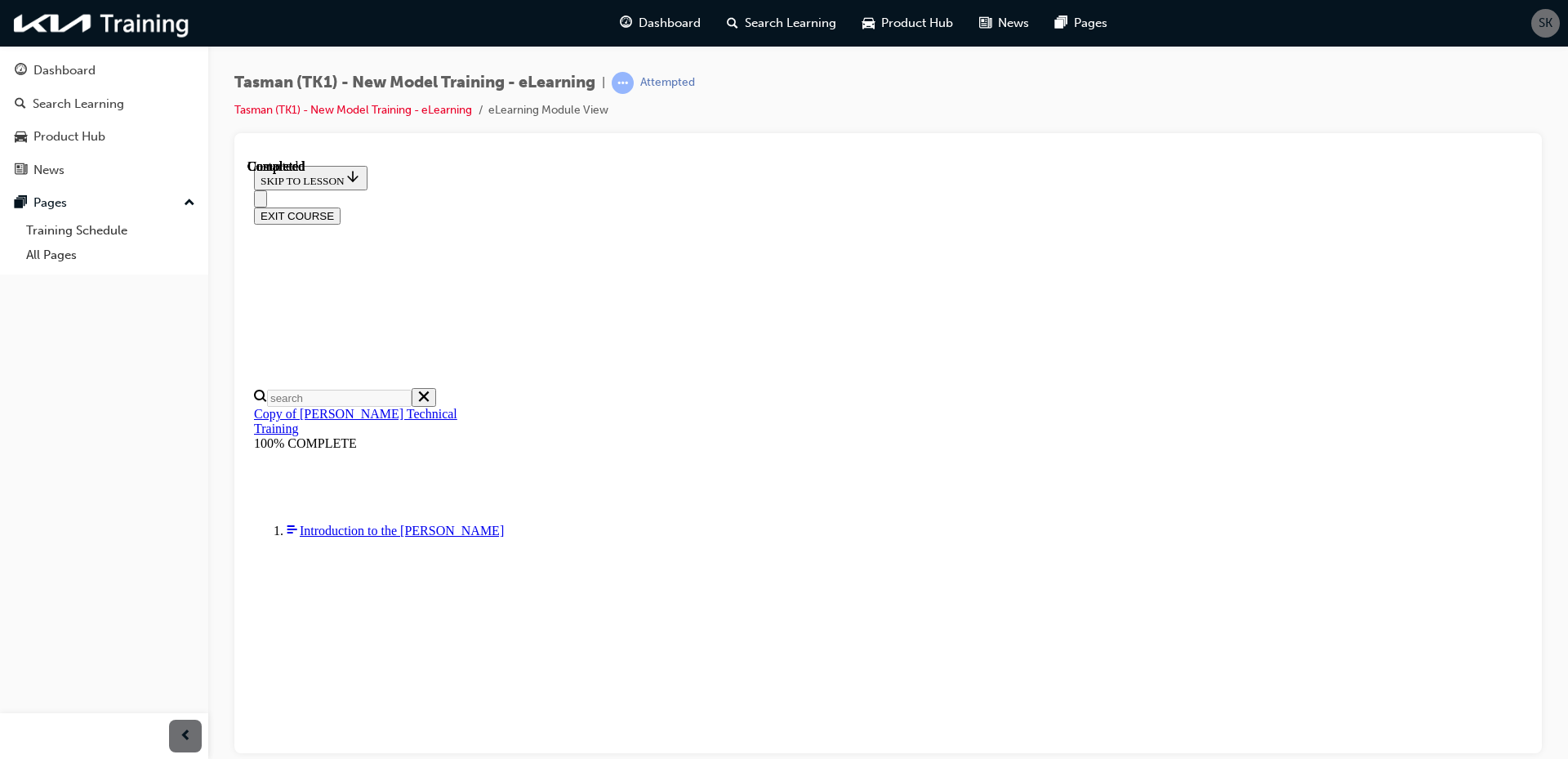
radio input "true"
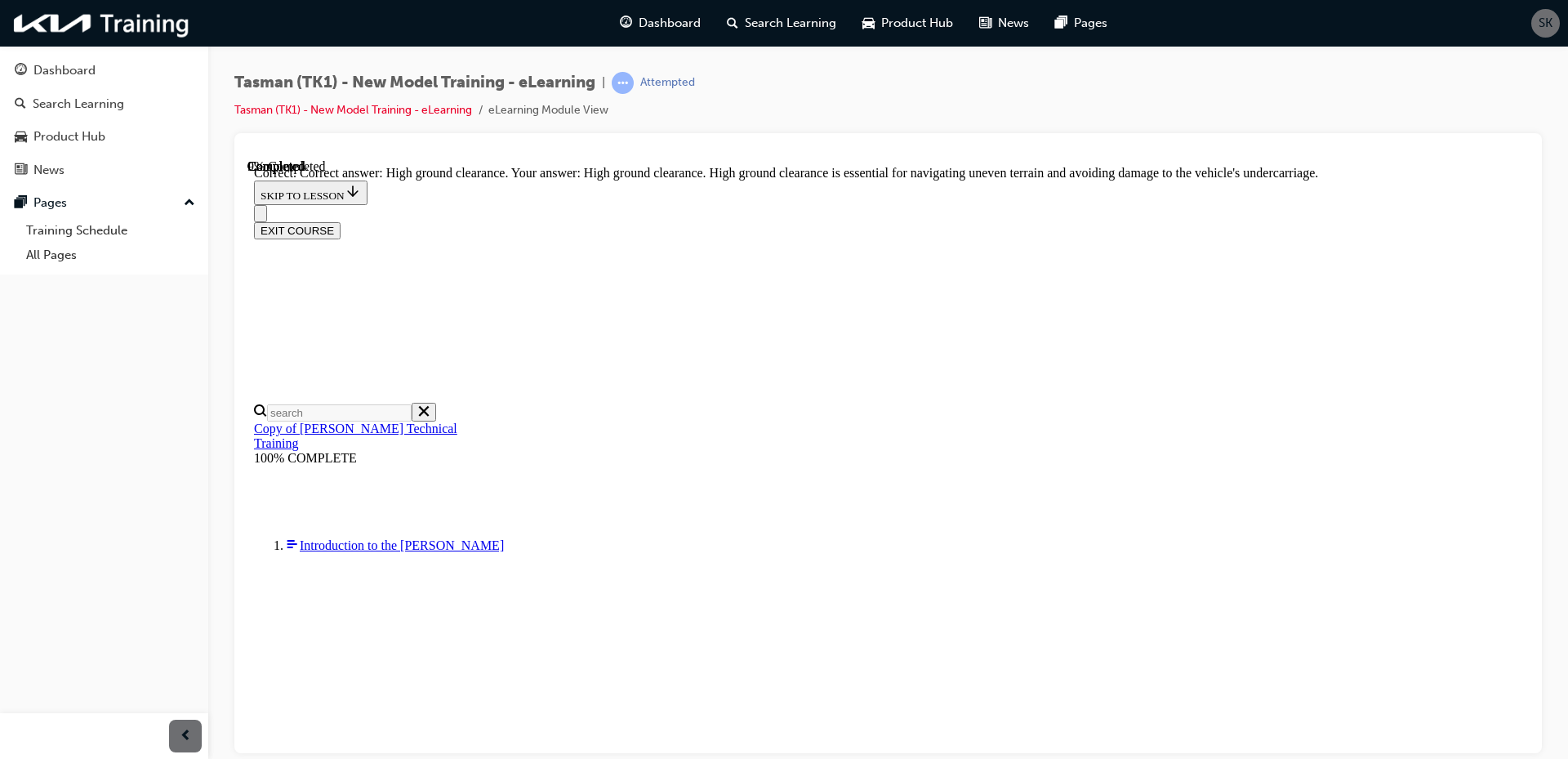
scroll to position [338, 0]
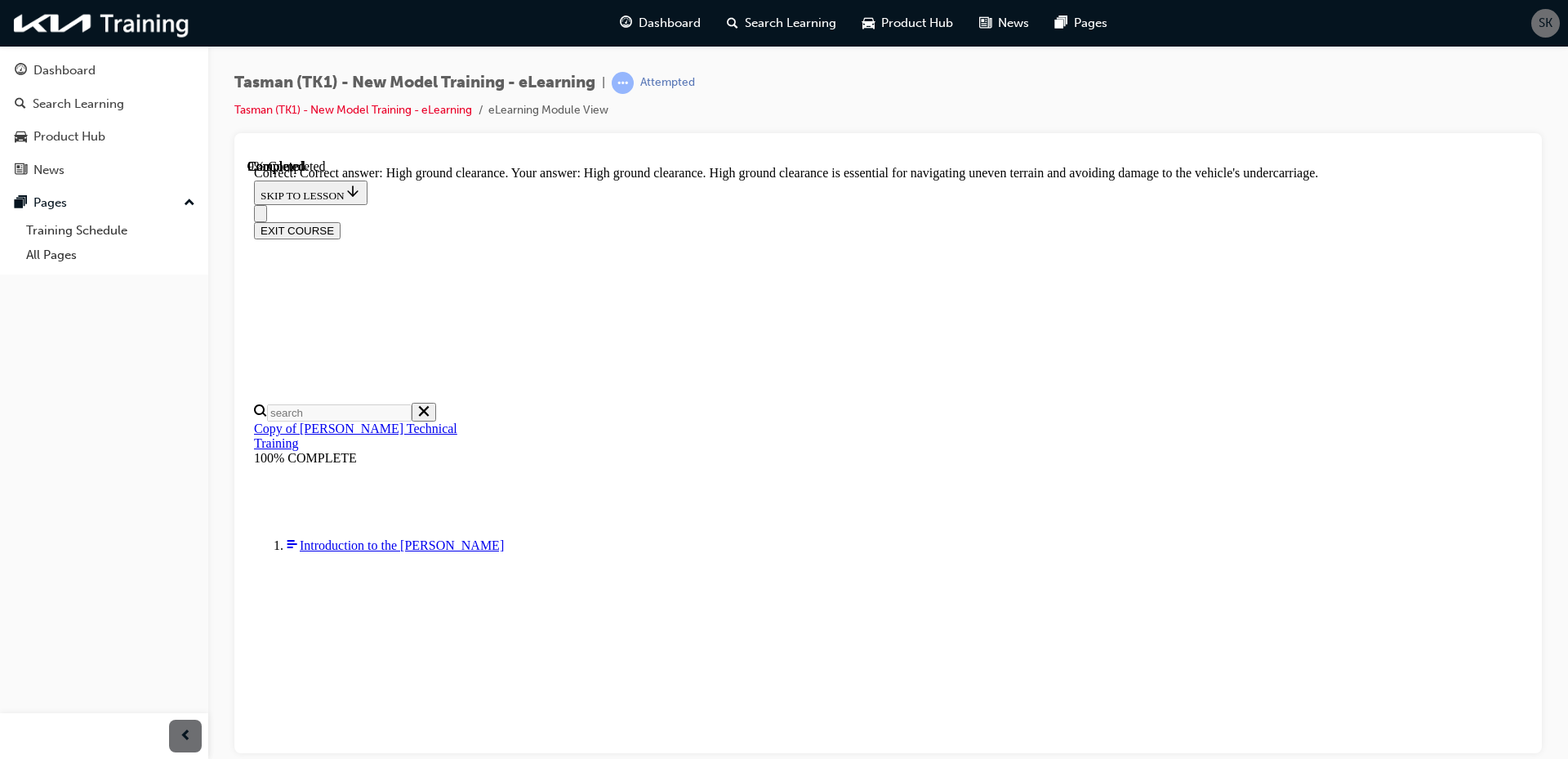
radio input "true"
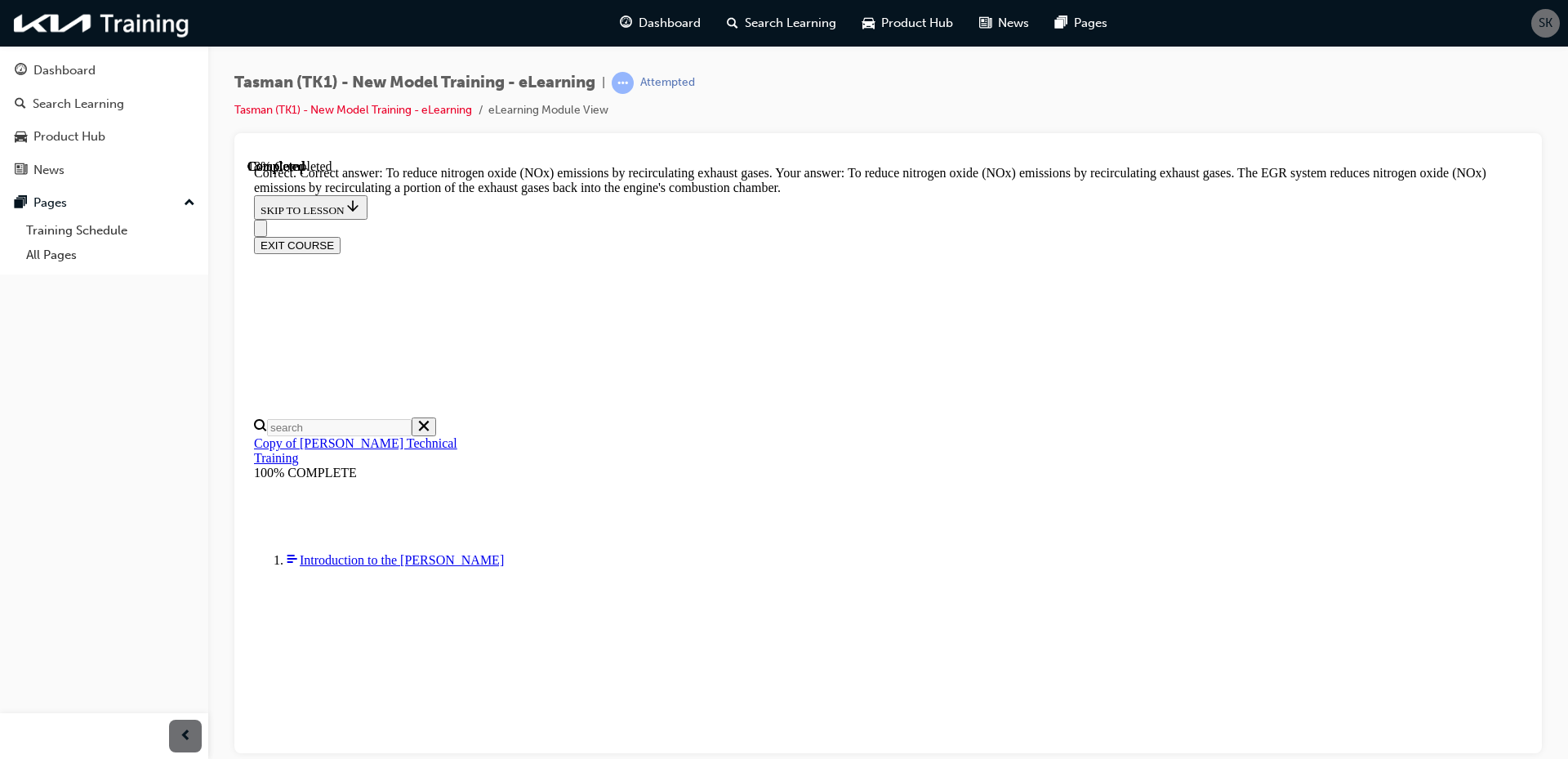
scroll to position [320, 0]
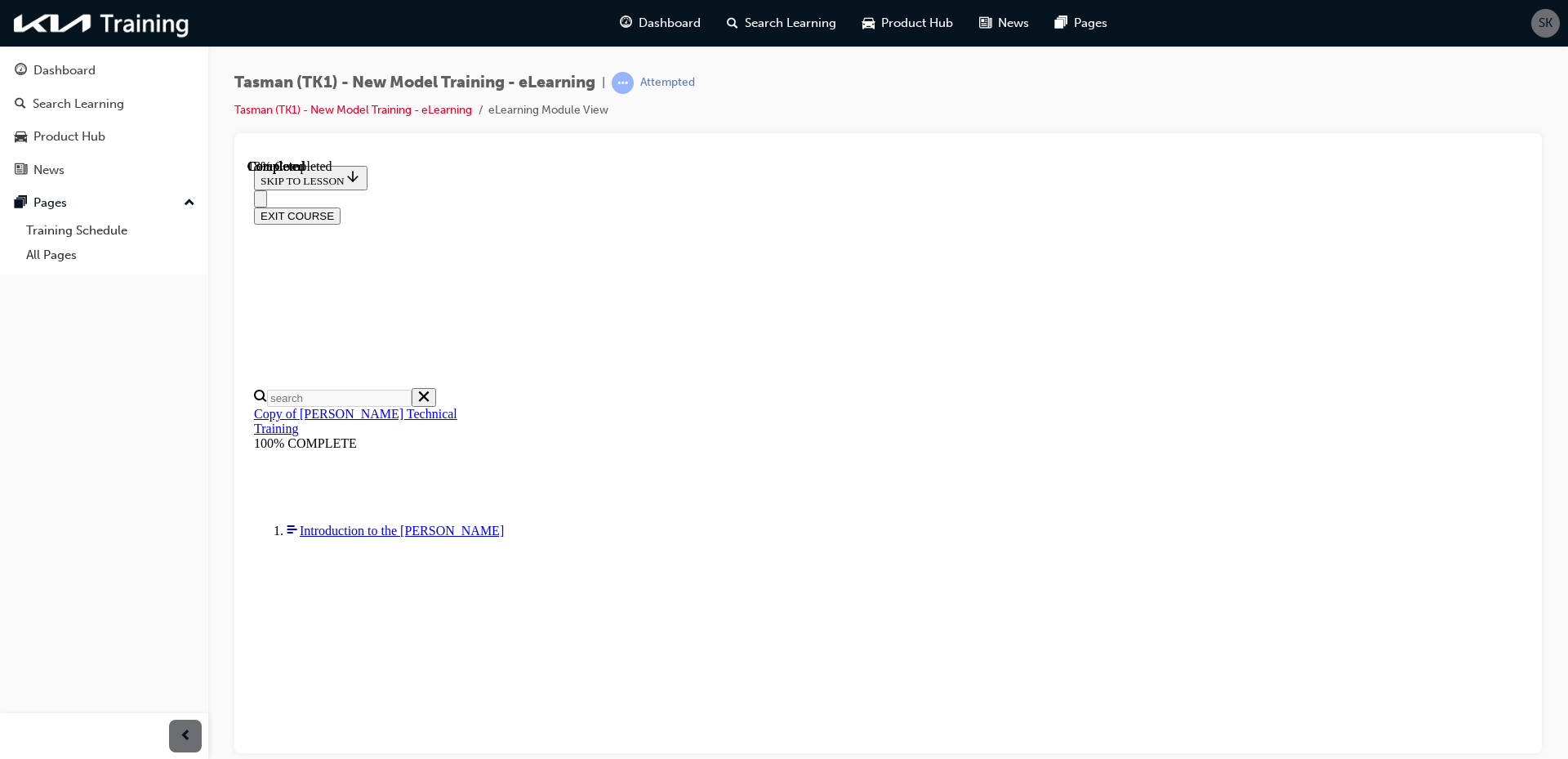
radio input "true"
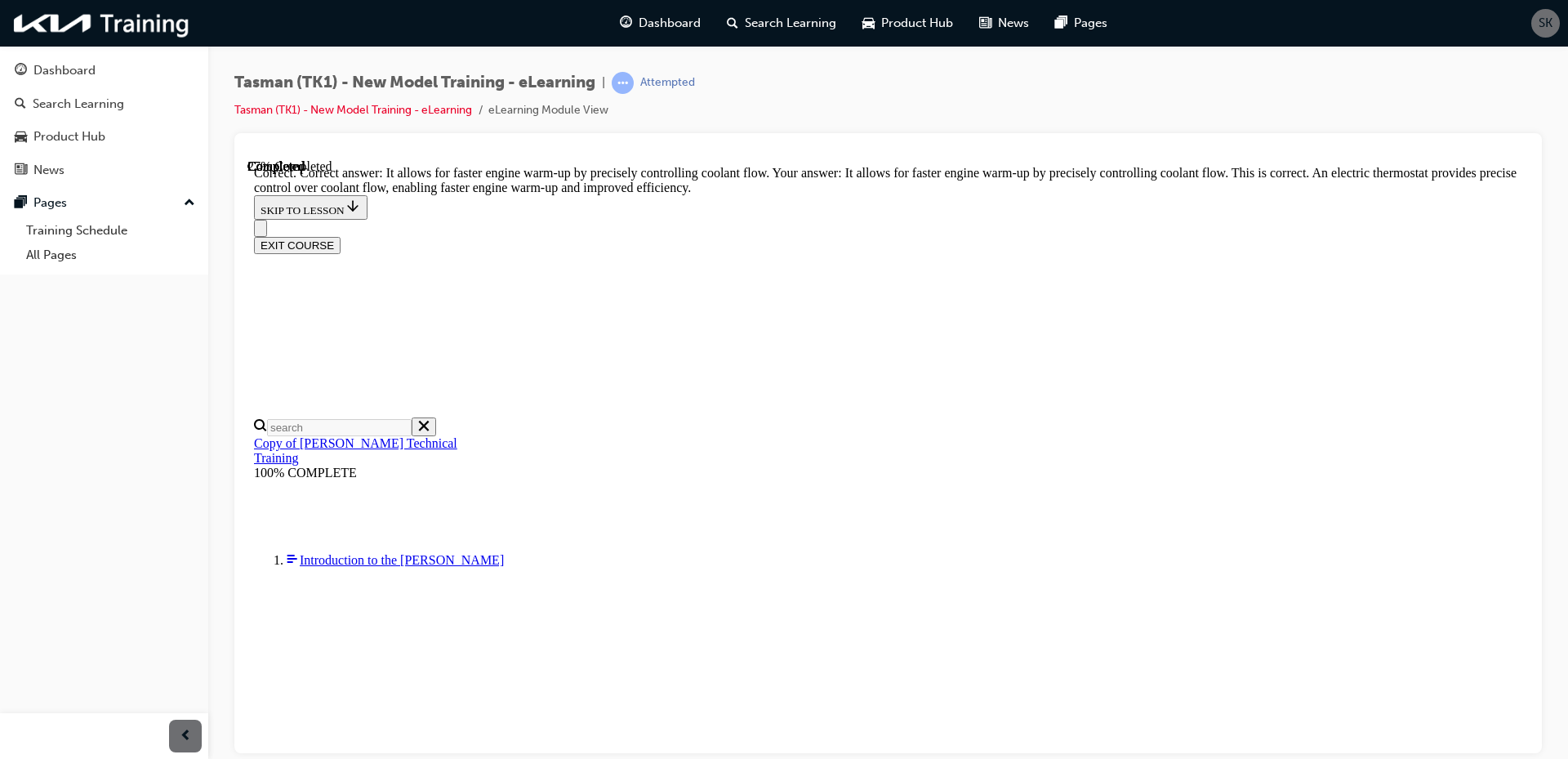
scroll to position [338, 0]
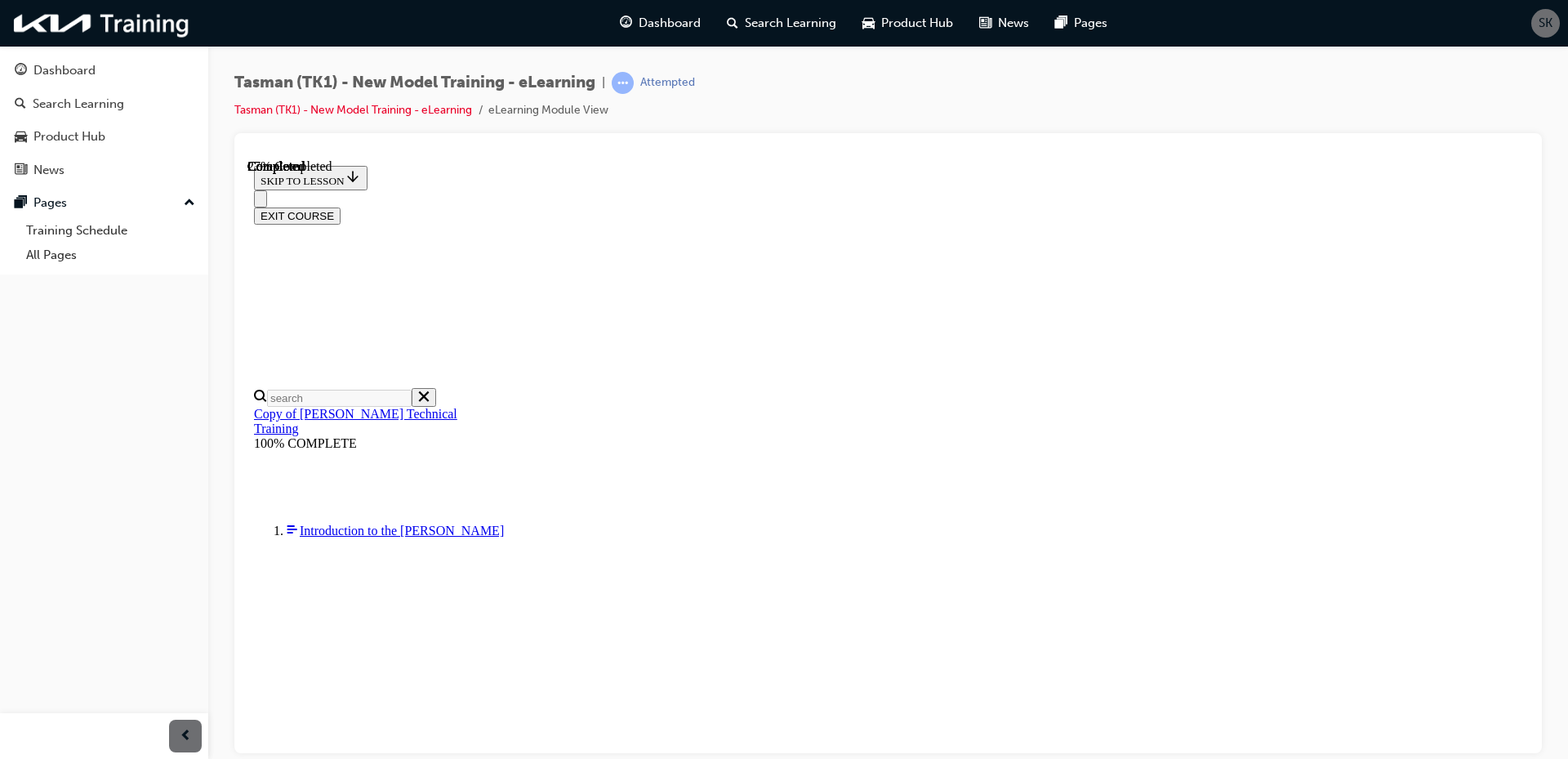
radio input "true"
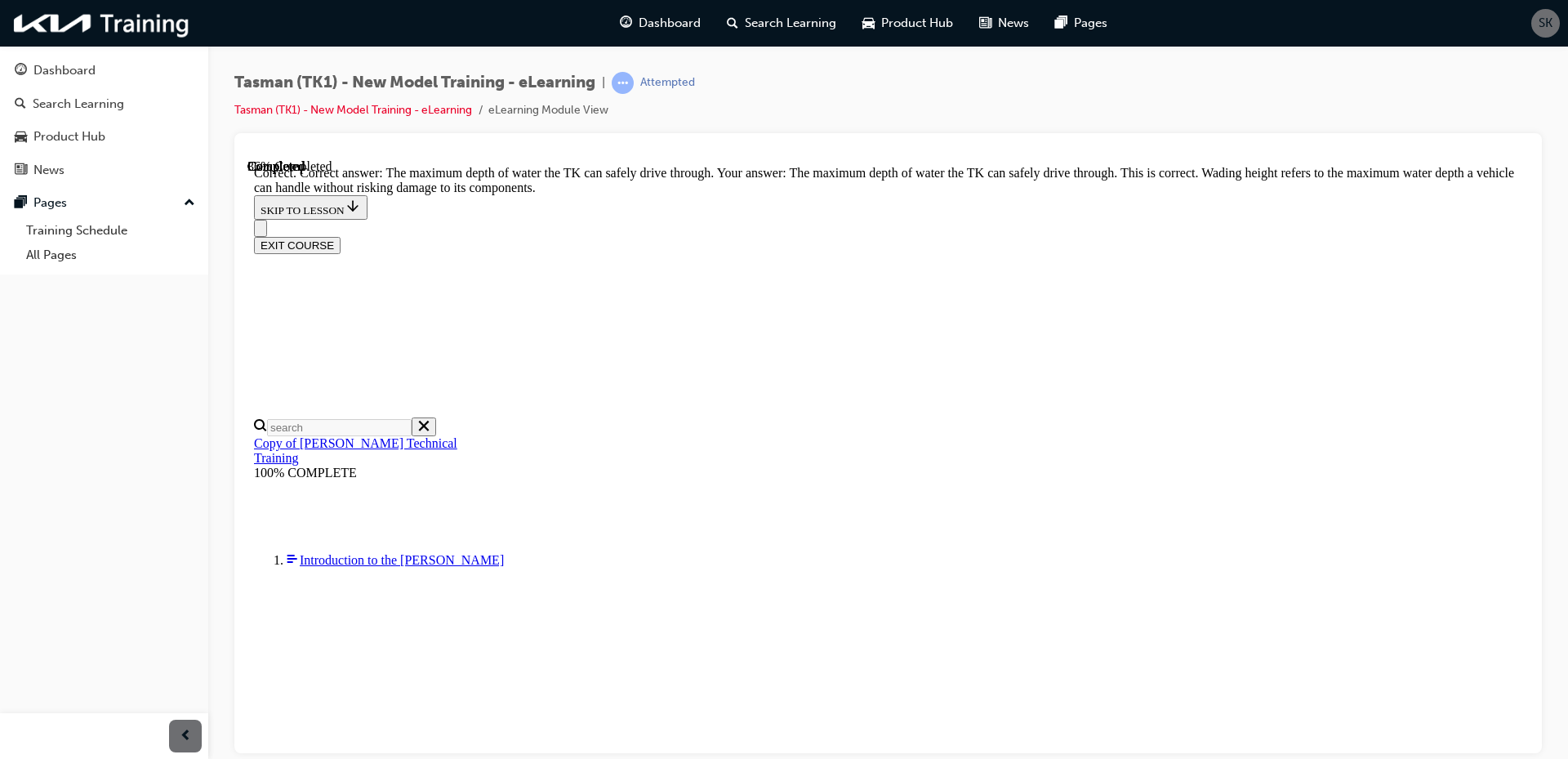
scroll to position [320, 0]
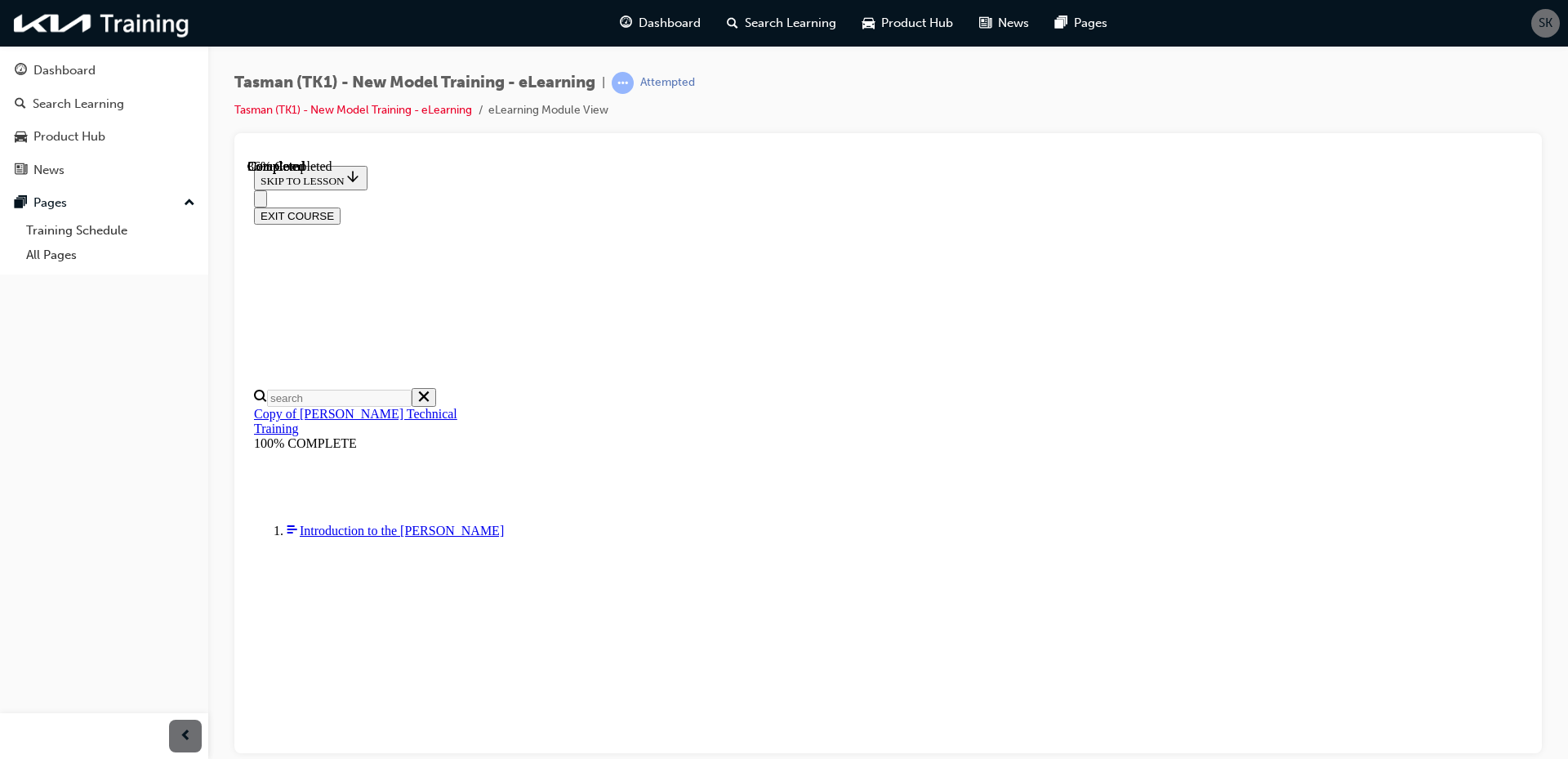
radio input "true"
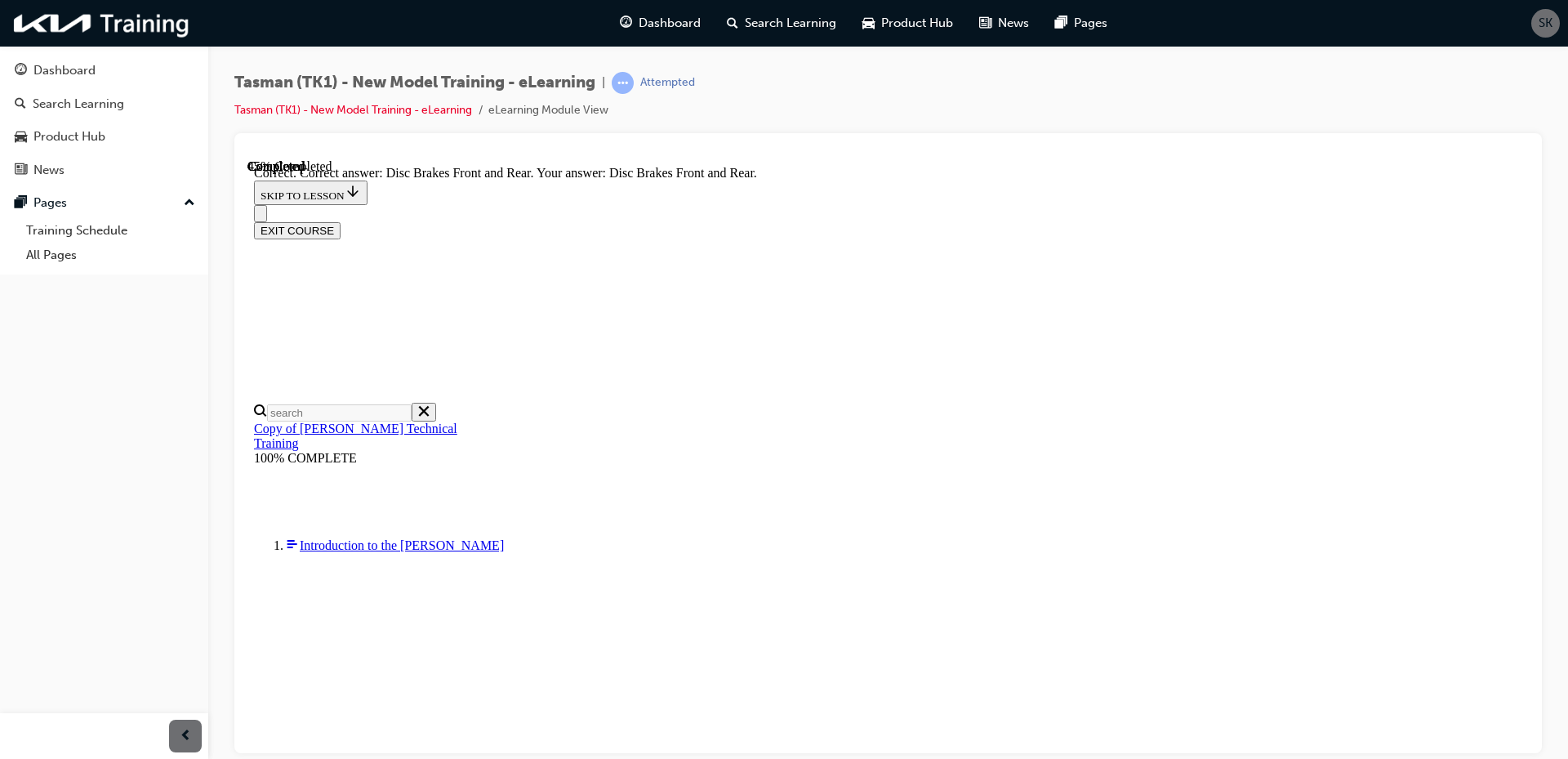
scroll to position [250, 0]
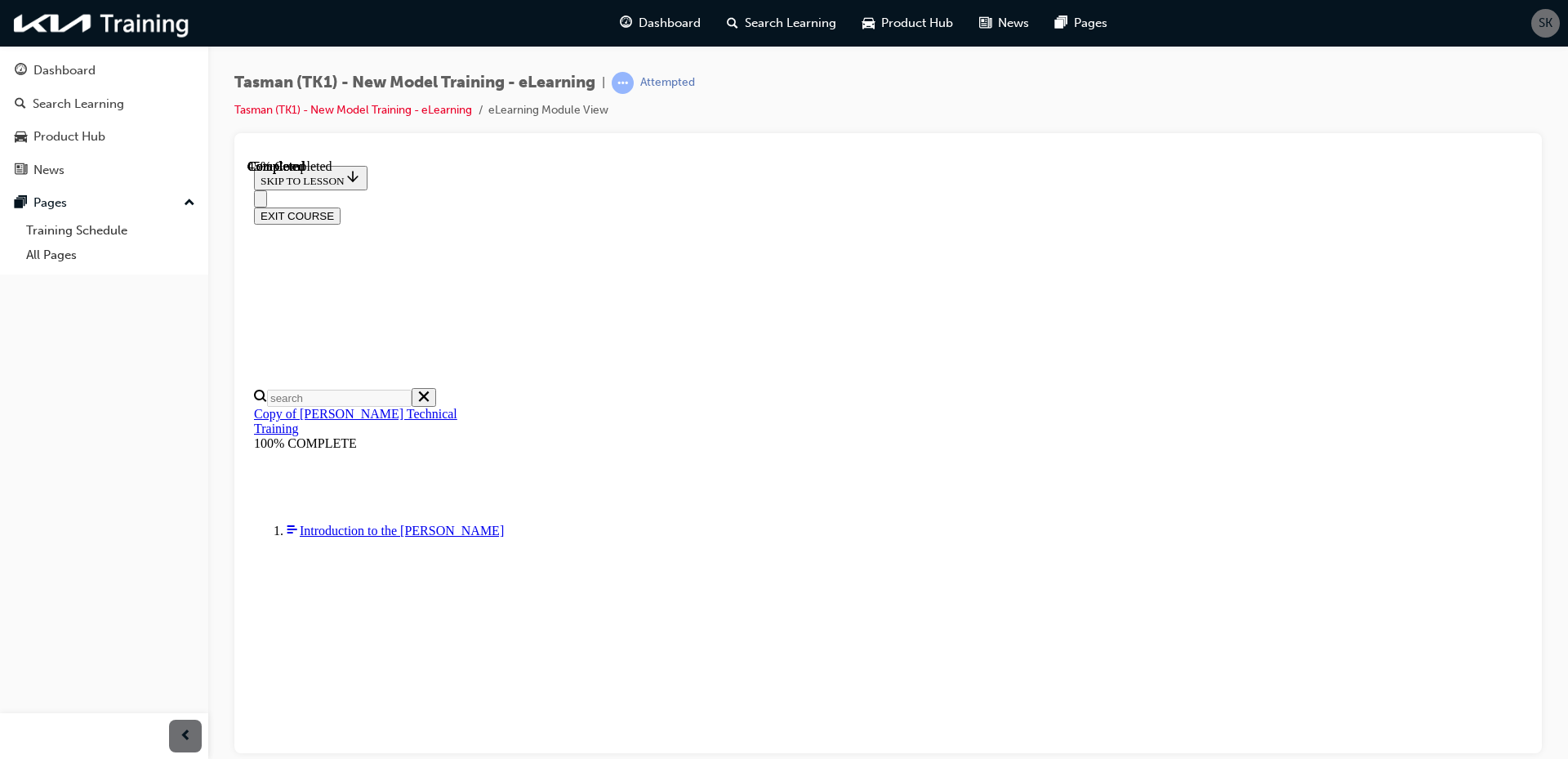
scroll to position [133, 0]
radio input "true"
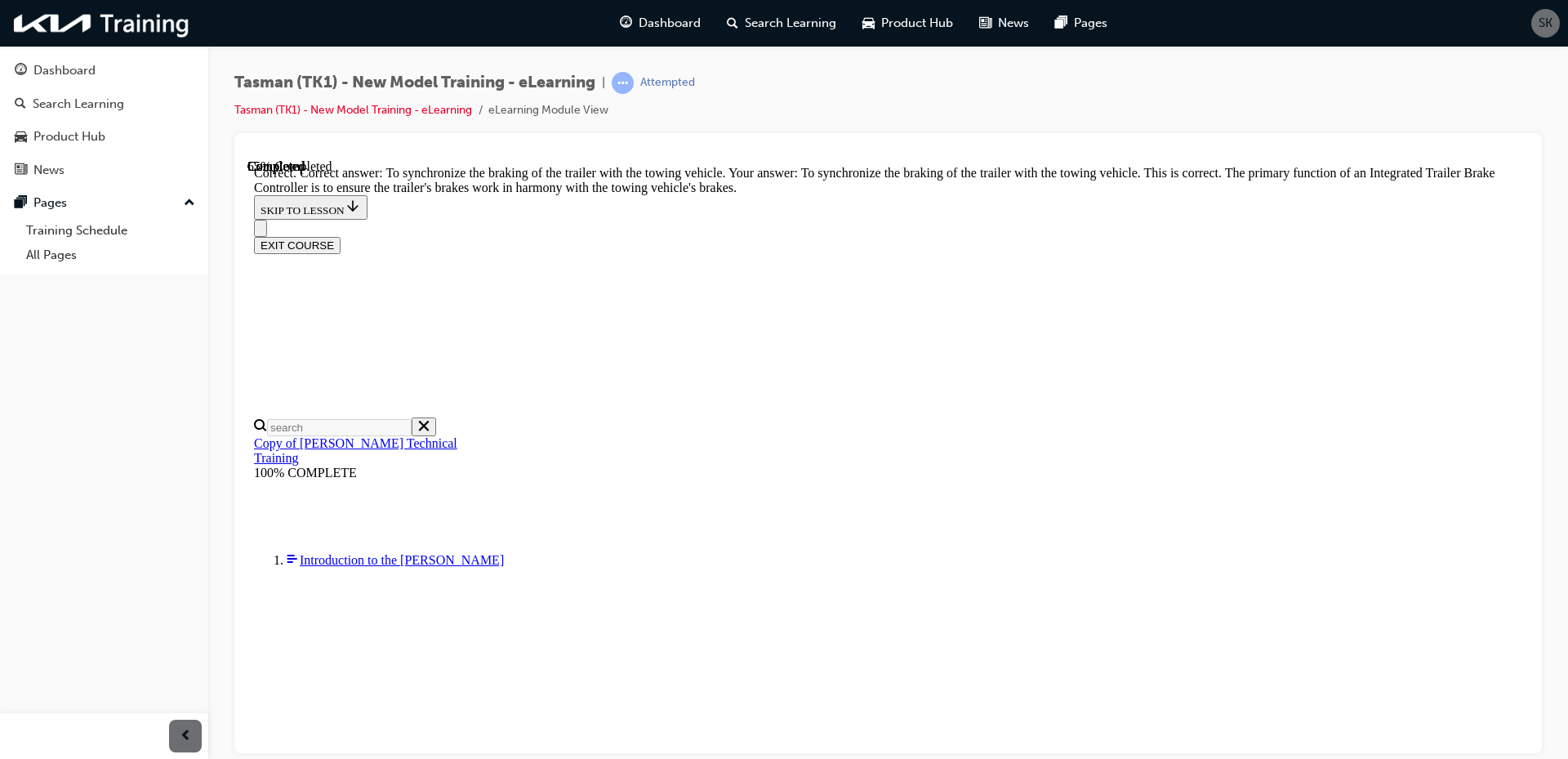
scroll to position [320, 0]
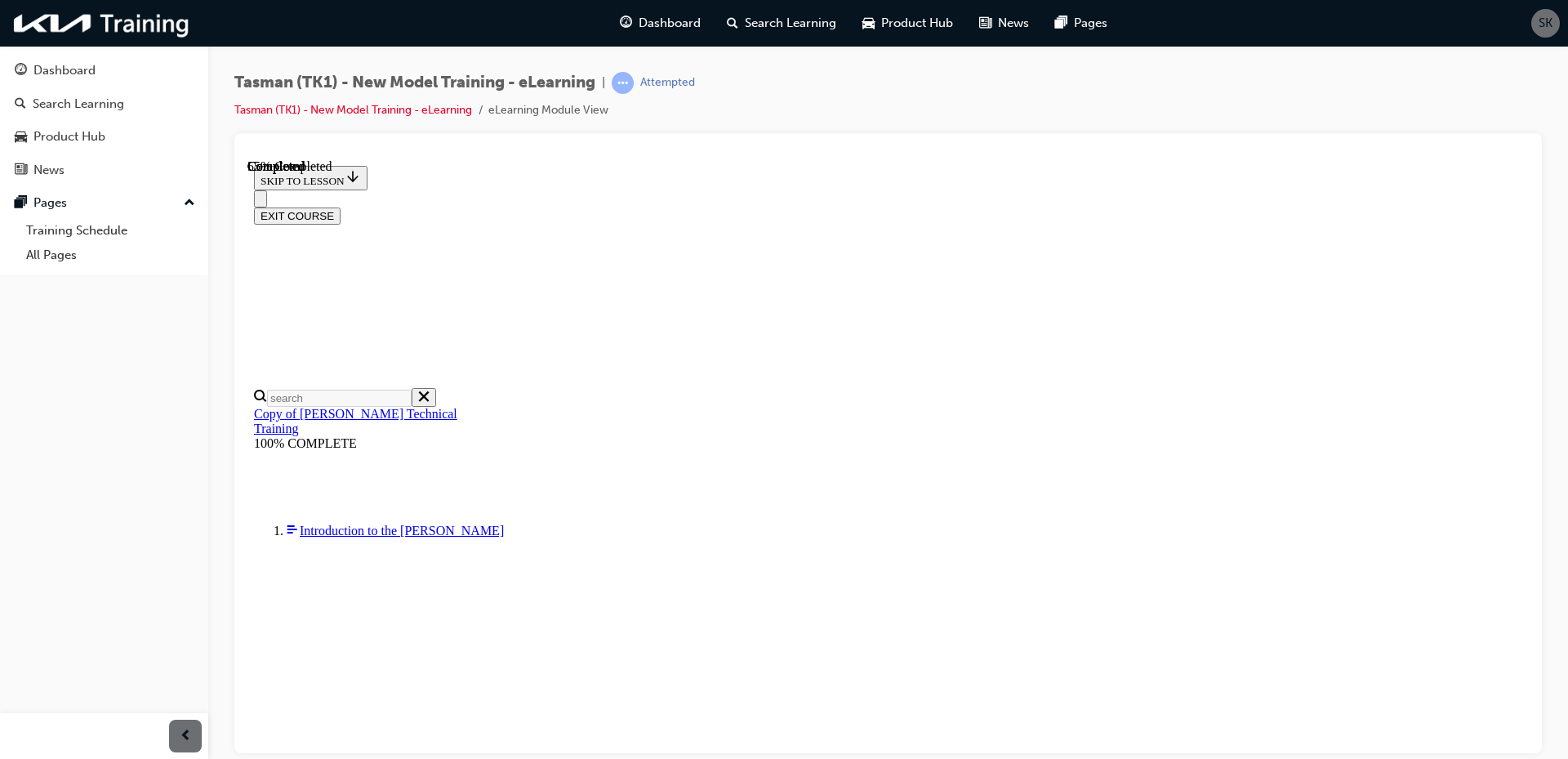
scroll to position [192, 0]
checkbox input "true"
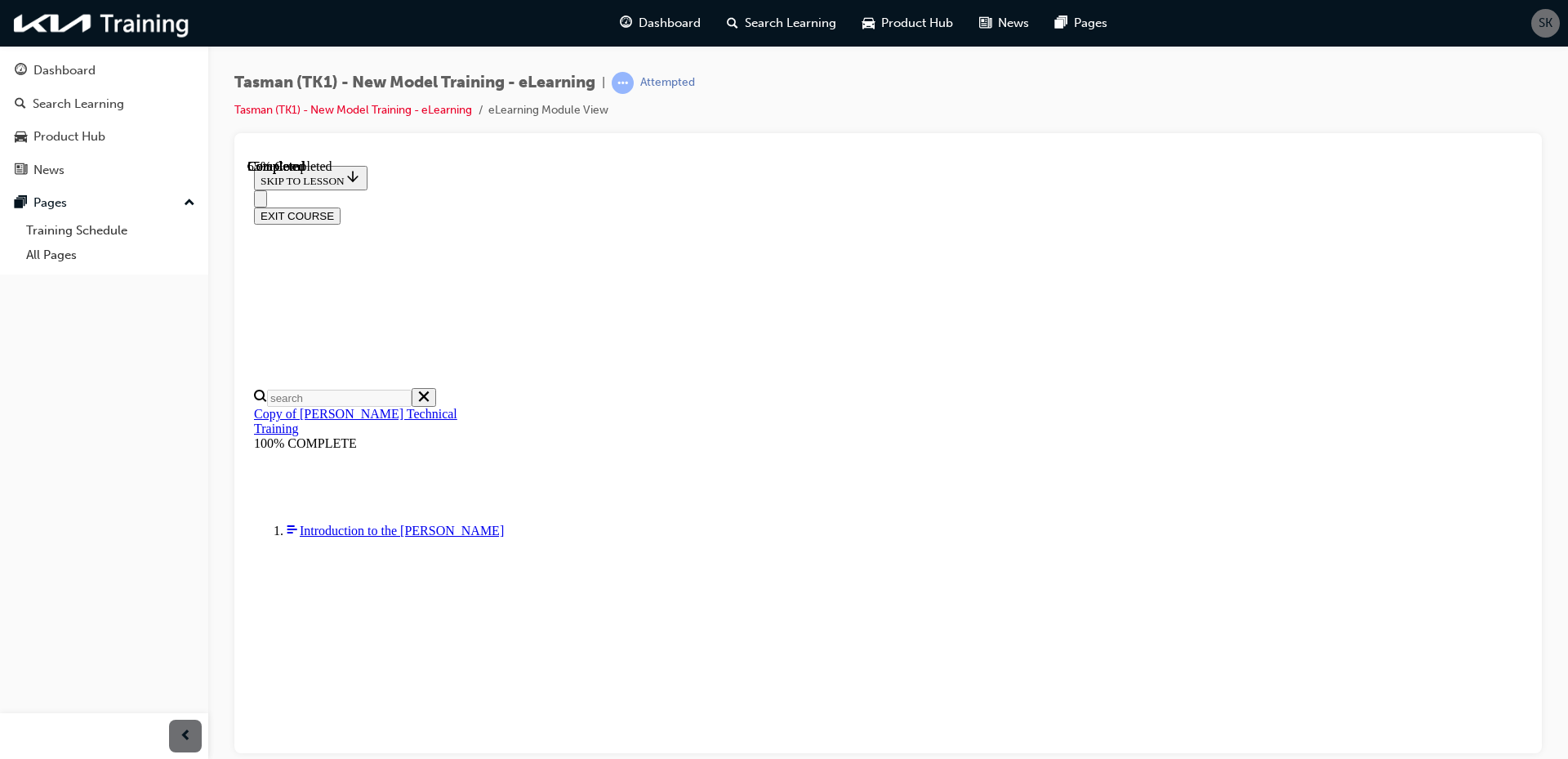
checkbox input "true"
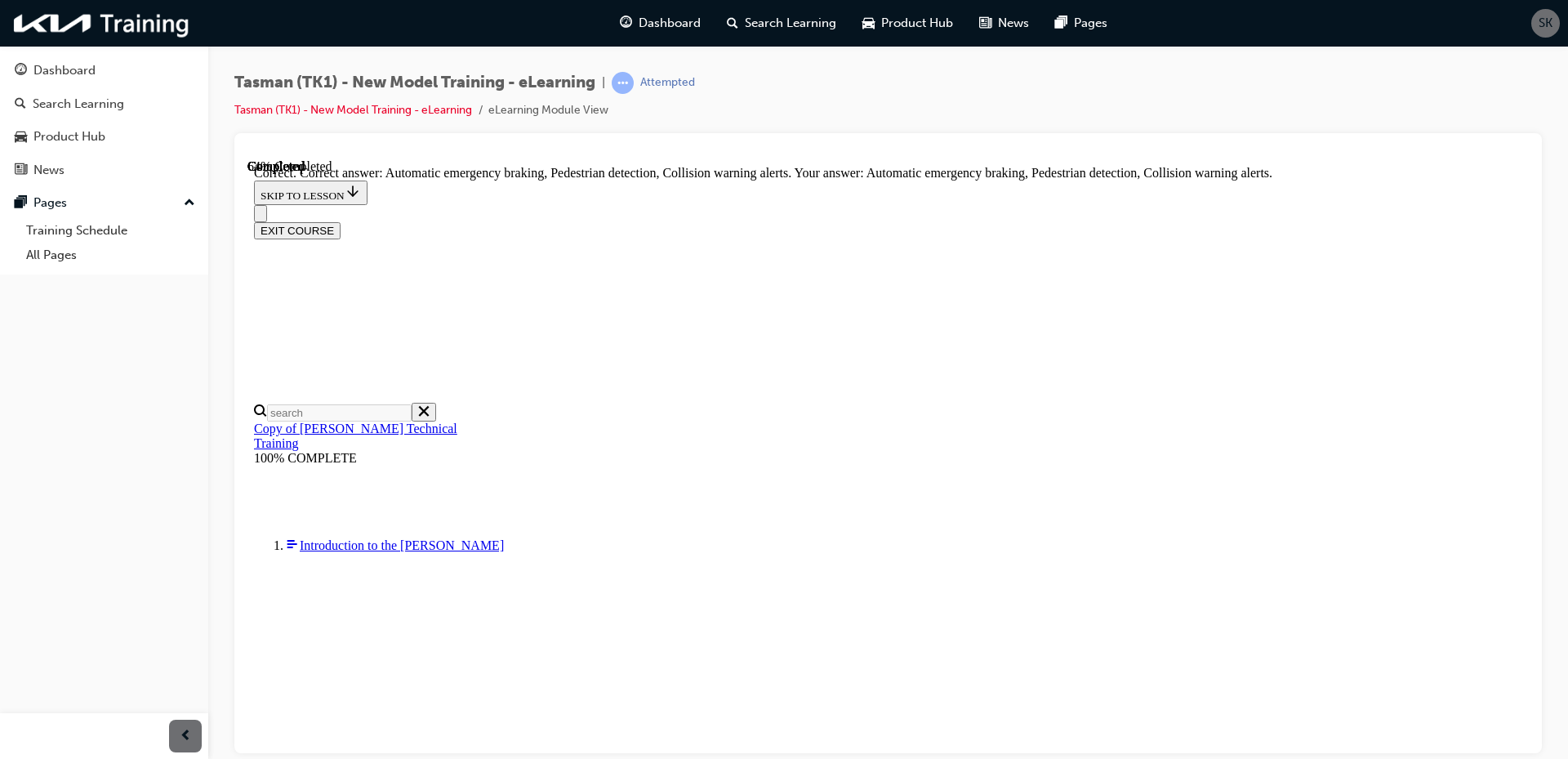
scroll to position [293, 0]
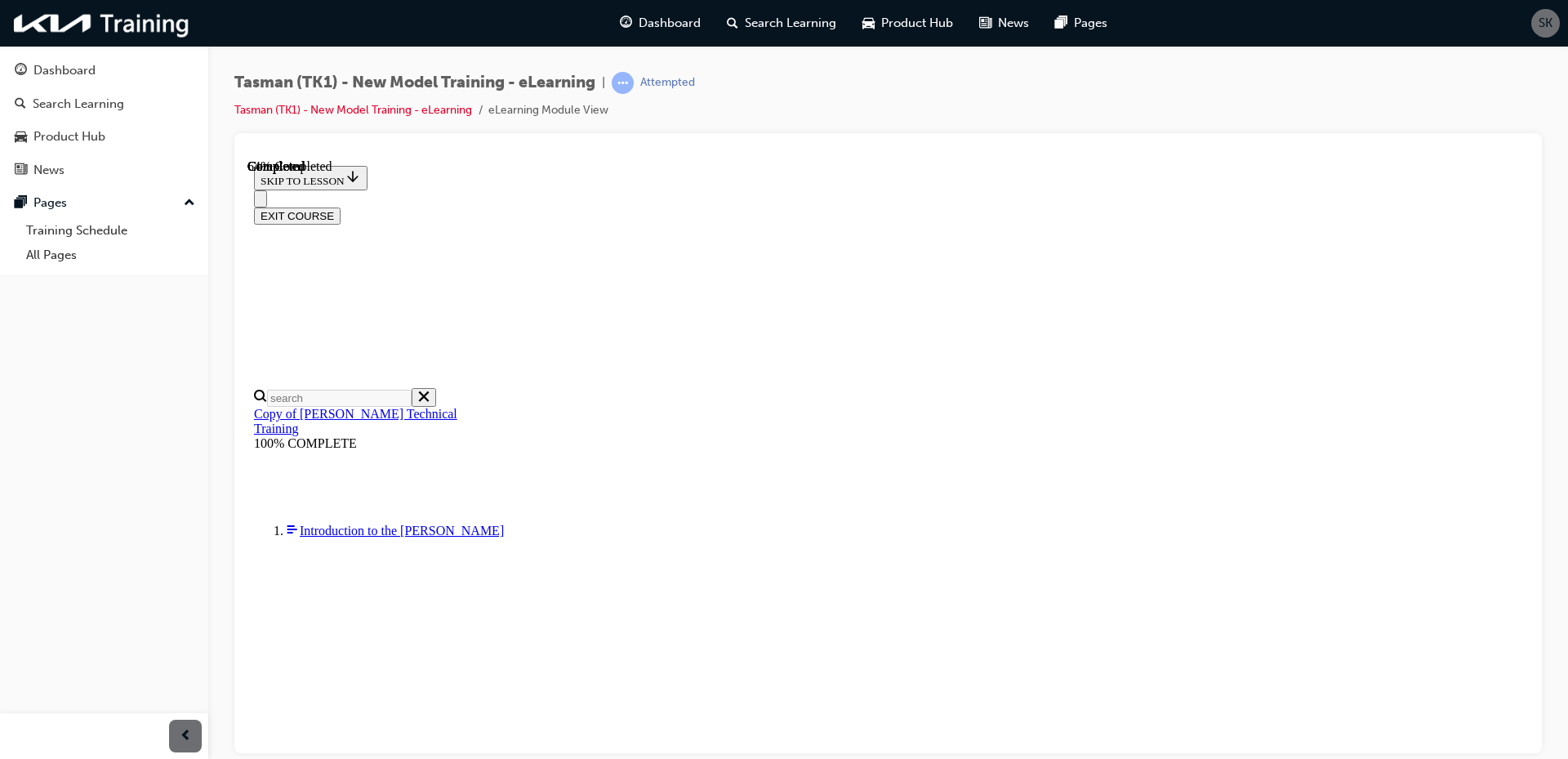
scroll to position [151, 0]
radio input "true"
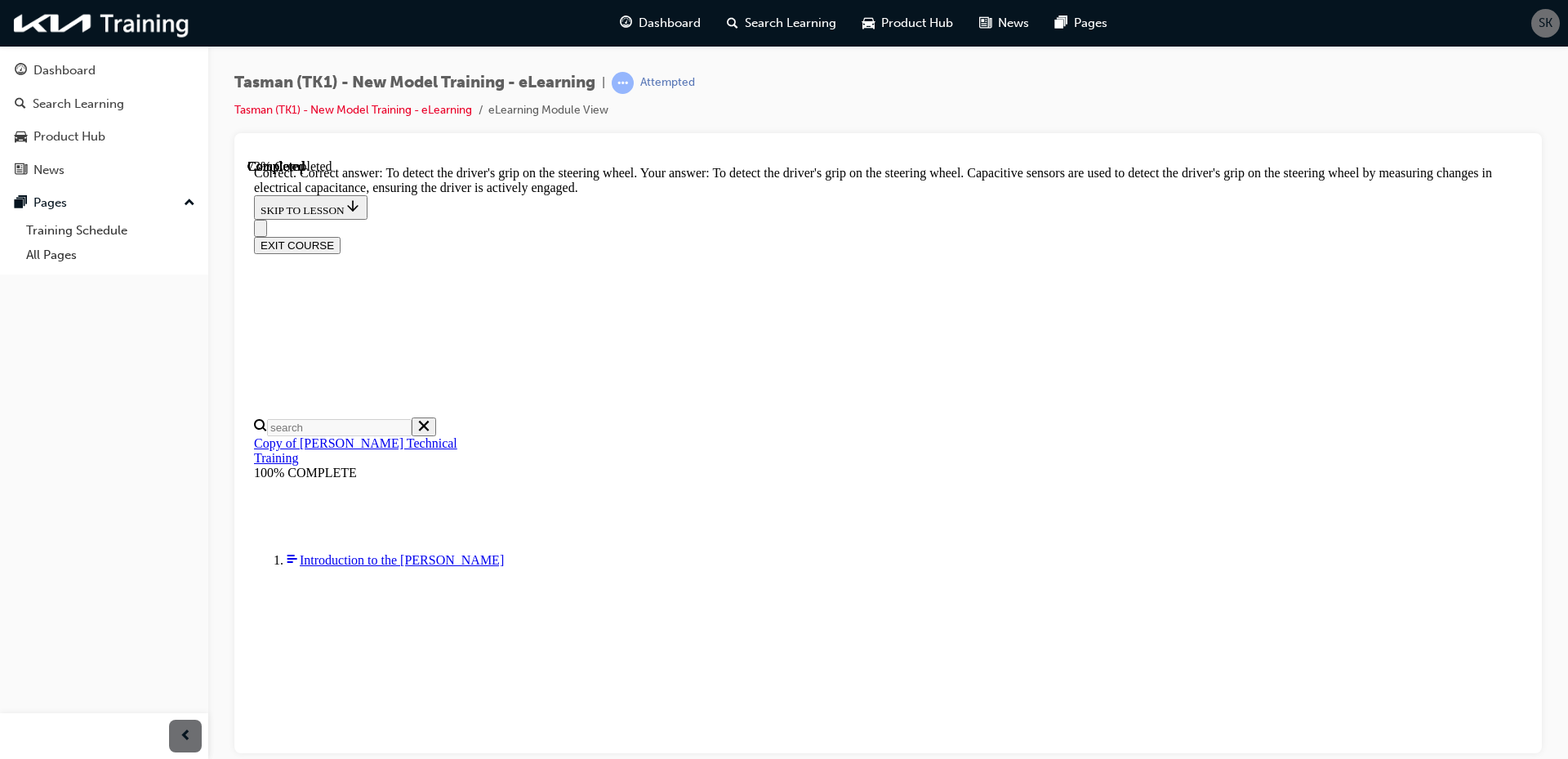
scroll to position [338, 0]
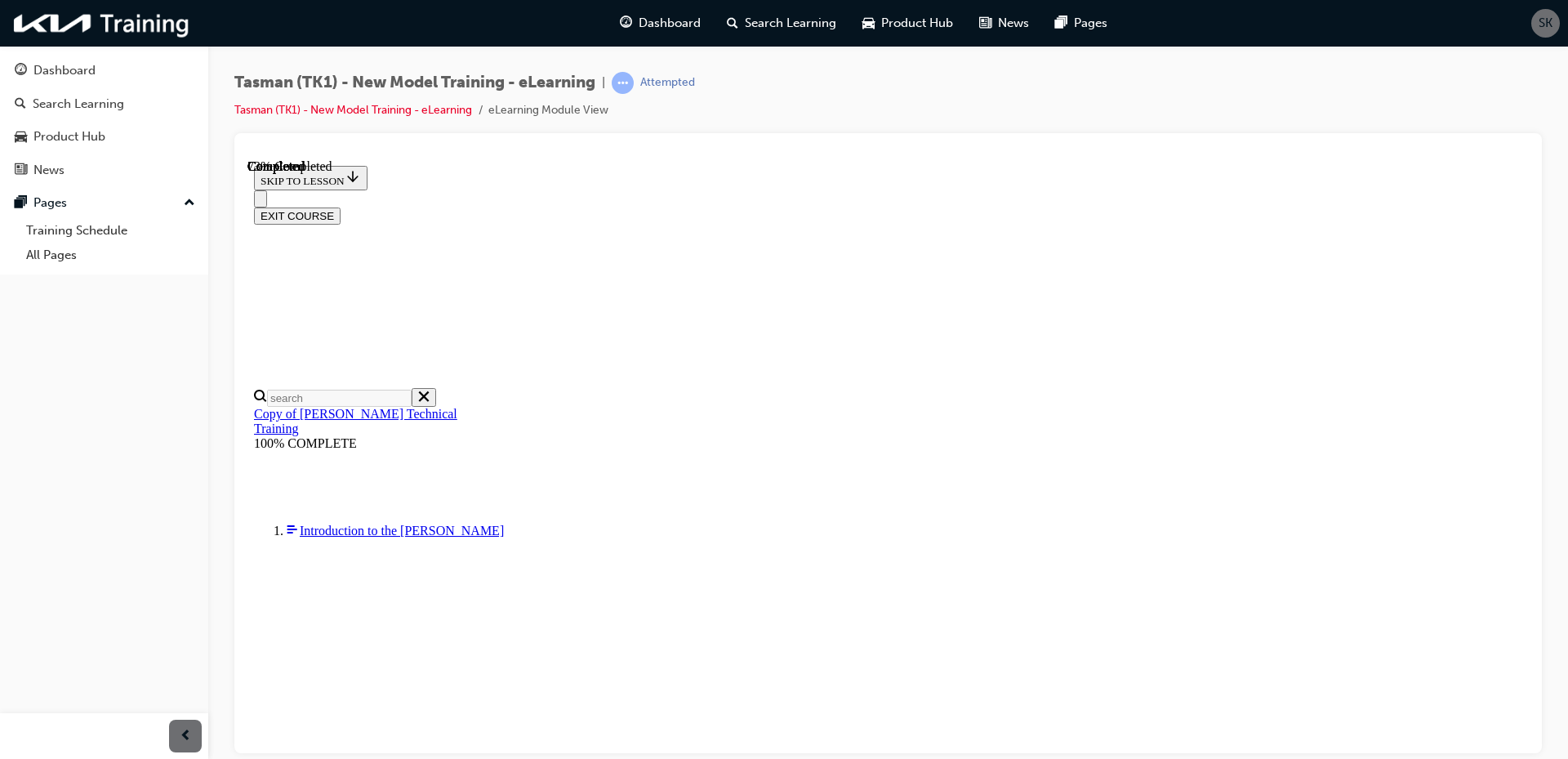
radio input "true"
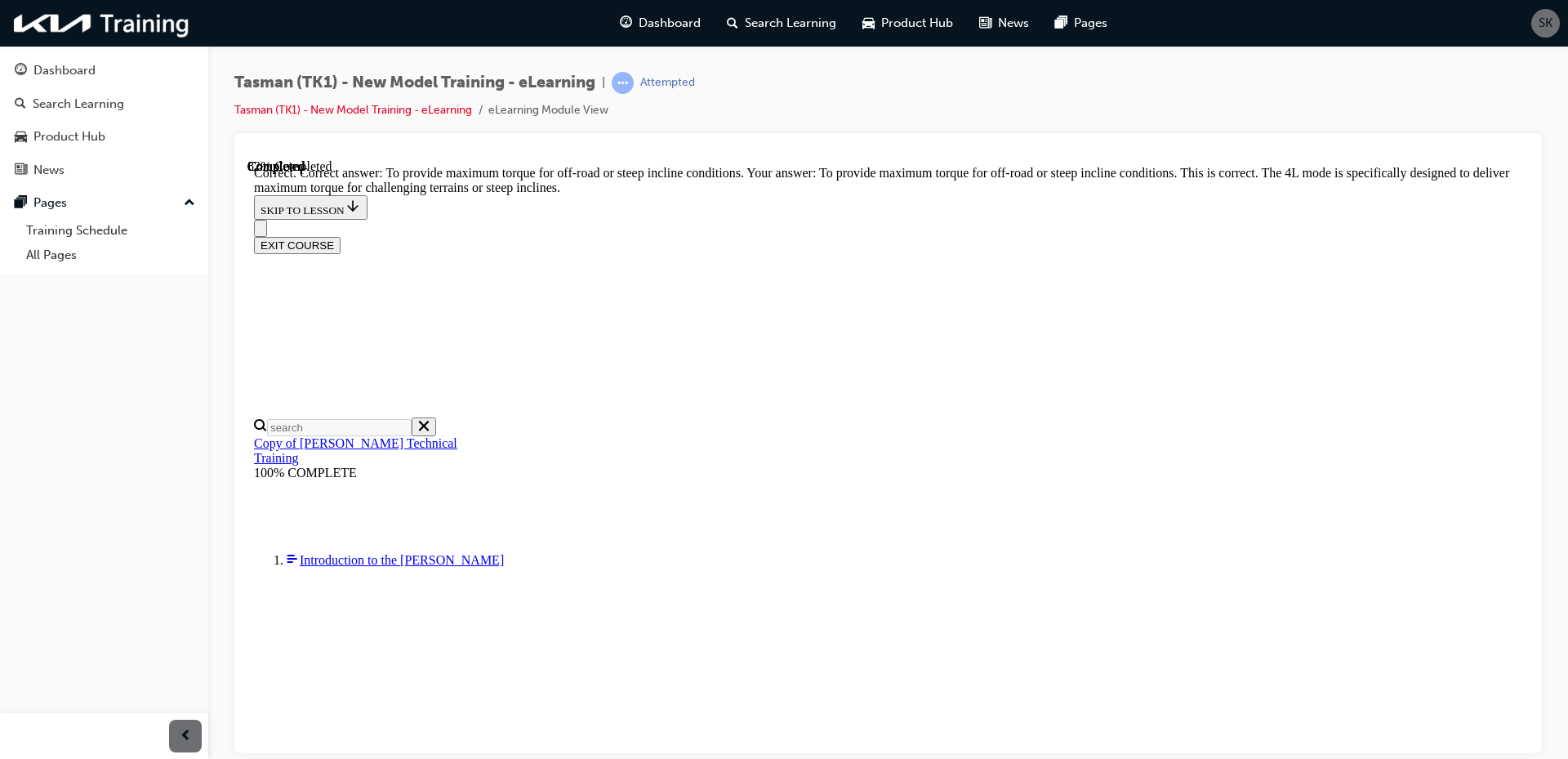
scroll to position [320, 0]
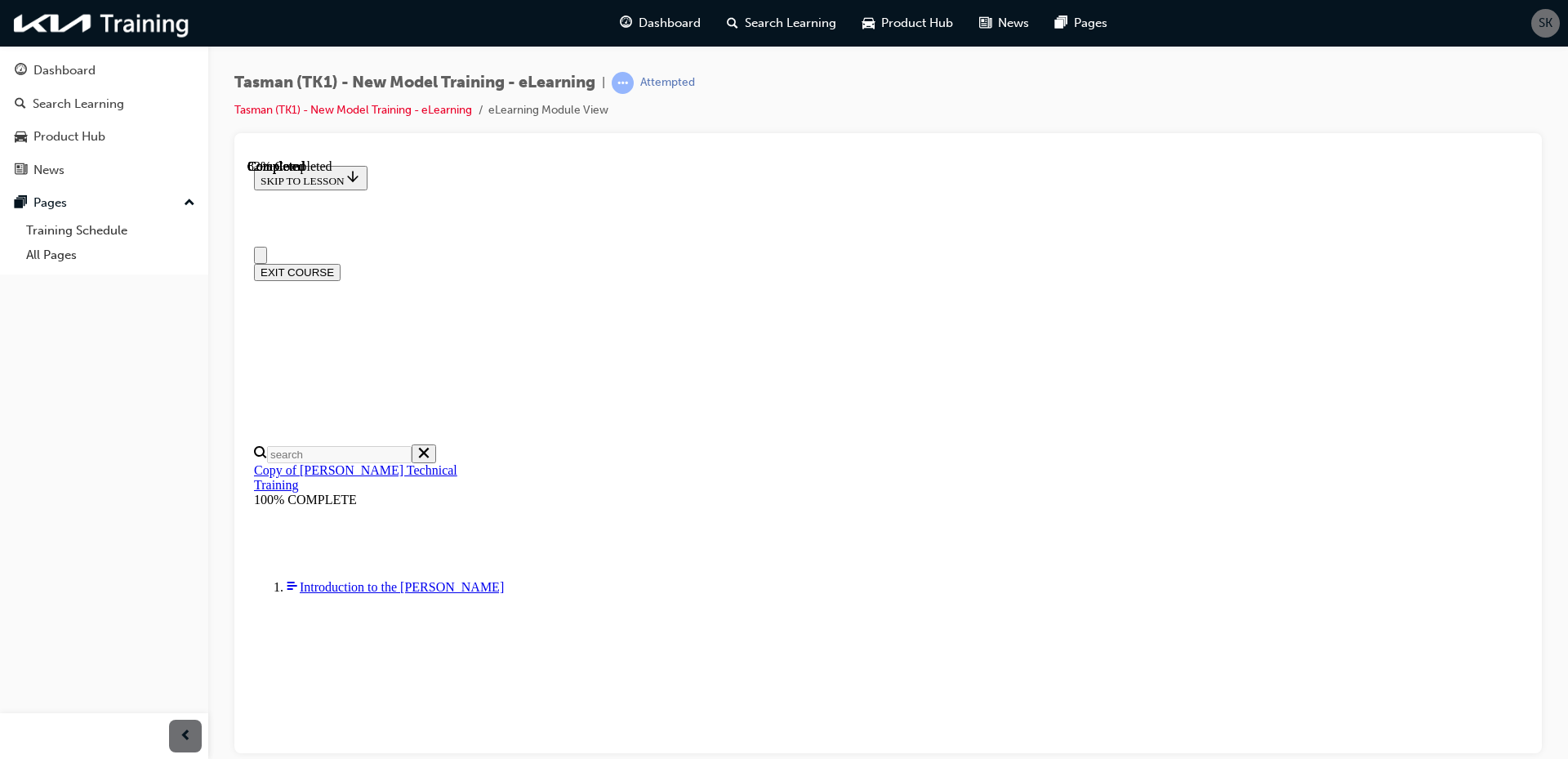
scroll to position [163, 0]
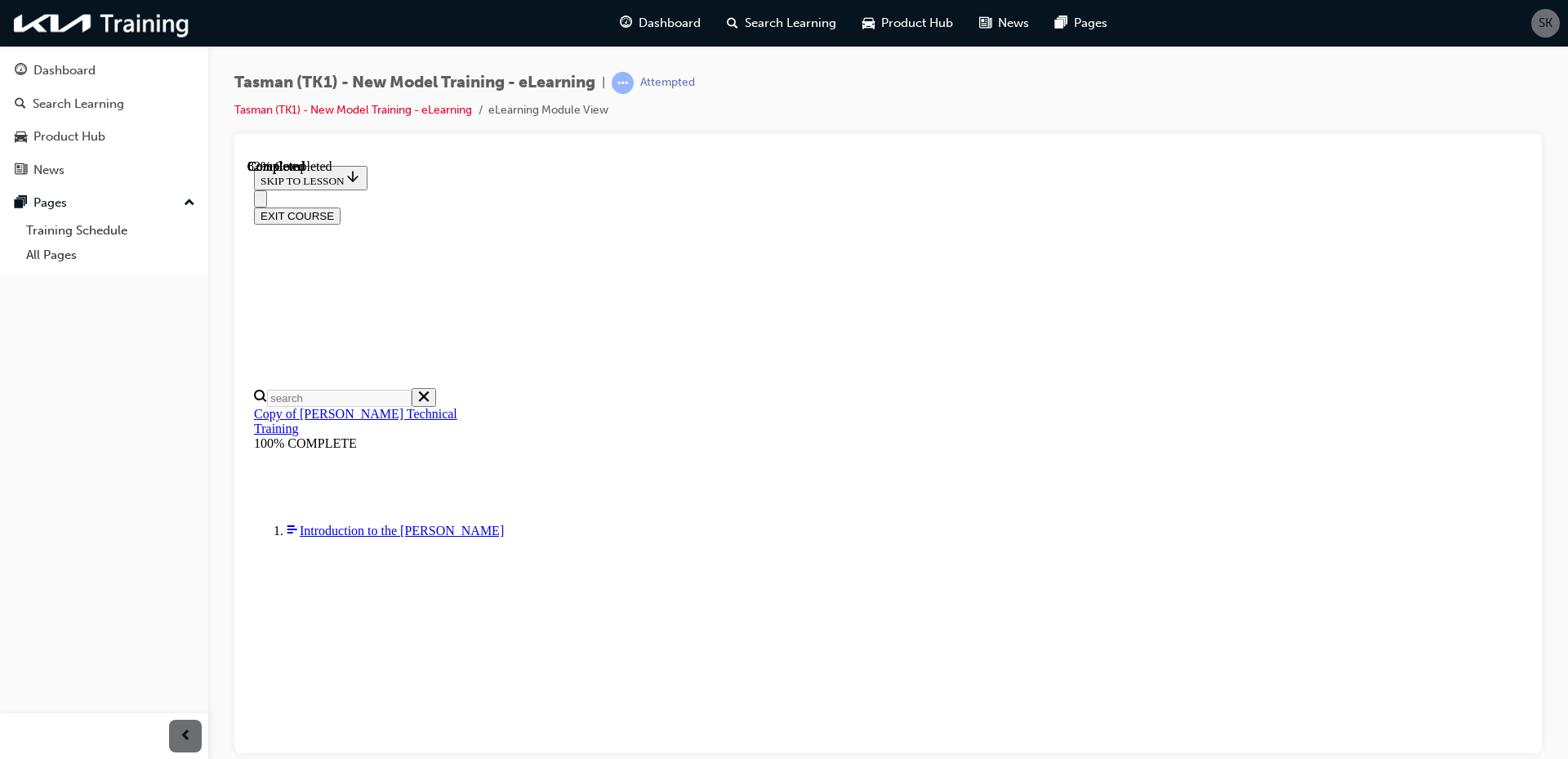
drag, startPoint x: 865, startPoint y: 474, endPoint x: 942, endPoint y: 391, distance: 113.2
drag, startPoint x: 912, startPoint y: 452, endPoint x: 979, endPoint y: 446, distance: 67.3
drag, startPoint x: 895, startPoint y: 616, endPoint x: 946, endPoint y: 531, distance: 99.1
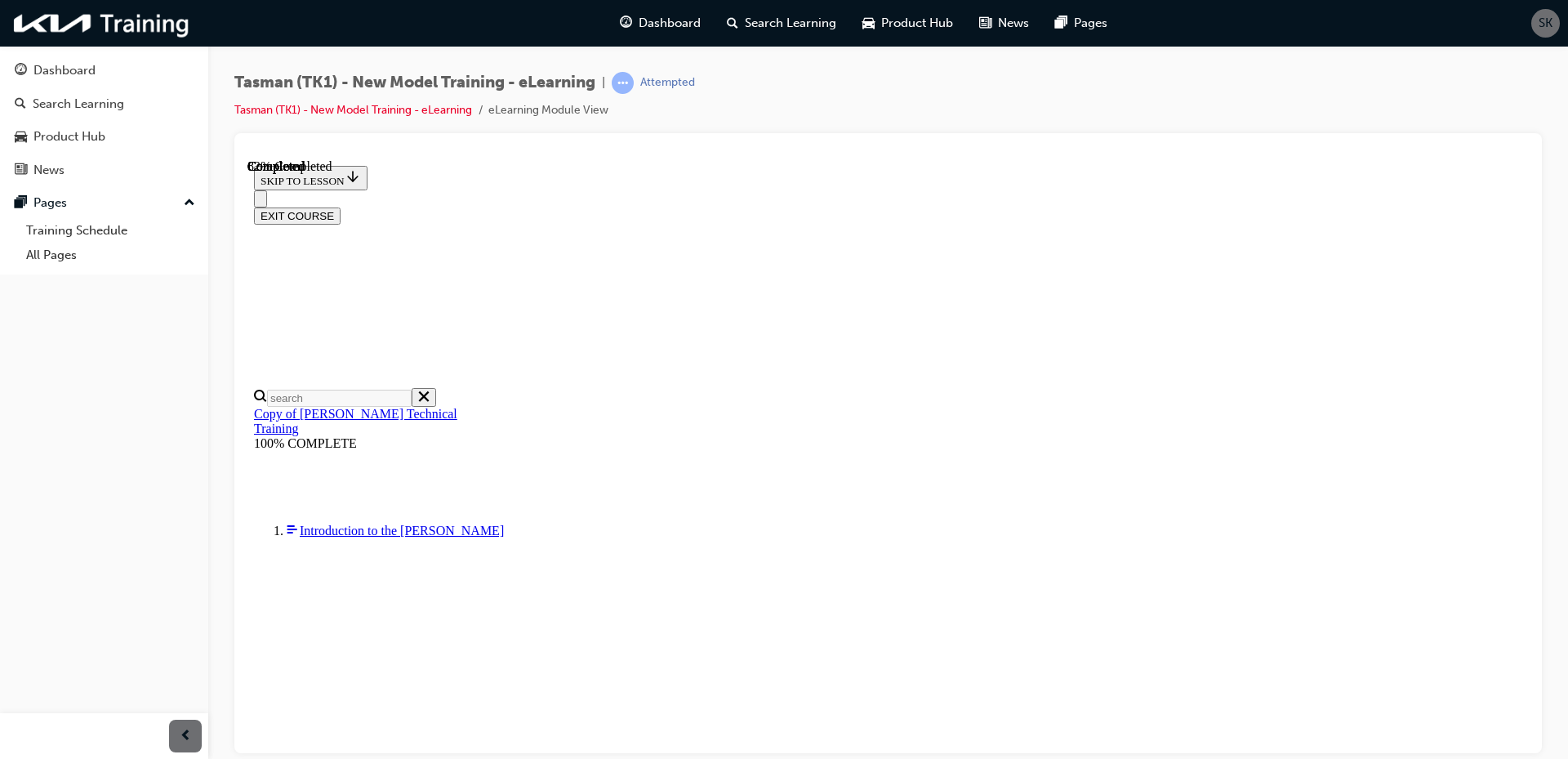
drag, startPoint x: 857, startPoint y: 636, endPoint x: 910, endPoint y: 634, distance: 53.0
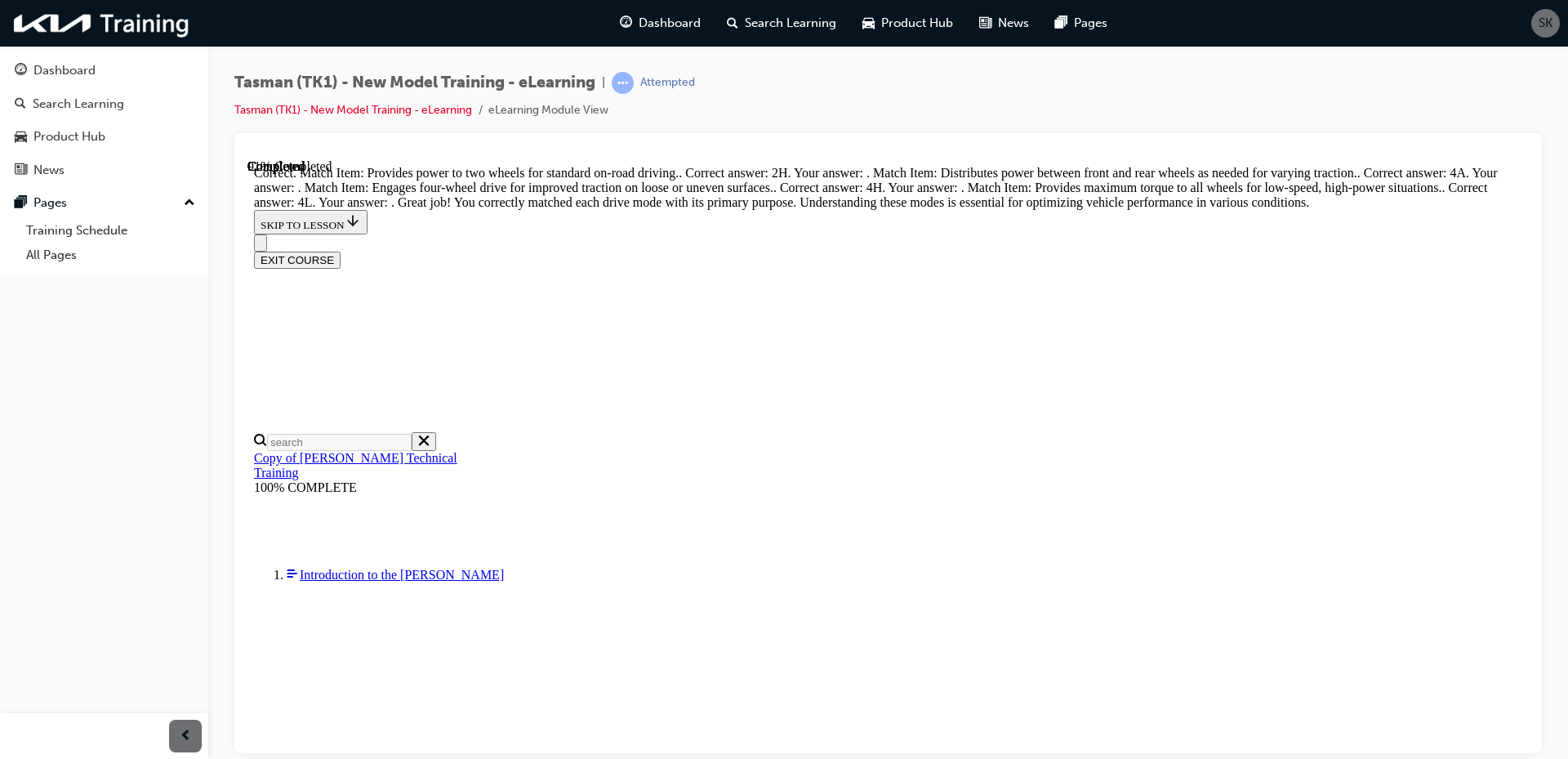
scroll to position [519, 0]
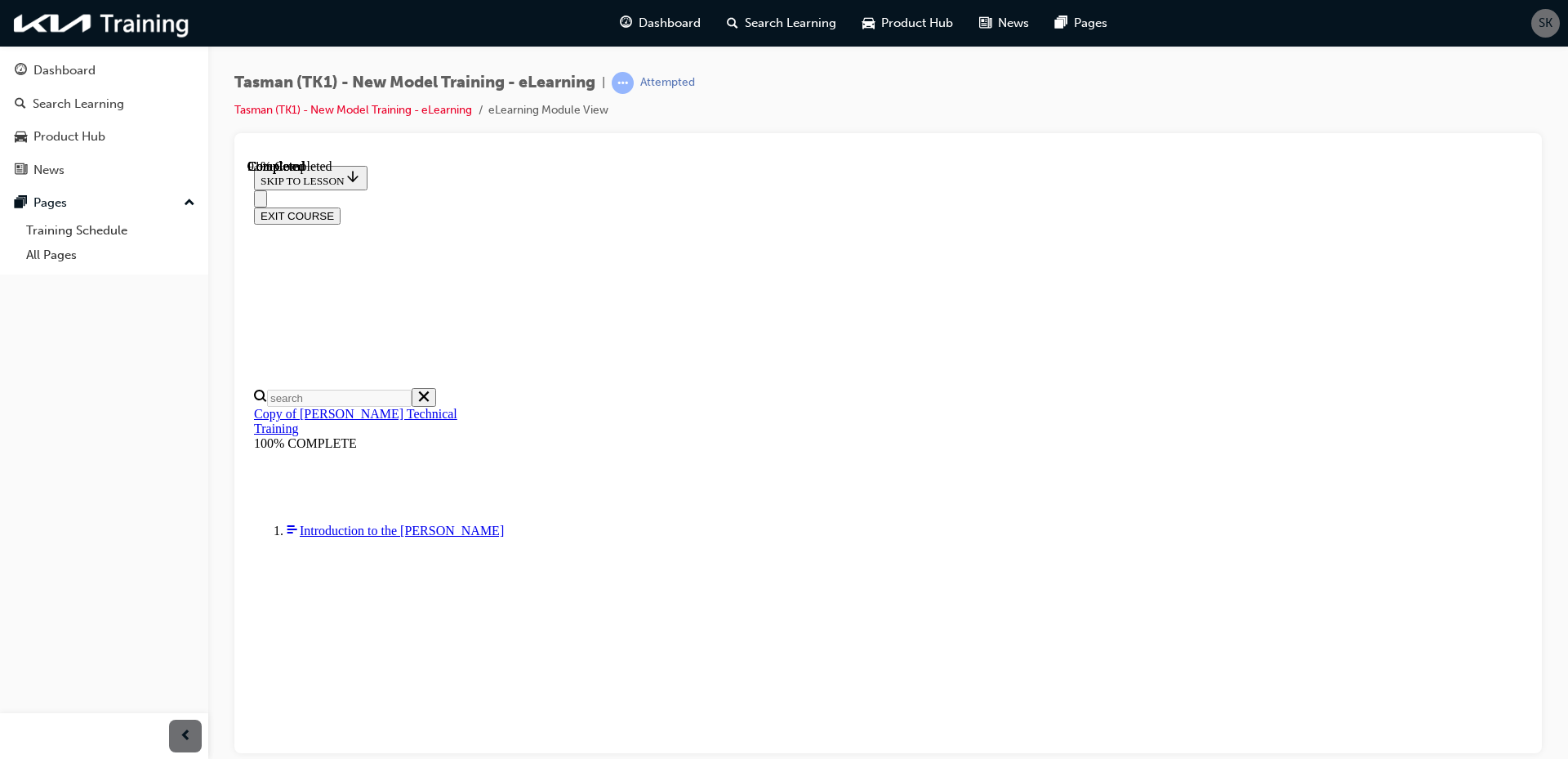
scroll to position [327, 0]
drag, startPoint x: 848, startPoint y: 498, endPoint x: 899, endPoint y: 618, distance: 130.4
drag, startPoint x: 862, startPoint y: 182, endPoint x: 909, endPoint y: 682, distance: 502.2
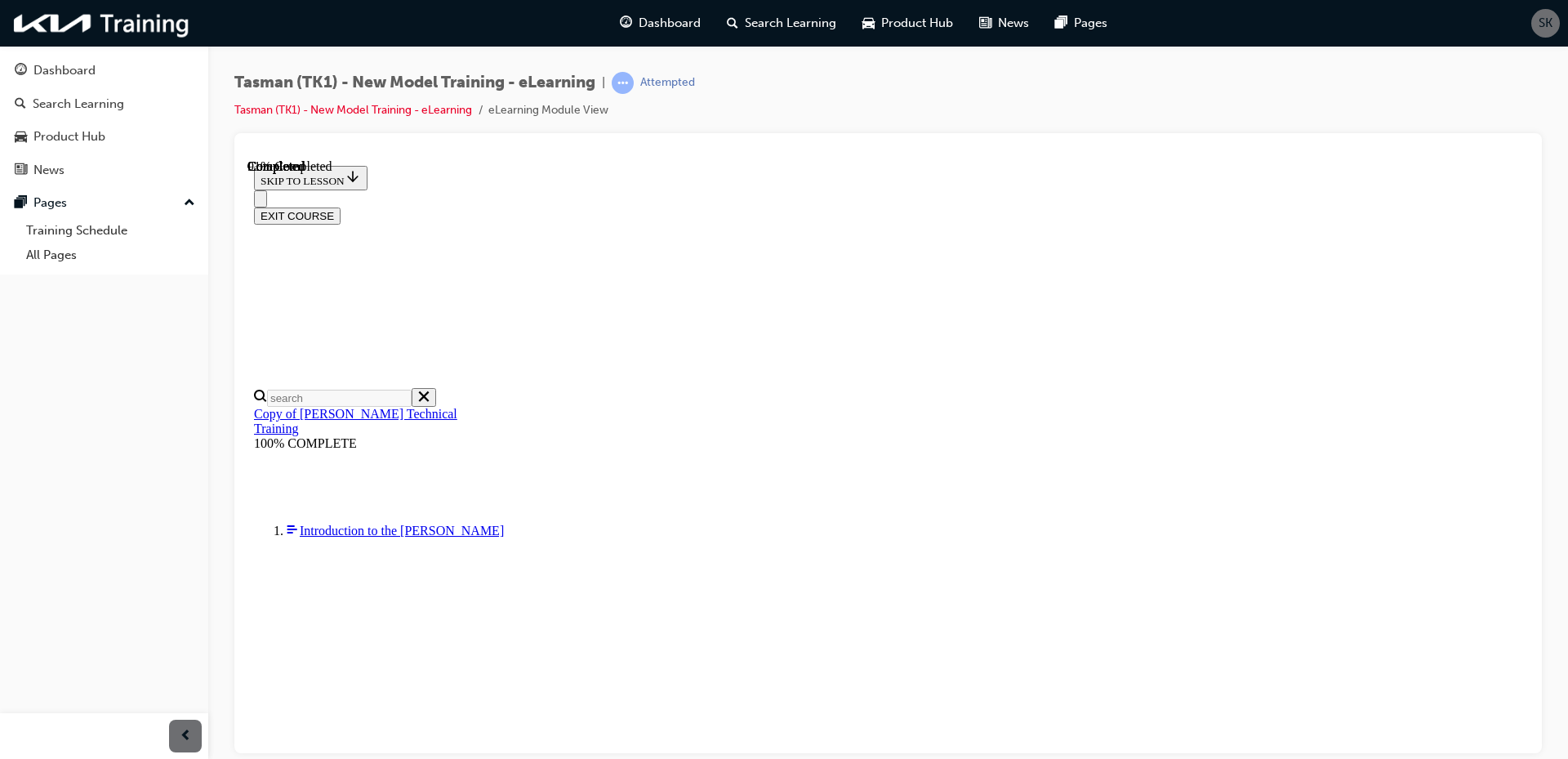
drag, startPoint x: 831, startPoint y: 463, endPoint x: 884, endPoint y: 466, distance: 53.1
drag, startPoint x: 888, startPoint y: 322, endPoint x: 949, endPoint y: 322, distance: 61.0
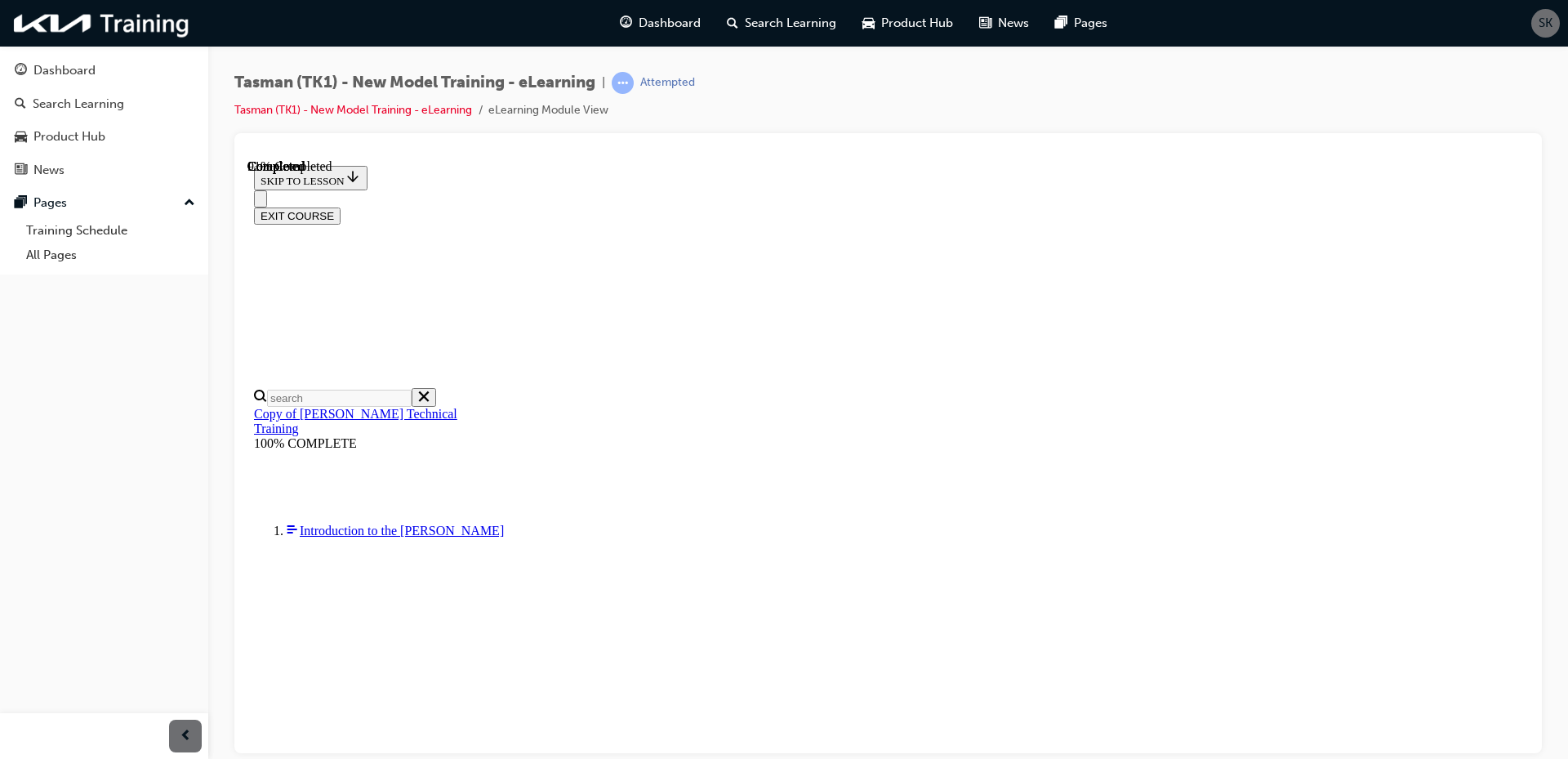
drag, startPoint x: 906, startPoint y: 546, endPoint x: 970, endPoint y: 551, distance: 64.2
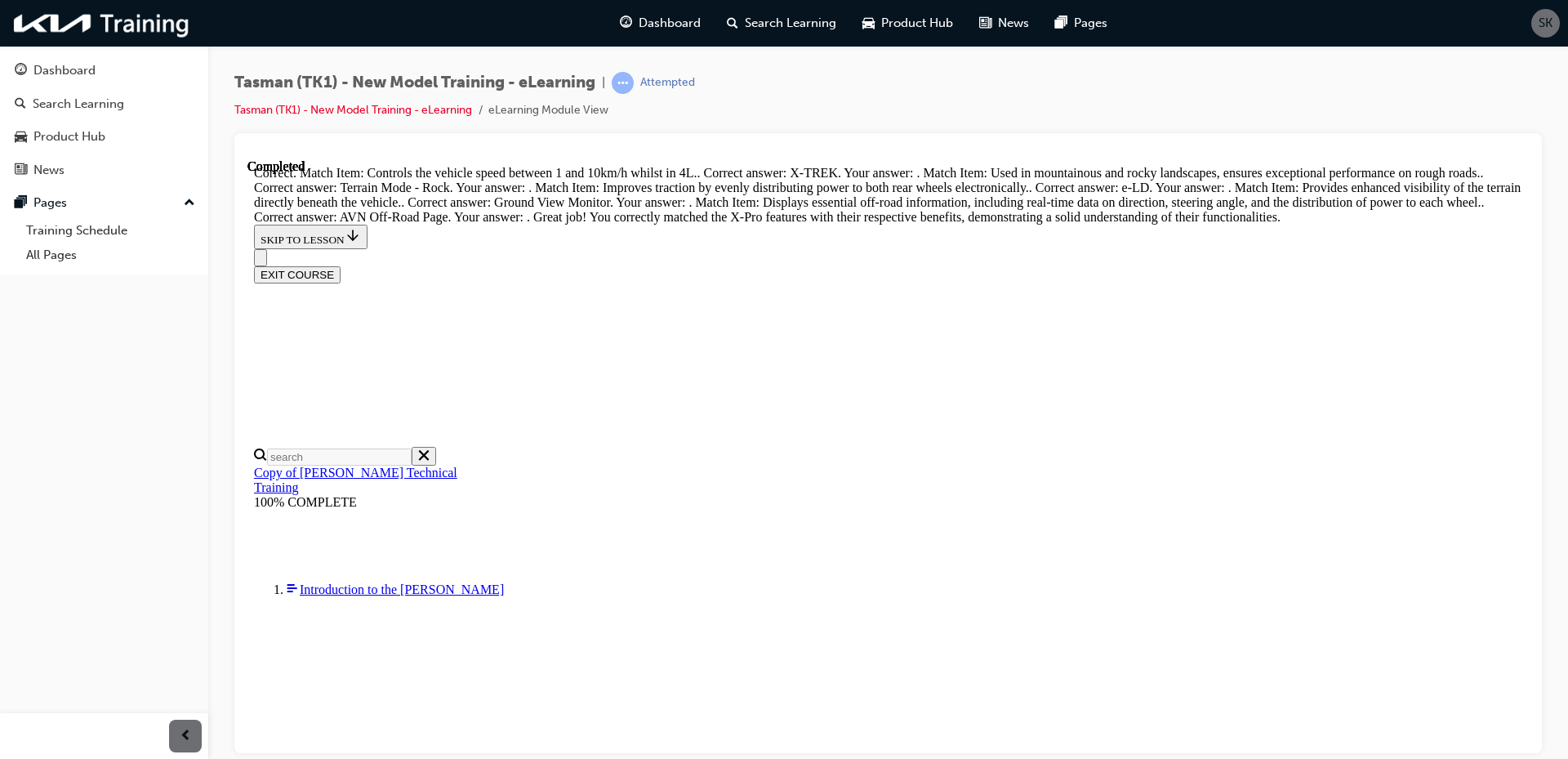
scroll to position [807, 0]
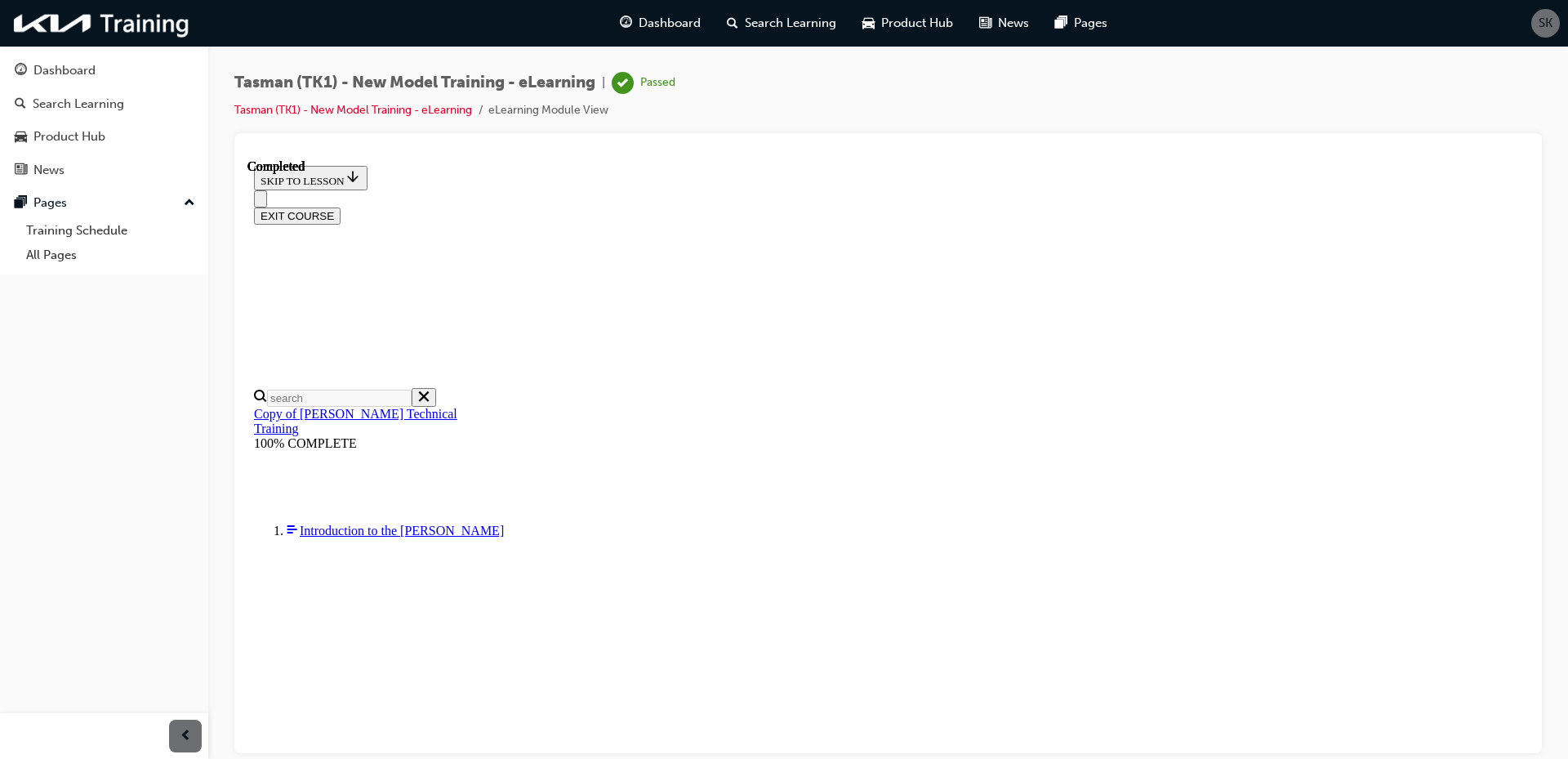
scroll to position [249, 0]
click at [341, 206] on button "EXIT COURSE" at bounding box center [297, 215] width 87 height 18
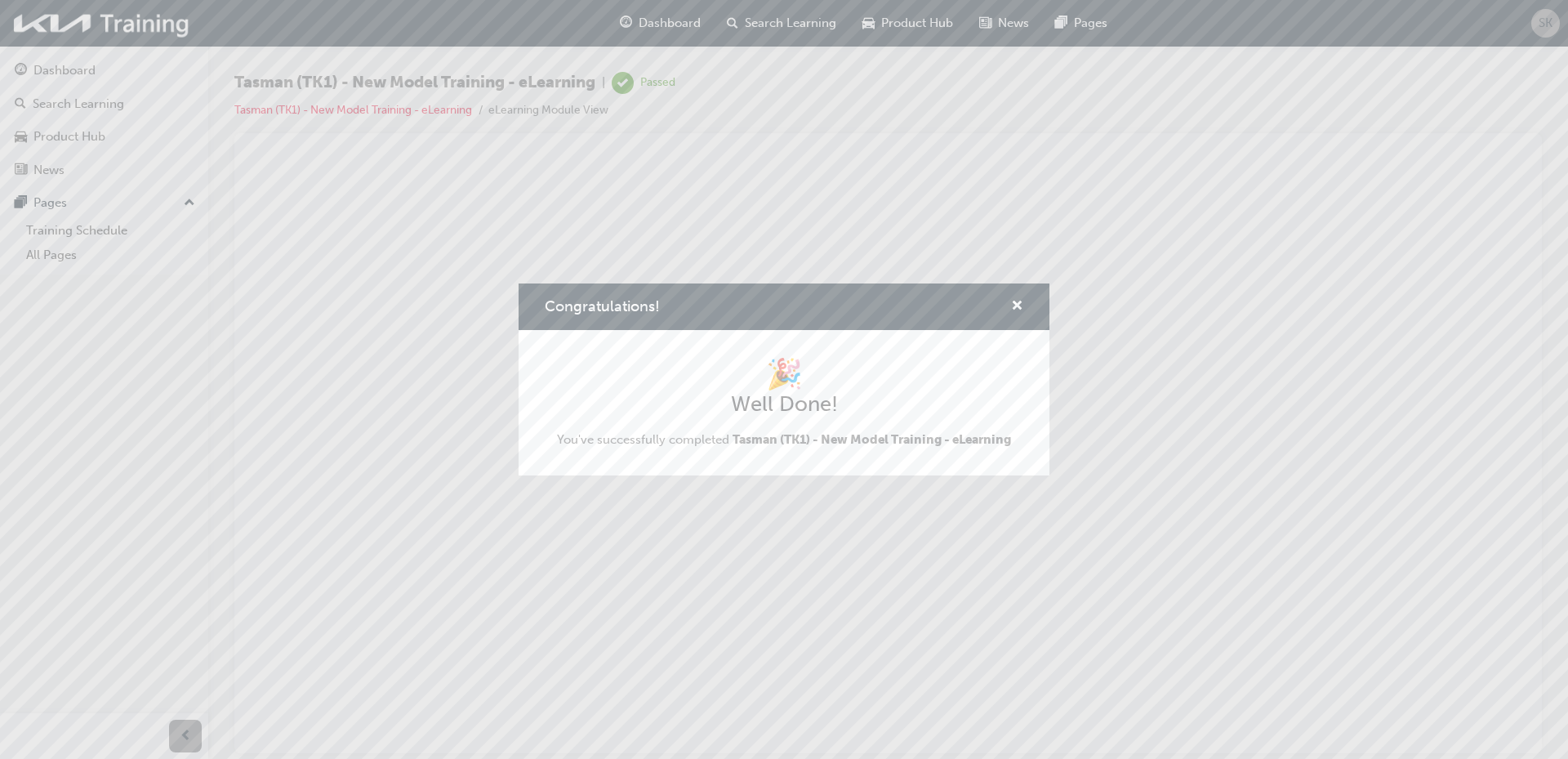
scroll to position [0, 0]
click at [1015, 304] on span "cross-icon" at bounding box center [1017, 307] width 12 height 15
